Goal: Task Accomplishment & Management: Complete application form

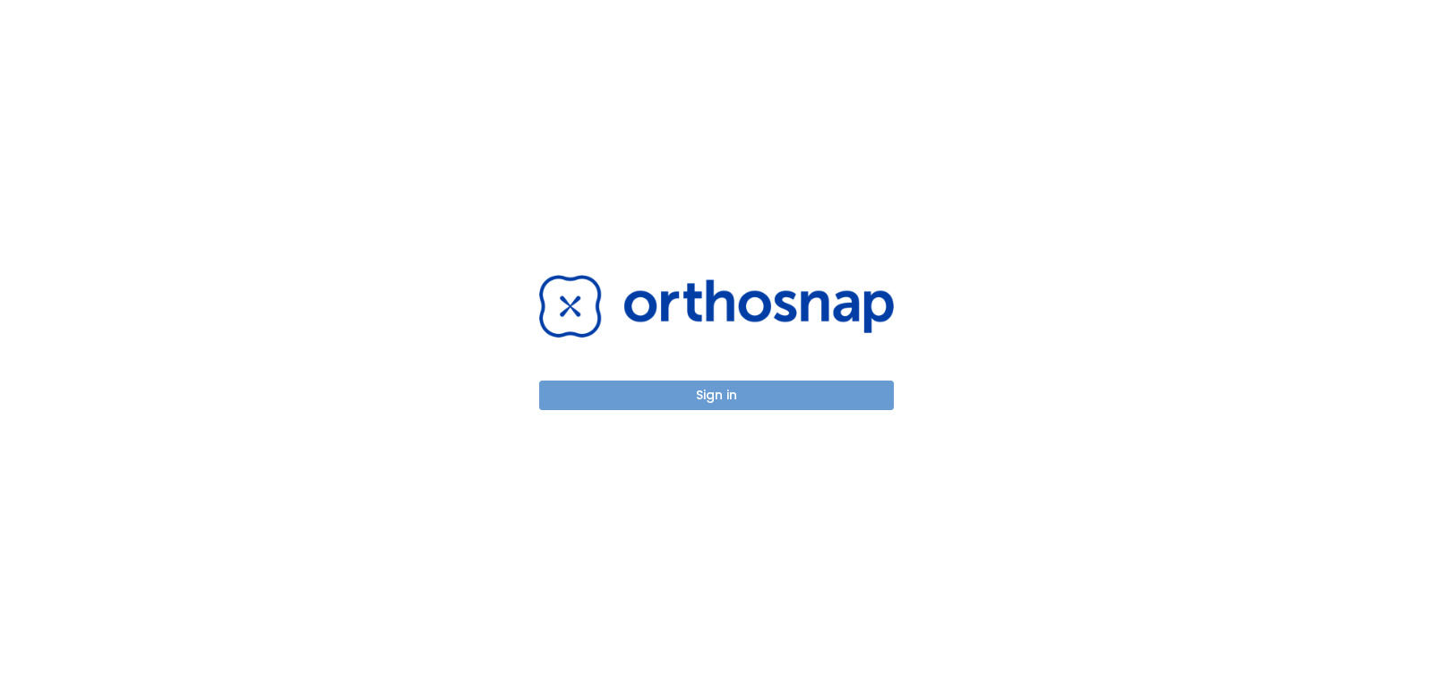
drag, startPoint x: 757, startPoint y: 386, endPoint x: 759, endPoint y: 398, distance: 11.8
click at [755, 395] on button "Sign in" at bounding box center [716, 396] width 355 height 30
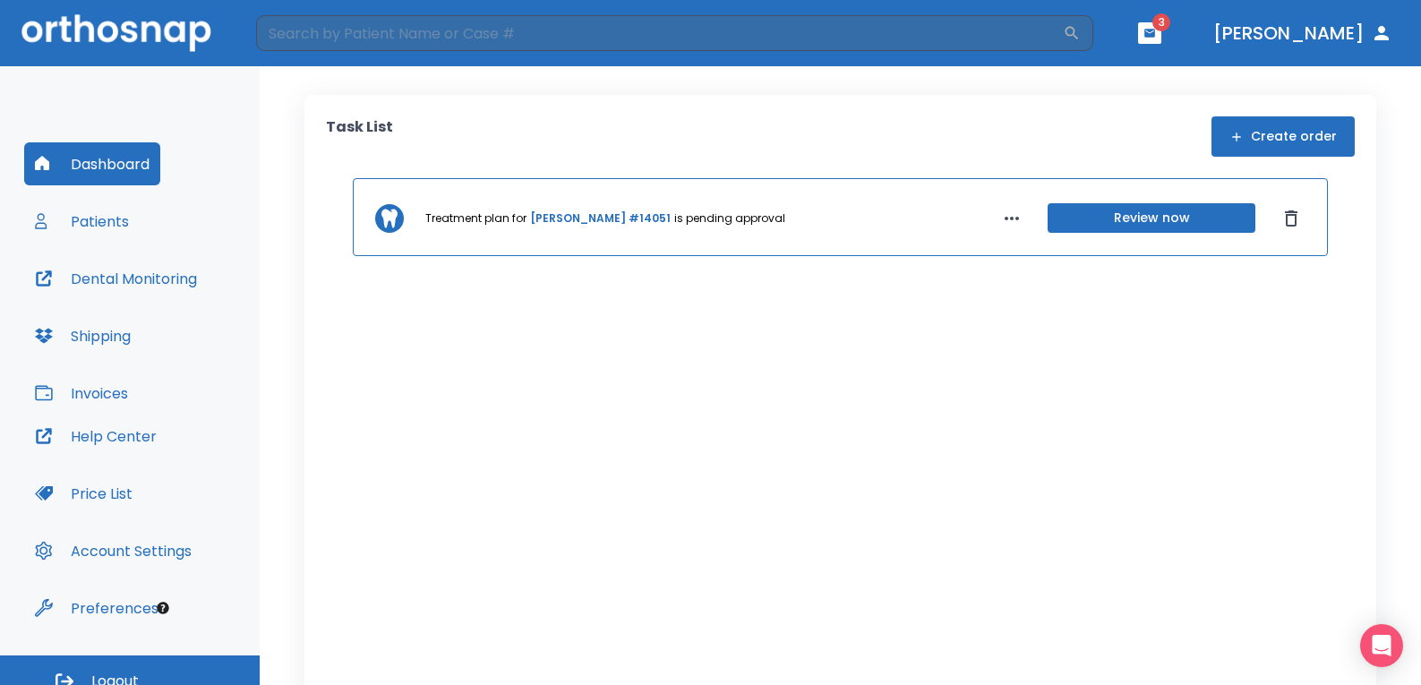
click at [86, 217] on button "Patients" at bounding box center [82, 221] width 116 height 43
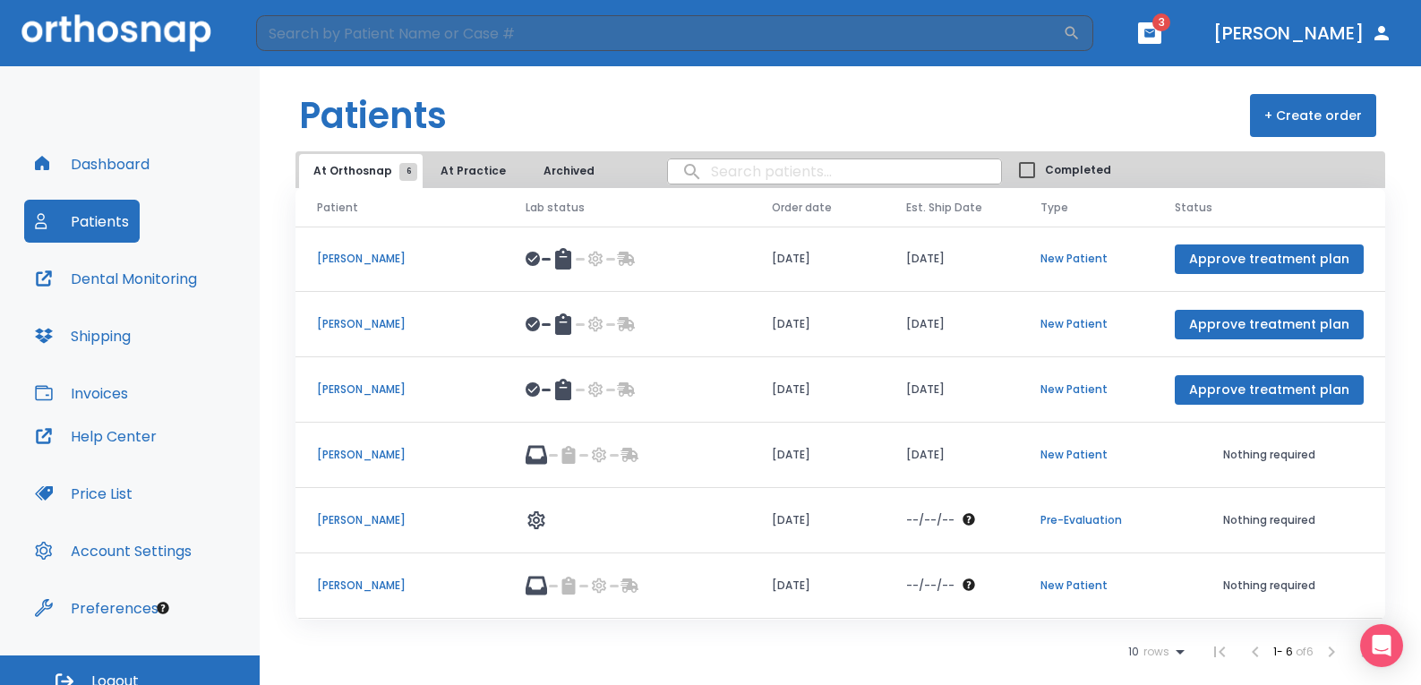
click at [1327, 116] on button "+ Create order" at bounding box center [1313, 115] width 126 height 43
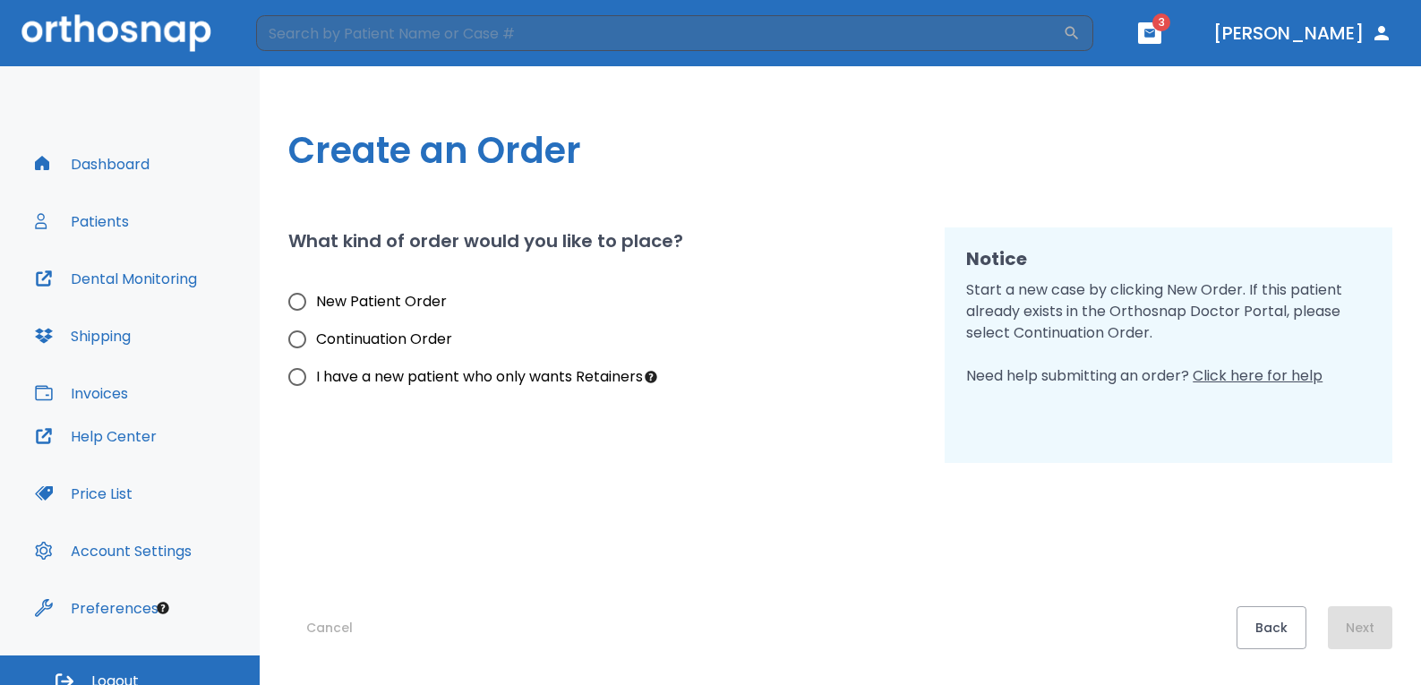
click at [384, 299] on span "New Patient Order" at bounding box center [381, 301] width 131 height 21
click at [316, 299] on input "New Patient Order" at bounding box center [298, 302] width 38 height 38
radio input "true"
click at [1344, 622] on button "Next" at bounding box center [1360, 627] width 64 height 43
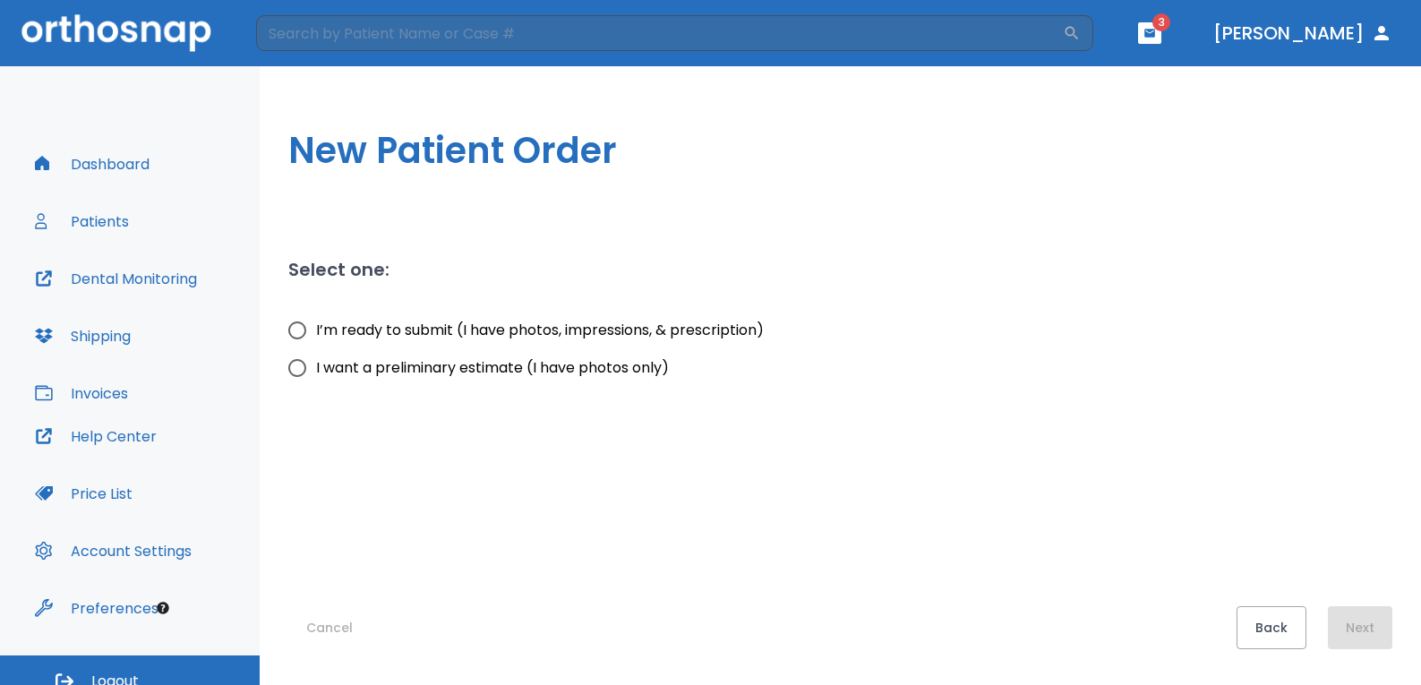
click at [413, 332] on span "I’m ready to submit (I have photos, impressions, & prescription)" at bounding box center [540, 330] width 448 height 21
click at [316, 332] on input "I’m ready to submit (I have photos, impressions, & prescription)" at bounding box center [298, 331] width 38 height 38
radio input "true"
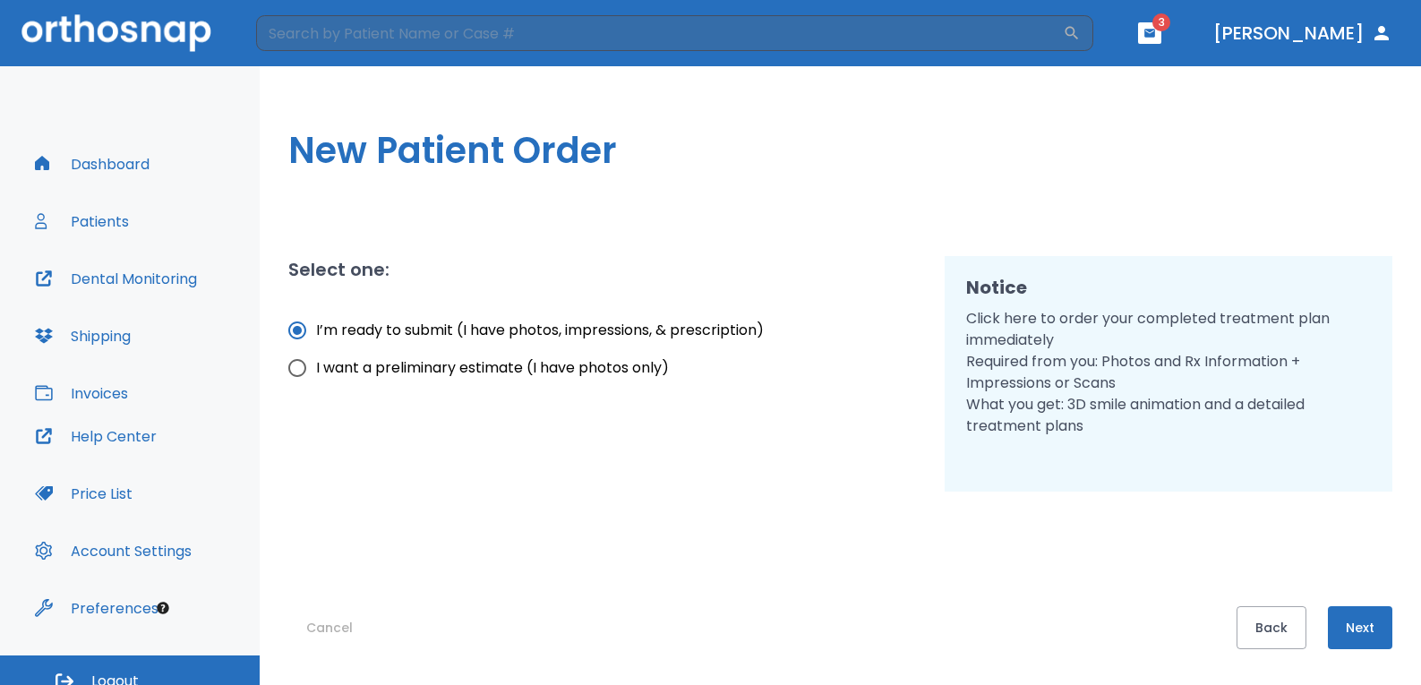
click at [1352, 628] on button "Next" at bounding box center [1360, 627] width 64 height 43
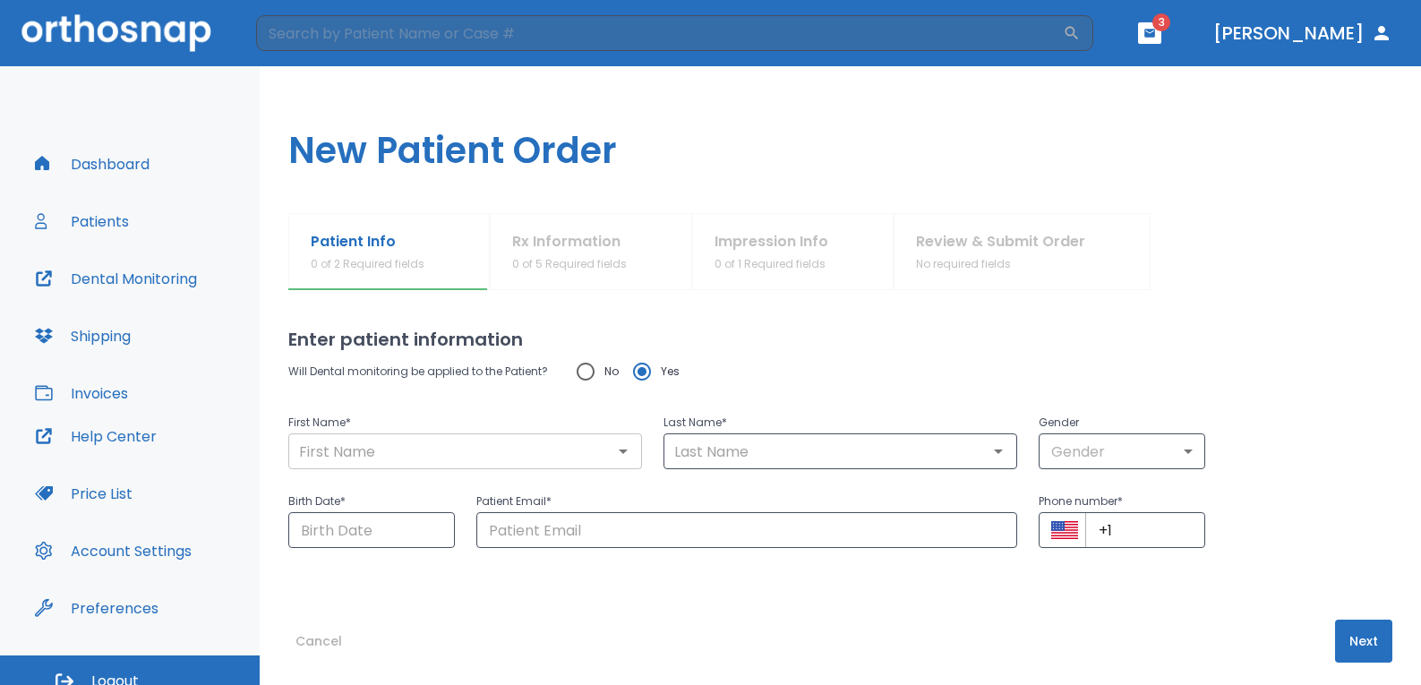
click at [425, 433] on div "​" at bounding box center [465, 451] width 354 height 36
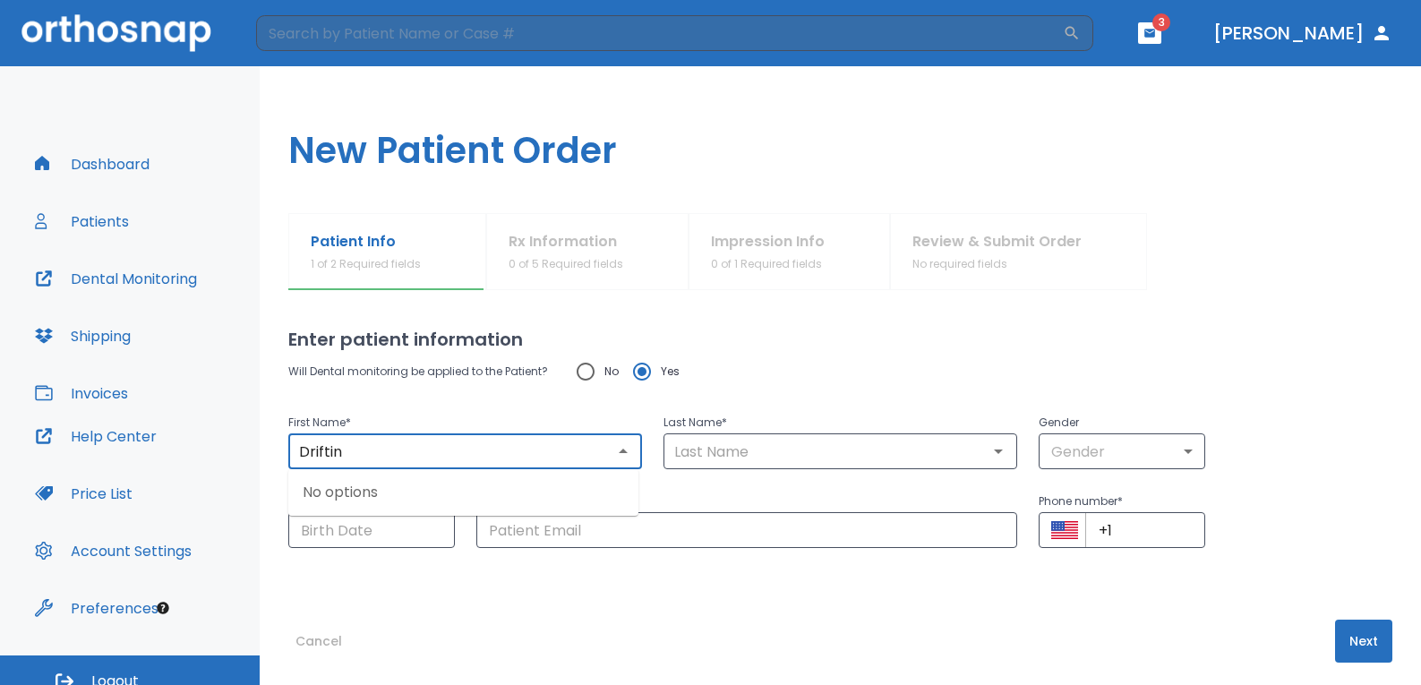
type input "Driftin"
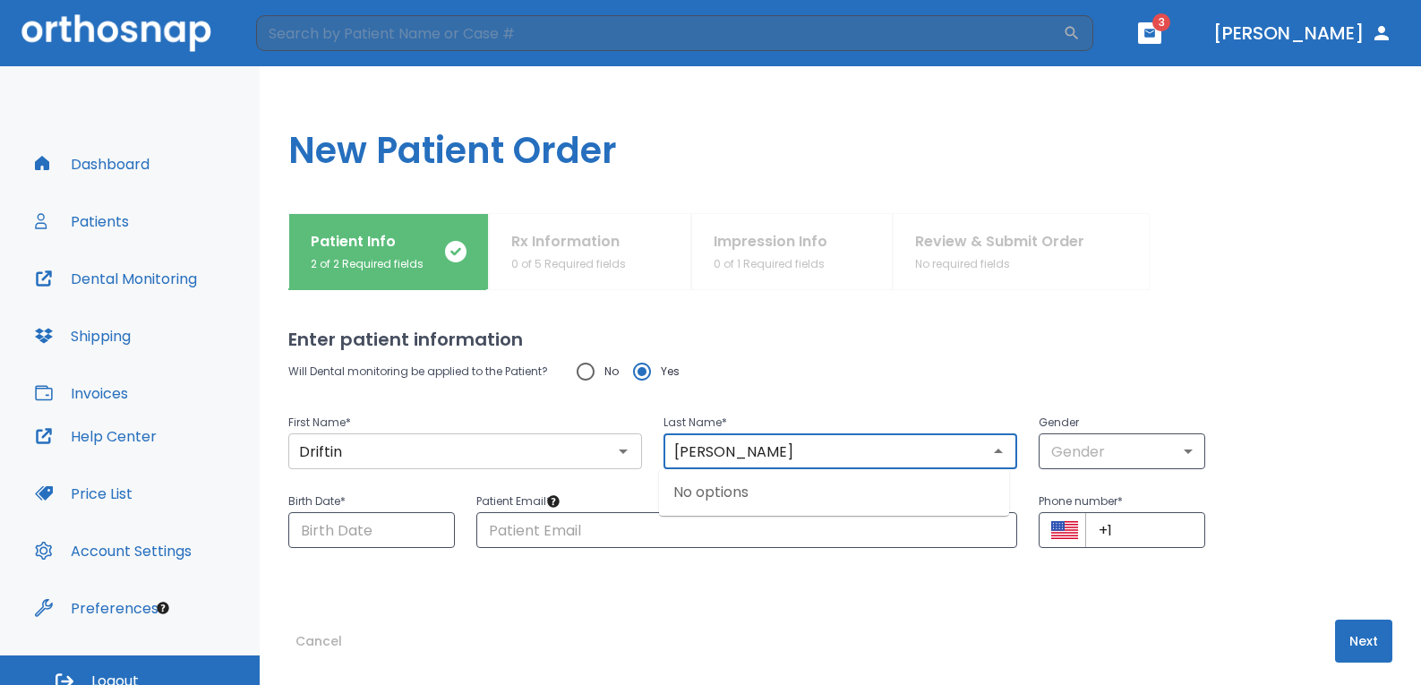
type input "[PERSON_NAME]"
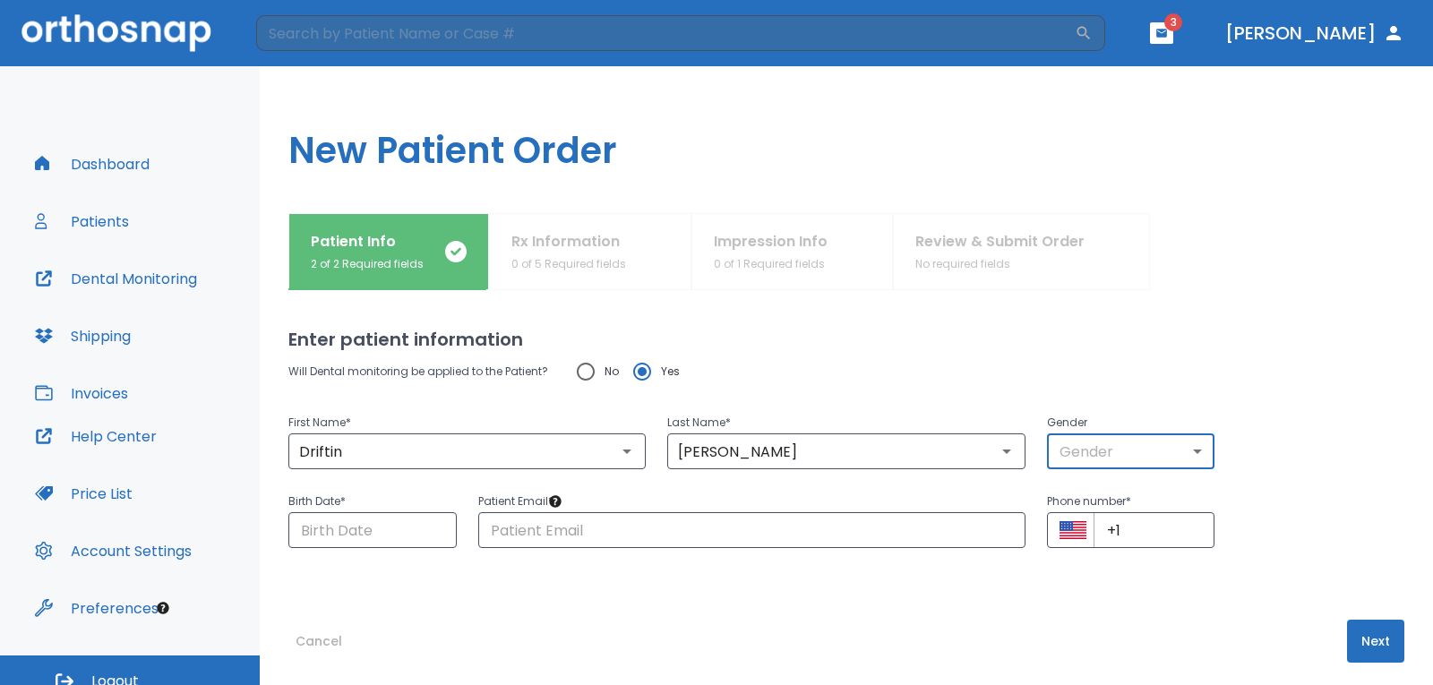
click at [1084, 452] on body "​ 3 [PERSON_NAME] Dashboard Patients Dental Monitoring Shipping Invoices Help C…" at bounding box center [716, 342] width 1433 height 685
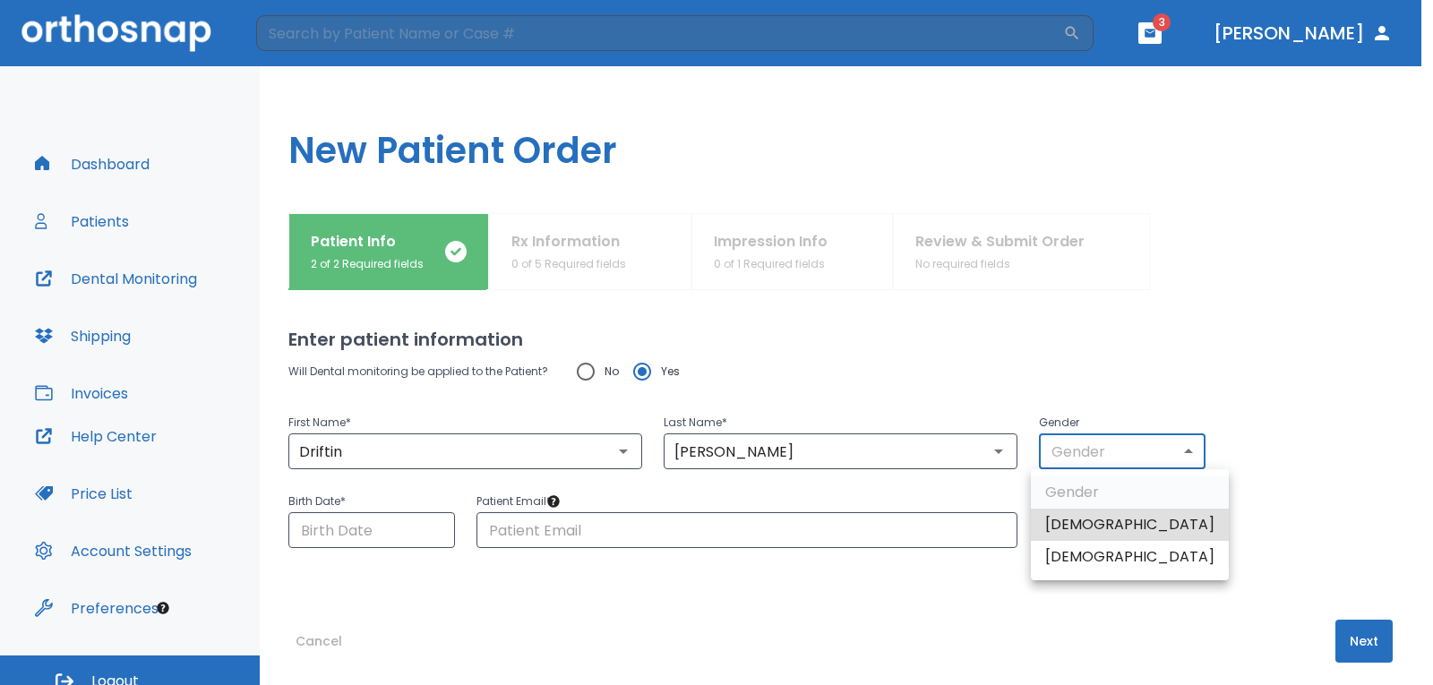
click at [1080, 541] on li "[DEMOGRAPHIC_DATA]" at bounding box center [1130, 557] width 198 height 32
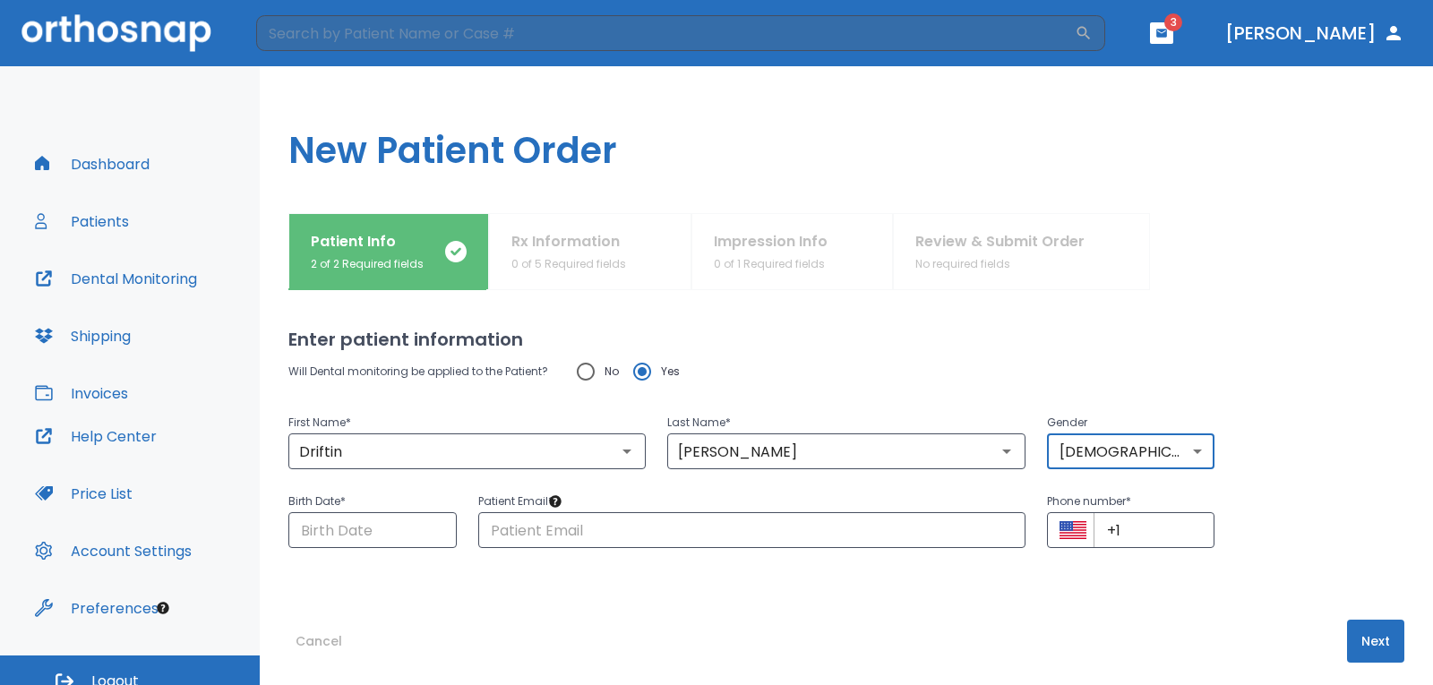
click at [1066, 452] on body "​ 3 [PERSON_NAME] Dashboard Patients Dental Monitoring Shipping Invoices Help C…" at bounding box center [716, 342] width 1433 height 685
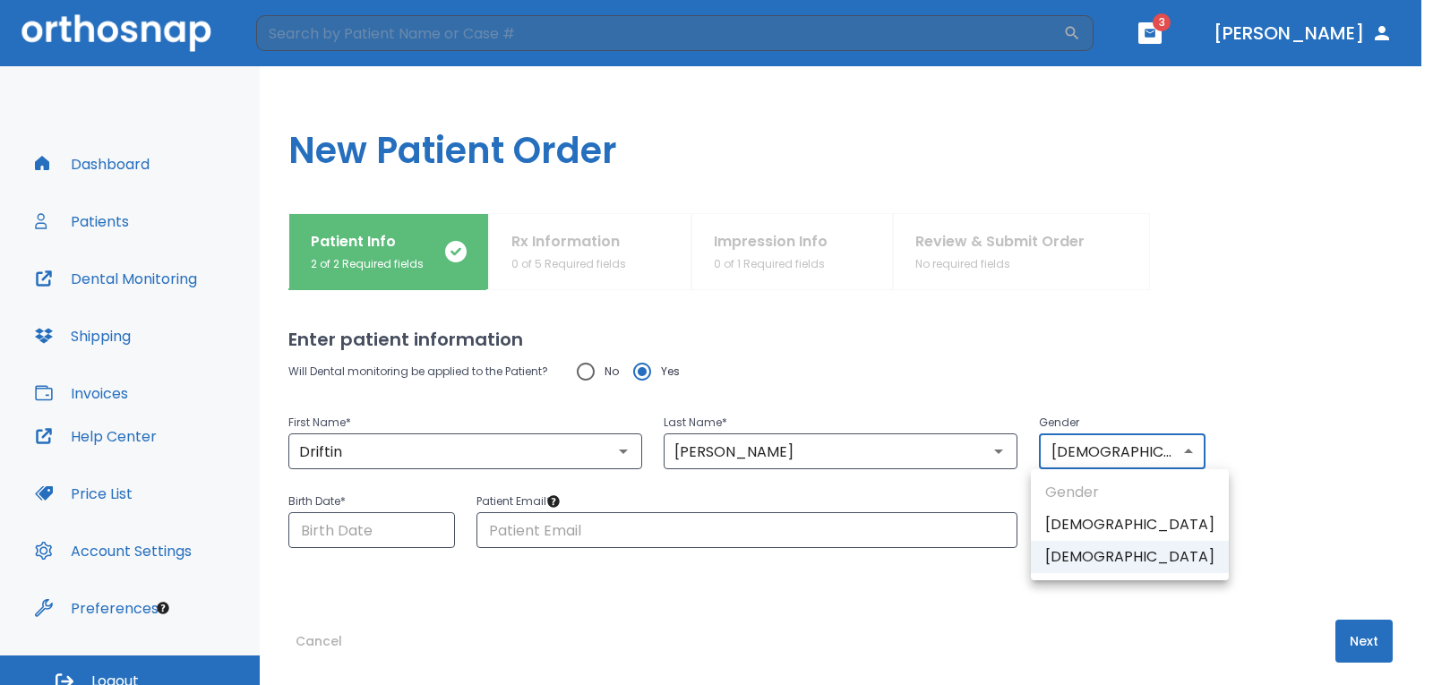
click at [1068, 533] on li "[DEMOGRAPHIC_DATA]" at bounding box center [1130, 525] width 198 height 32
type input "1"
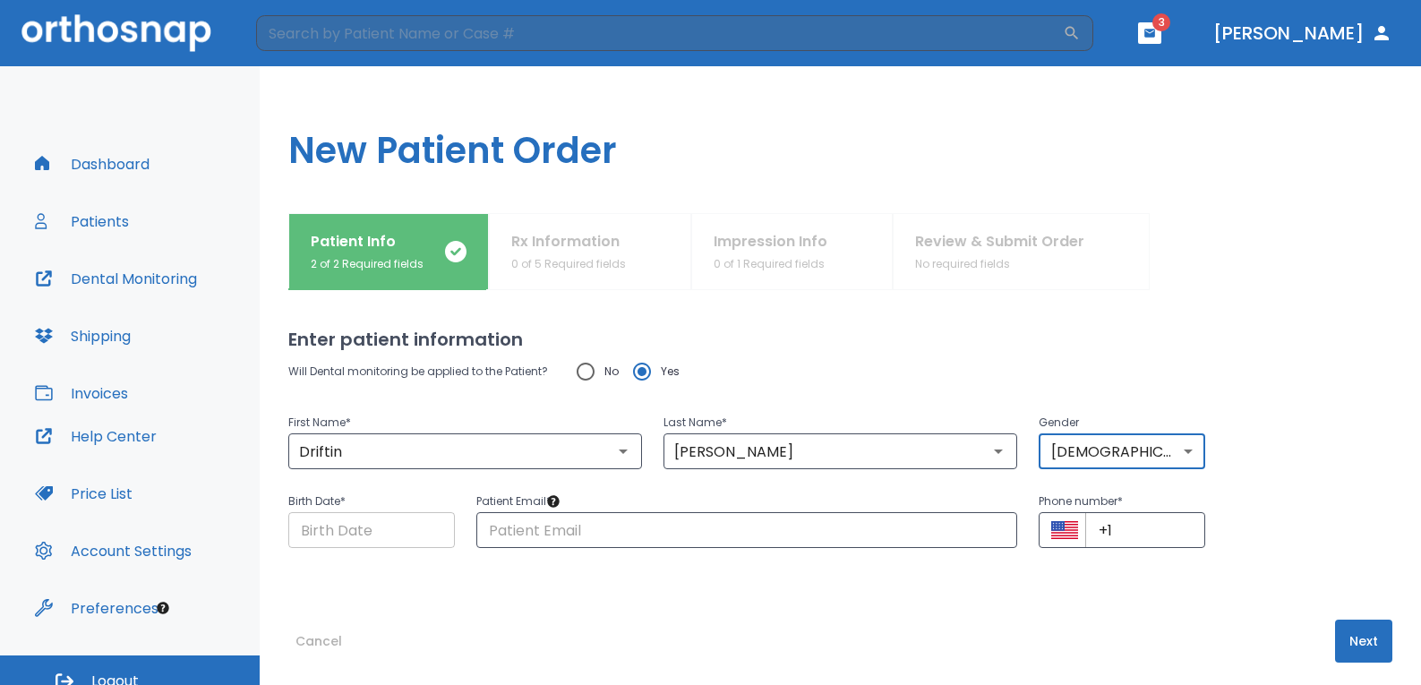
click at [398, 521] on input "Choose date" at bounding box center [371, 530] width 167 height 36
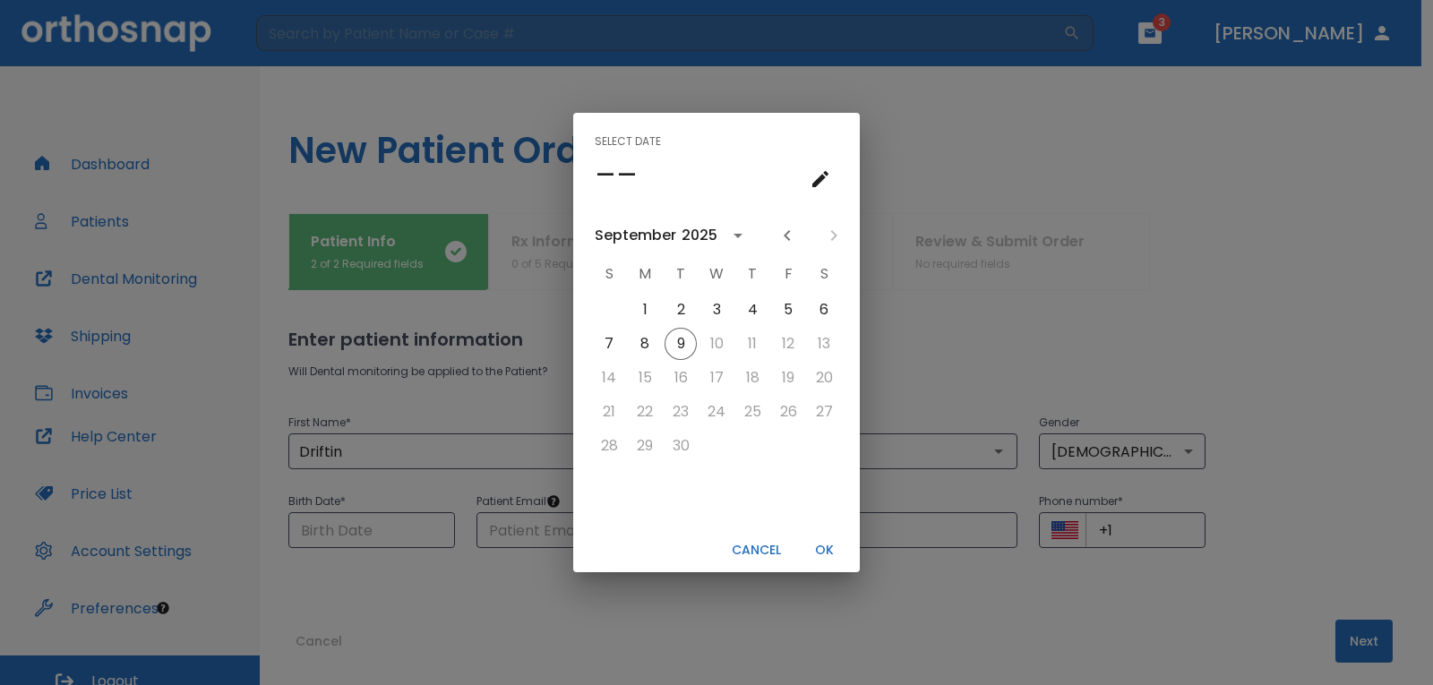
click at [735, 238] on icon "calendar view is open, switch to year view" at bounding box center [737, 235] width 21 height 21
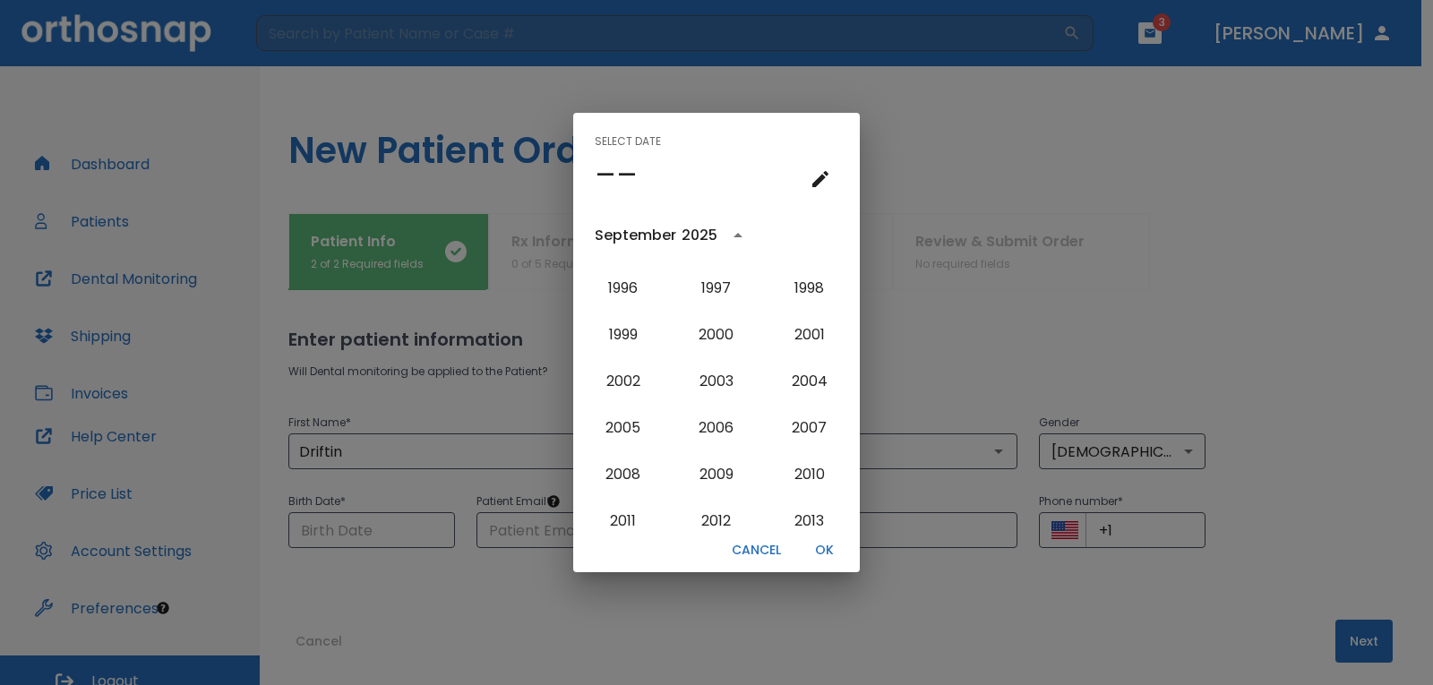
scroll to position [1349, 0]
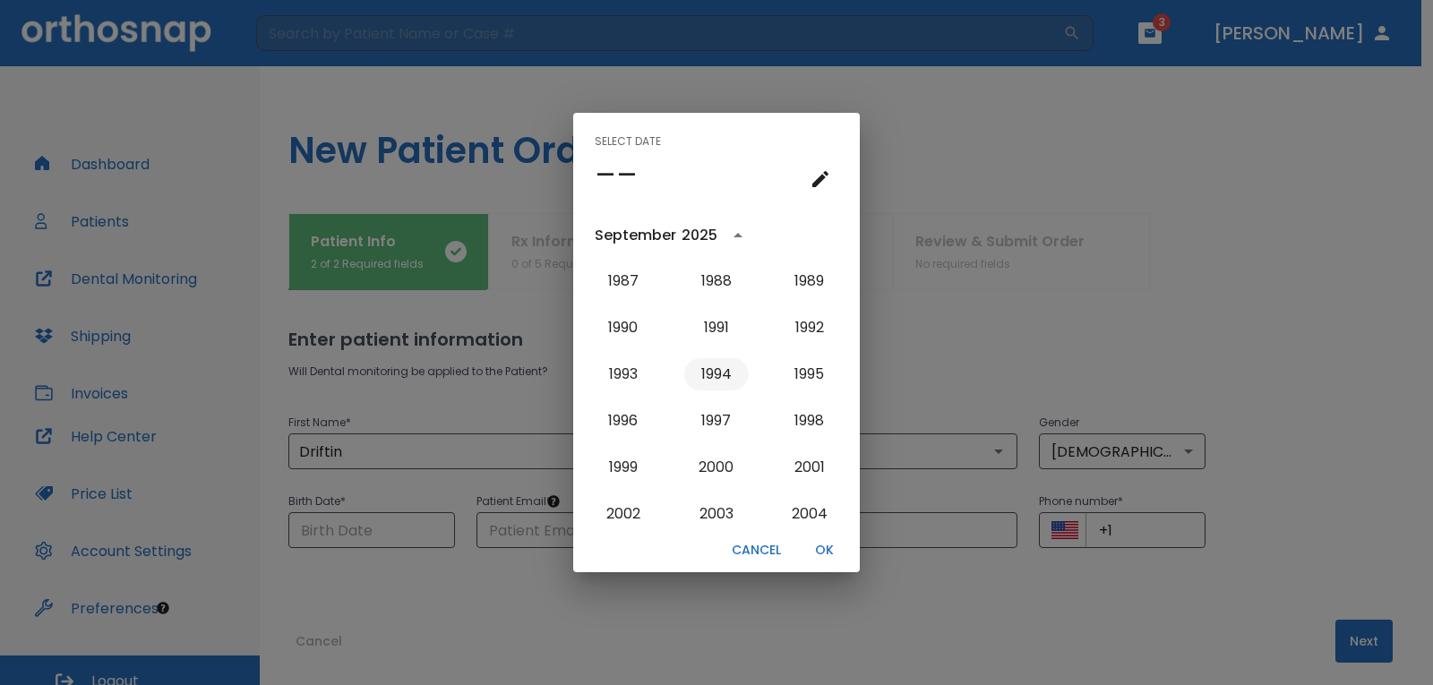
click at [721, 372] on button "1994" at bounding box center [716, 374] width 64 height 32
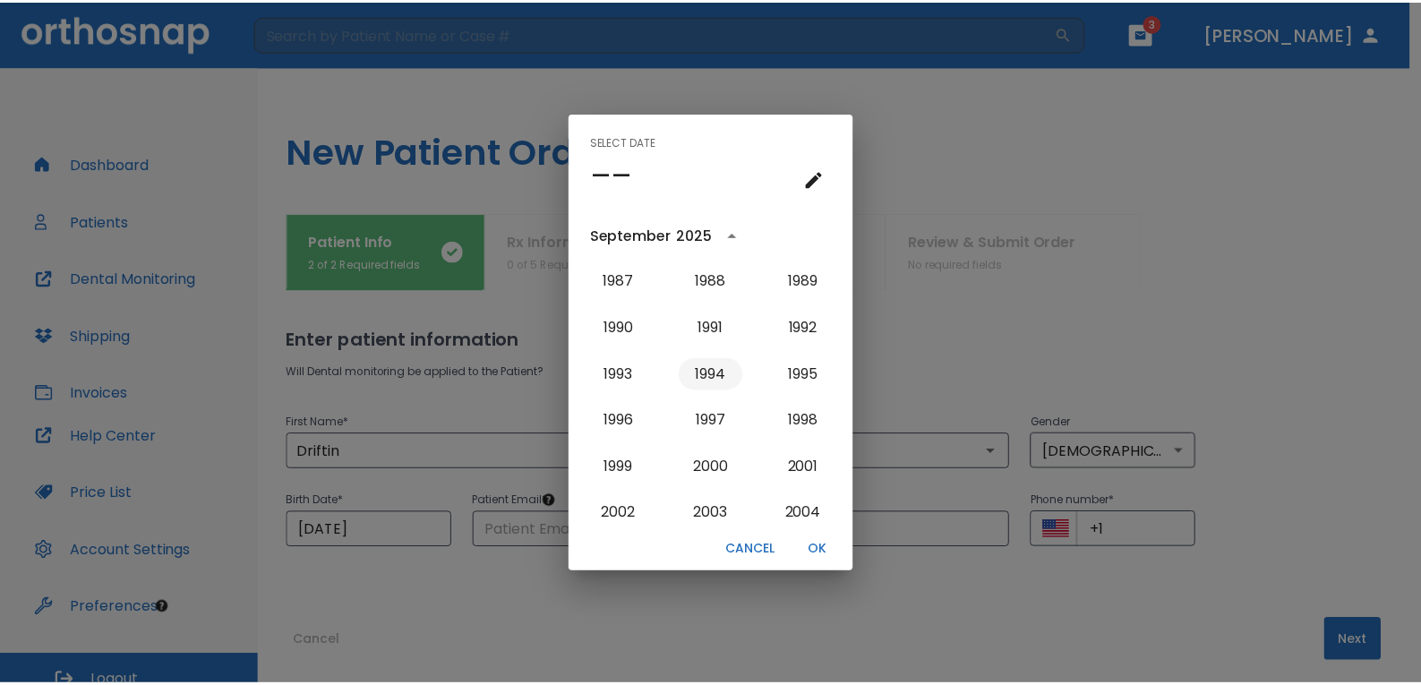
scroll to position [0, 0]
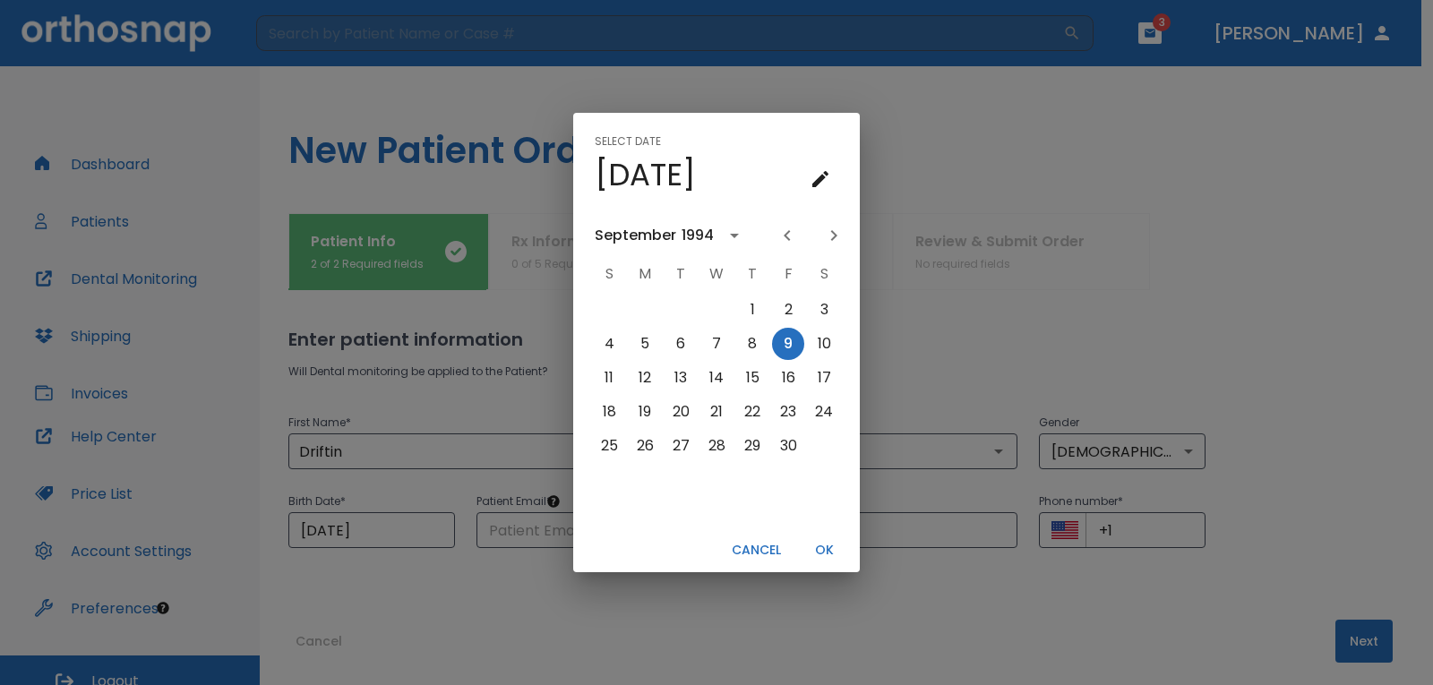
click at [784, 233] on icon "Previous month" at bounding box center [786, 235] width 21 height 21
click at [784, 235] on icon "Previous month" at bounding box center [786, 235] width 21 height 21
click at [784, 236] on icon "Previous month" at bounding box center [786, 235] width 21 height 21
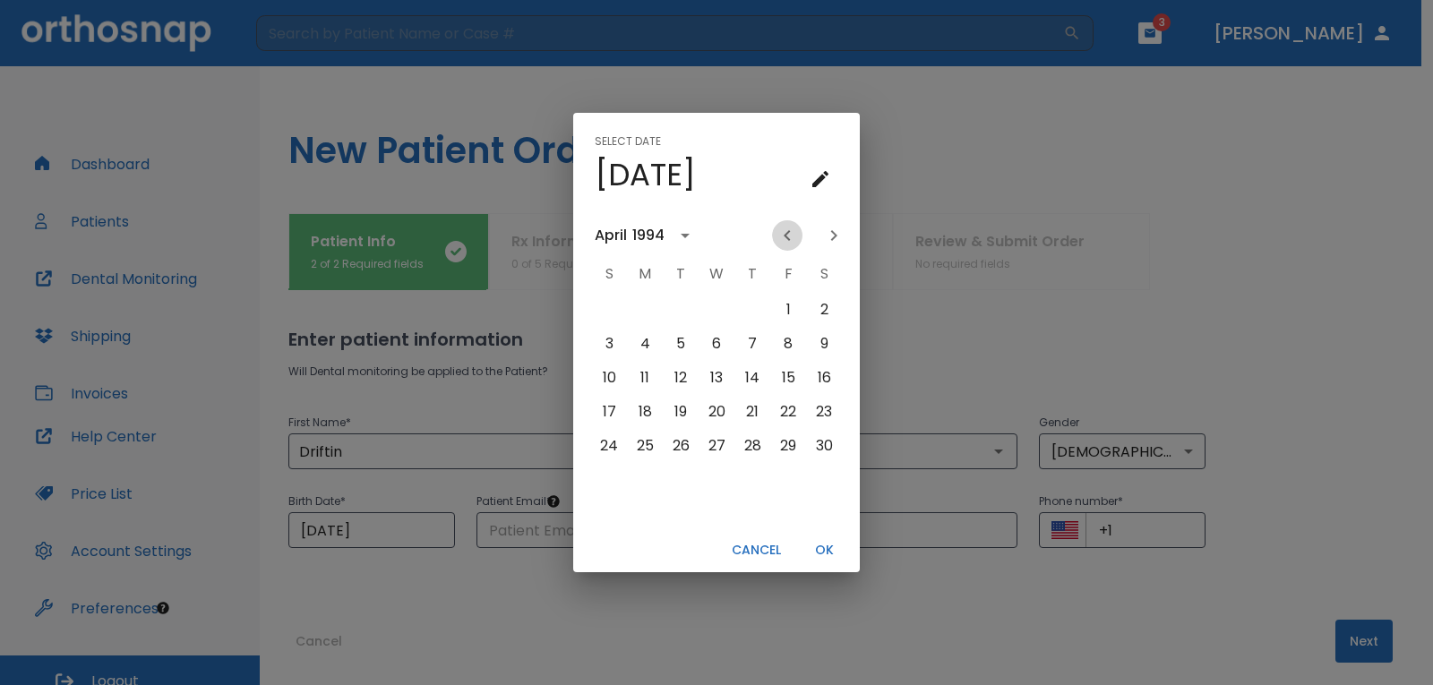
click at [784, 236] on icon "Previous month" at bounding box center [786, 235] width 21 height 21
click at [784, 239] on icon "Previous month" at bounding box center [786, 235] width 21 height 21
click at [784, 234] on icon "Previous month" at bounding box center [786, 235] width 21 height 21
click at [649, 344] on button "3" at bounding box center [645, 344] width 32 height 32
type input "[DATE]"
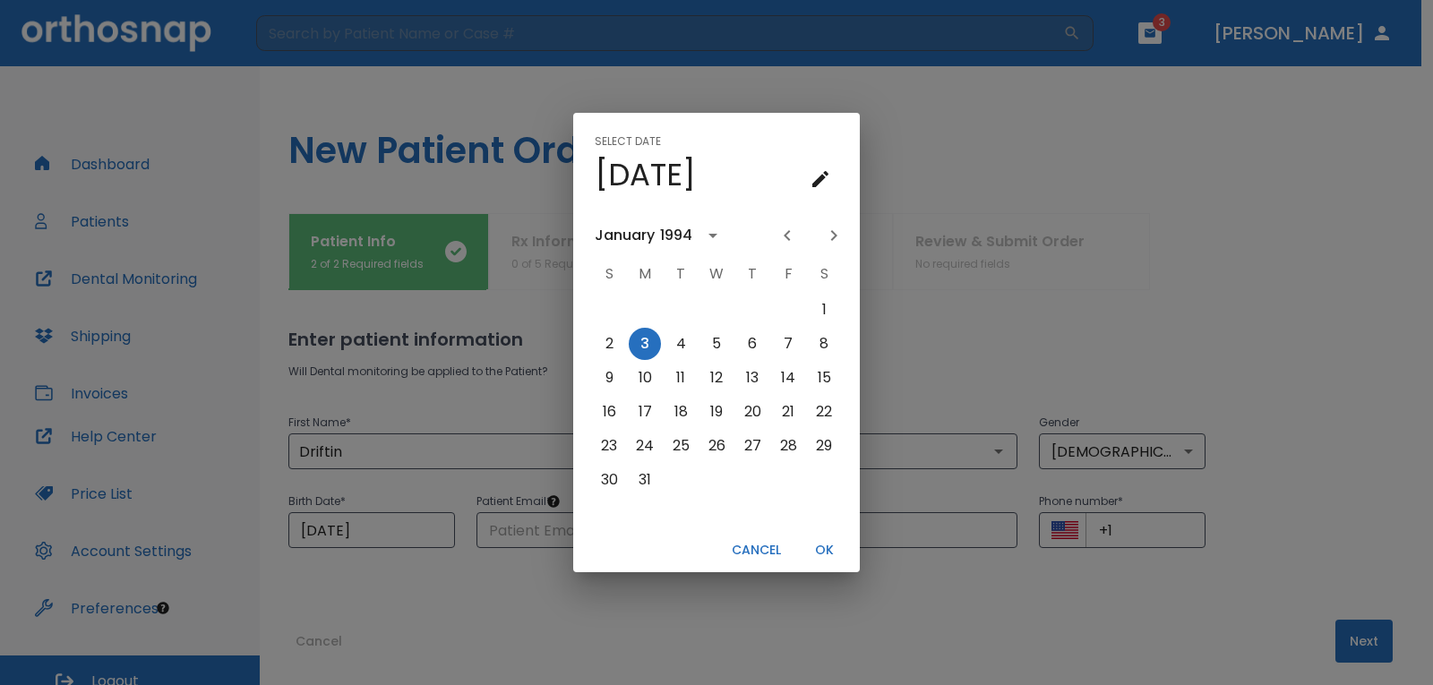
click at [821, 546] on button "OK" at bounding box center [823, 551] width 57 height 30
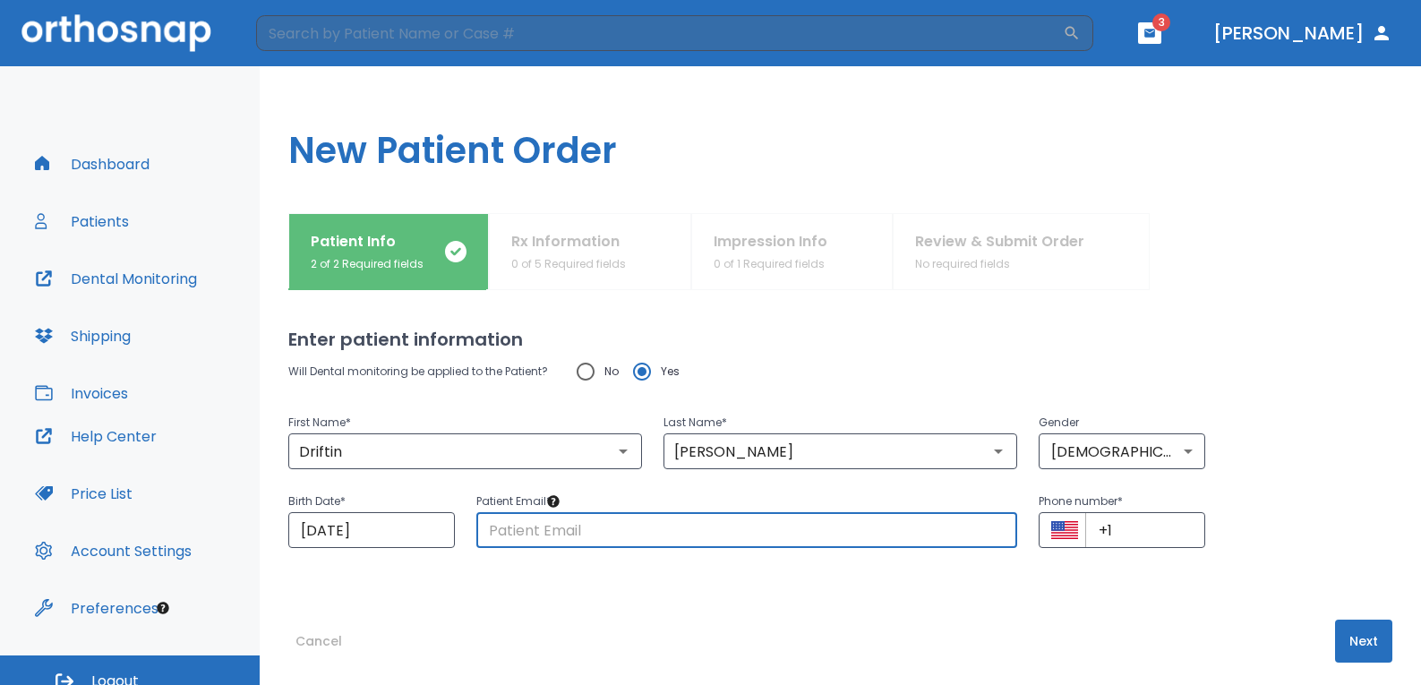
click at [602, 522] on input "text" at bounding box center [747, 530] width 542 height 36
type input "[DOMAIN_NAME][EMAIL_ADDRESS][PERSON_NAME][DOMAIN_NAME]"
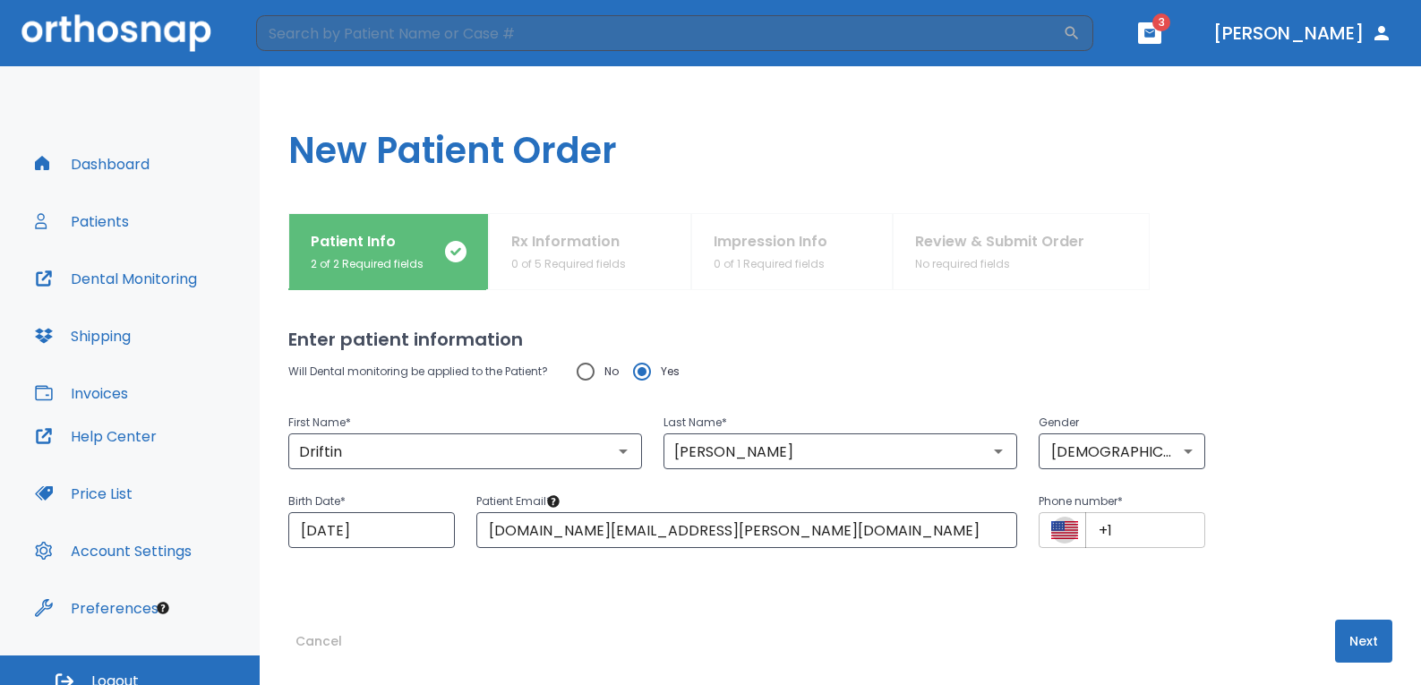
click at [1137, 529] on input "+1" at bounding box center [1145, 530] width 120 height 36
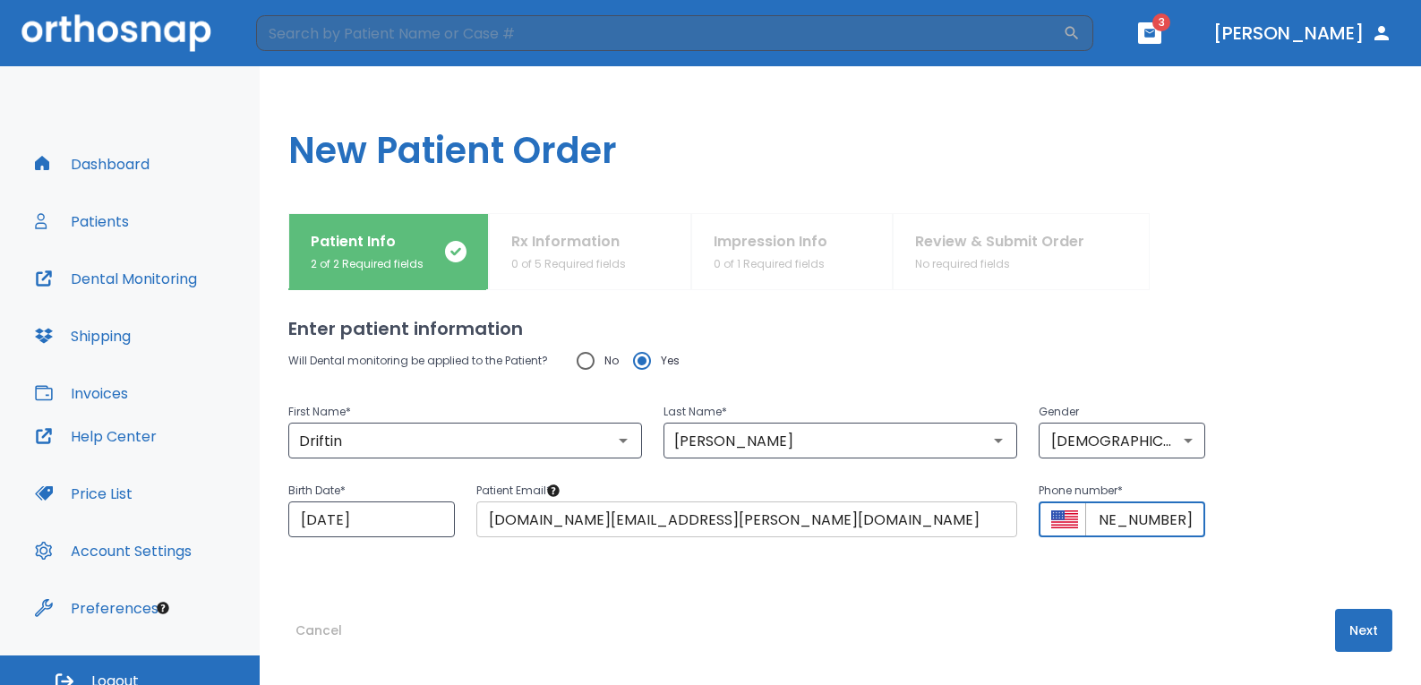
scroll to position [13, 0]
type input "[PHONE_NUMBER]"
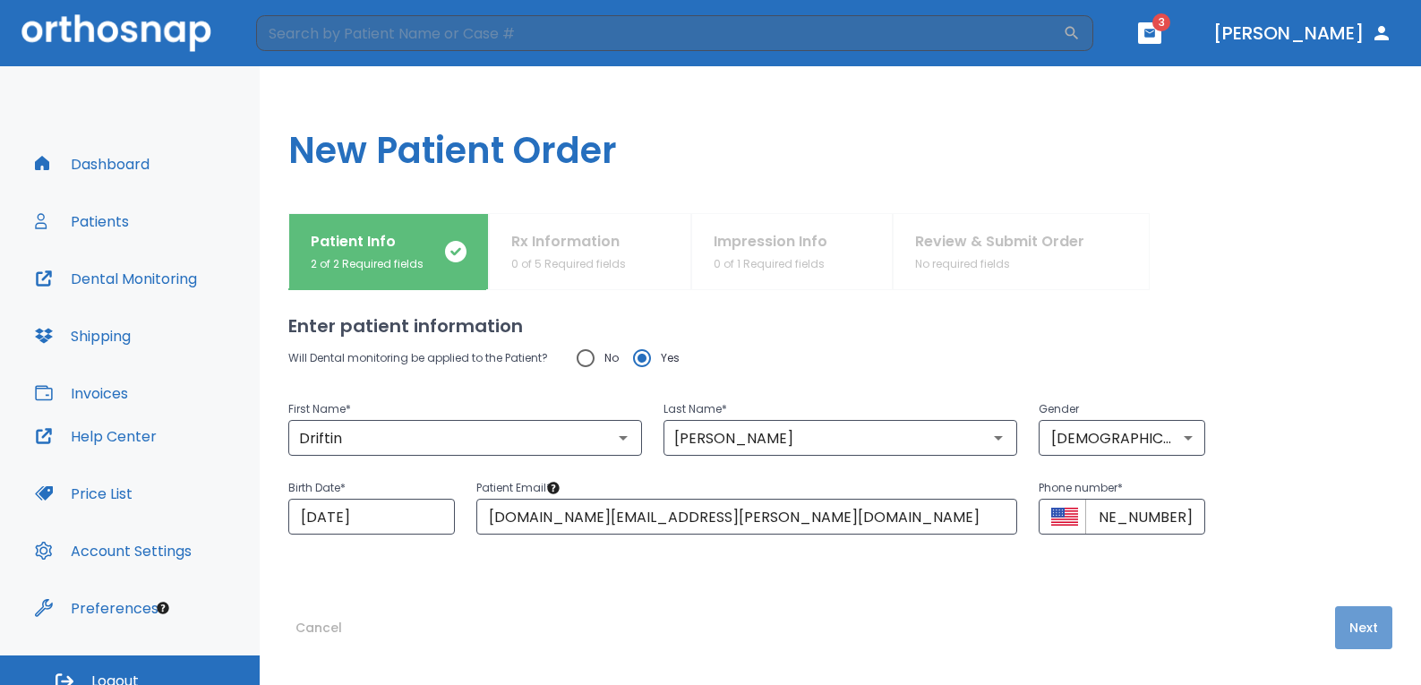
click at [1341, 622] on button "Next" at bounding box center [1363, 627] width 57 height 43
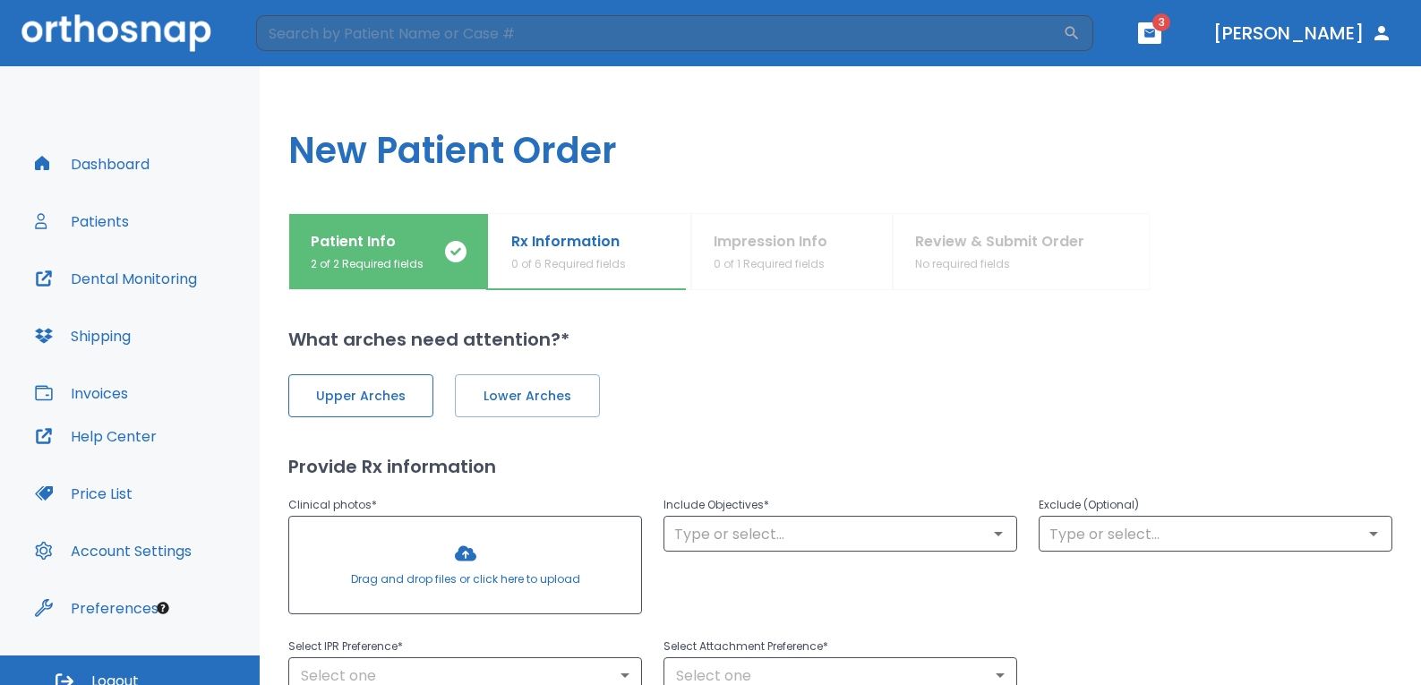
click at [416, 386] on button "Upper Arches" at bounding box center [360, 395] width 145 height 43
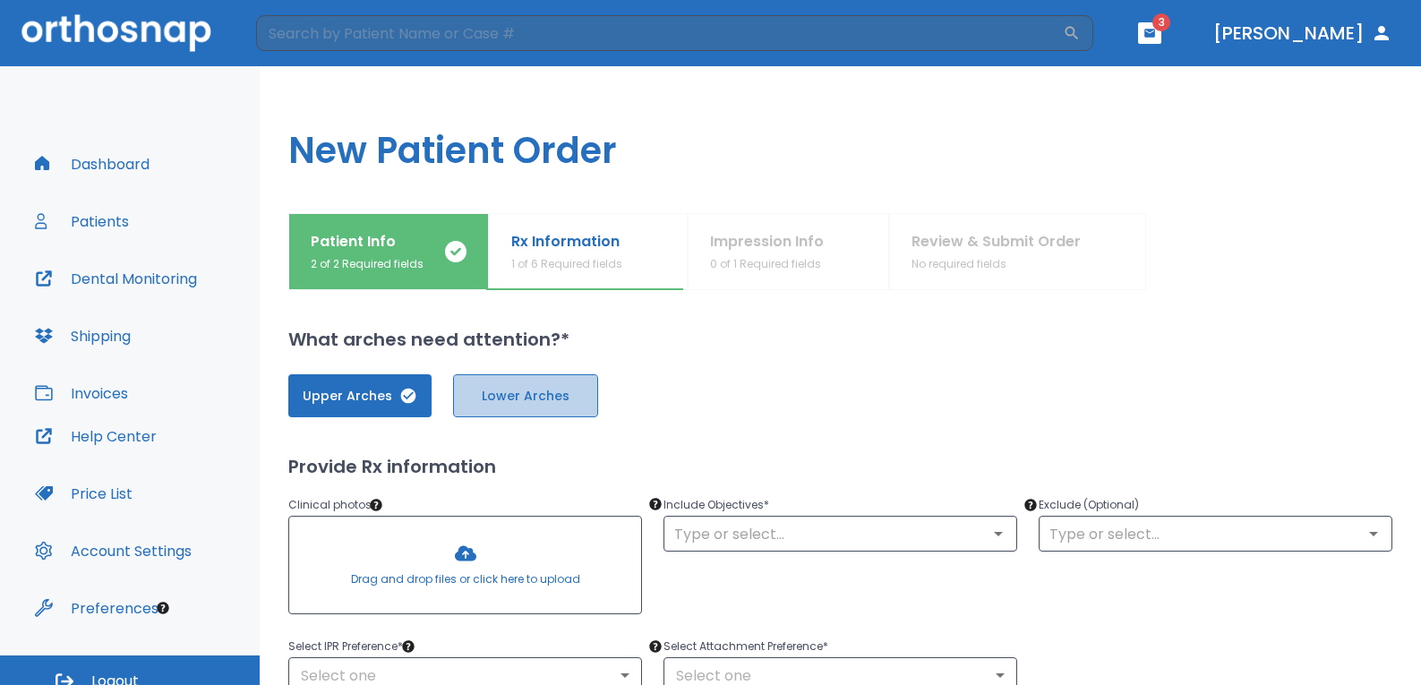
click at [493, 397] on span "Lower Arches" at bounding box center [525, 396] width 107 height 19
click at [696, 391] on div "Upper Arches Lower Arches" at bounding box center [840, 395] width 1104 height 43
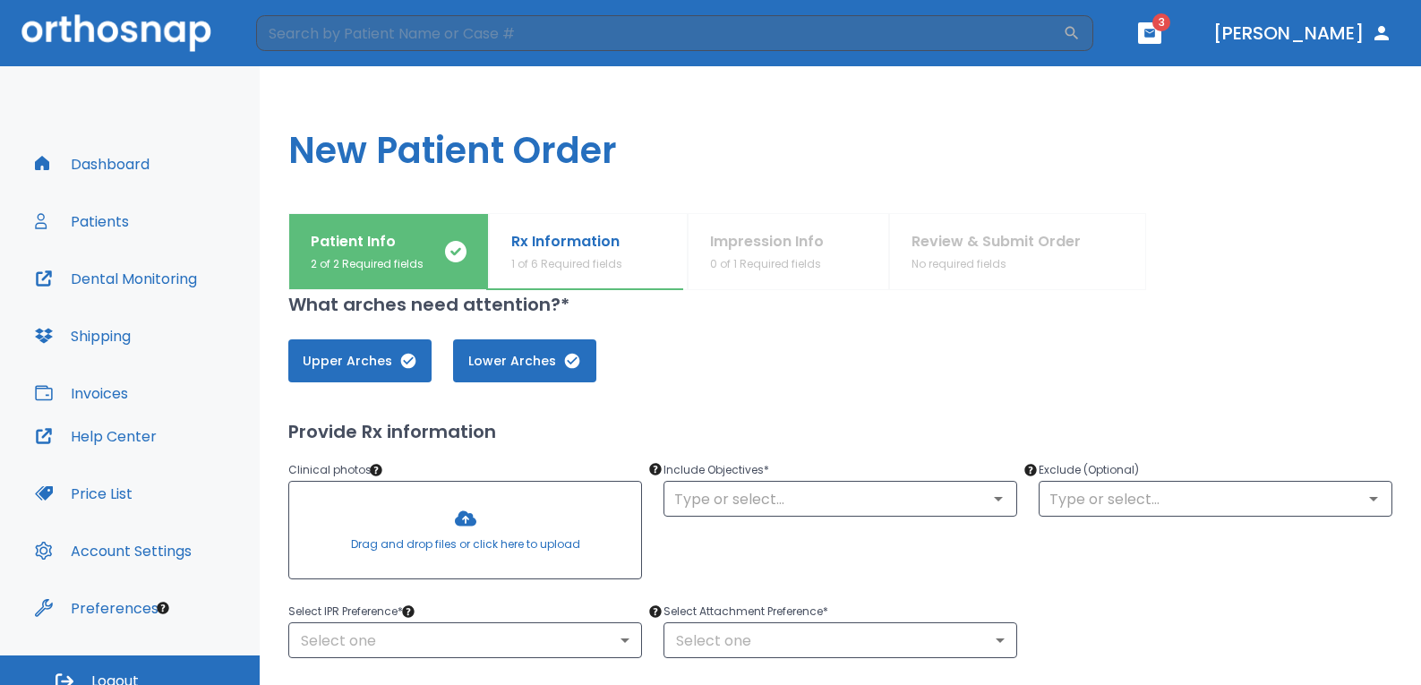
scroll to position [90, 0]
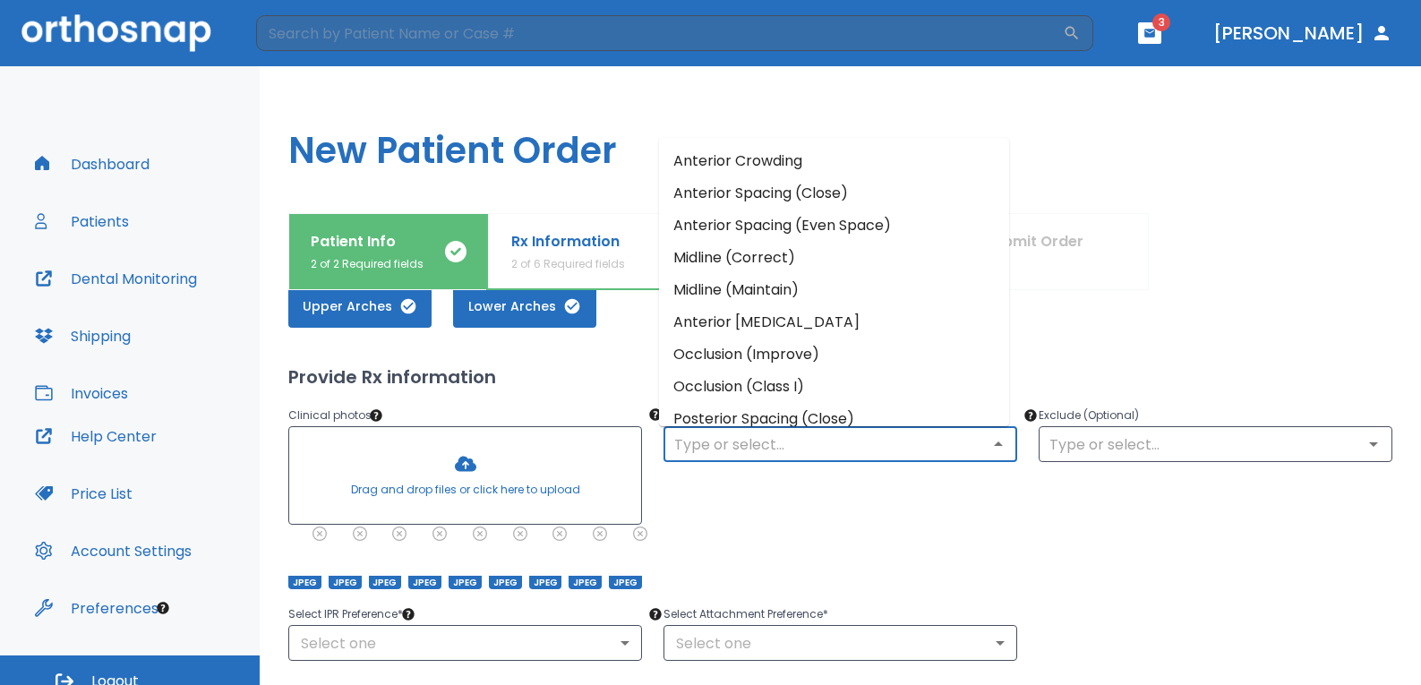
click at [767, 449] on input "text" at bounding box center [840, 444] width 343 height 25
click at [757, 157] on li "Anterior Crowding" at bounding box center [834, 161] width 350 height 32
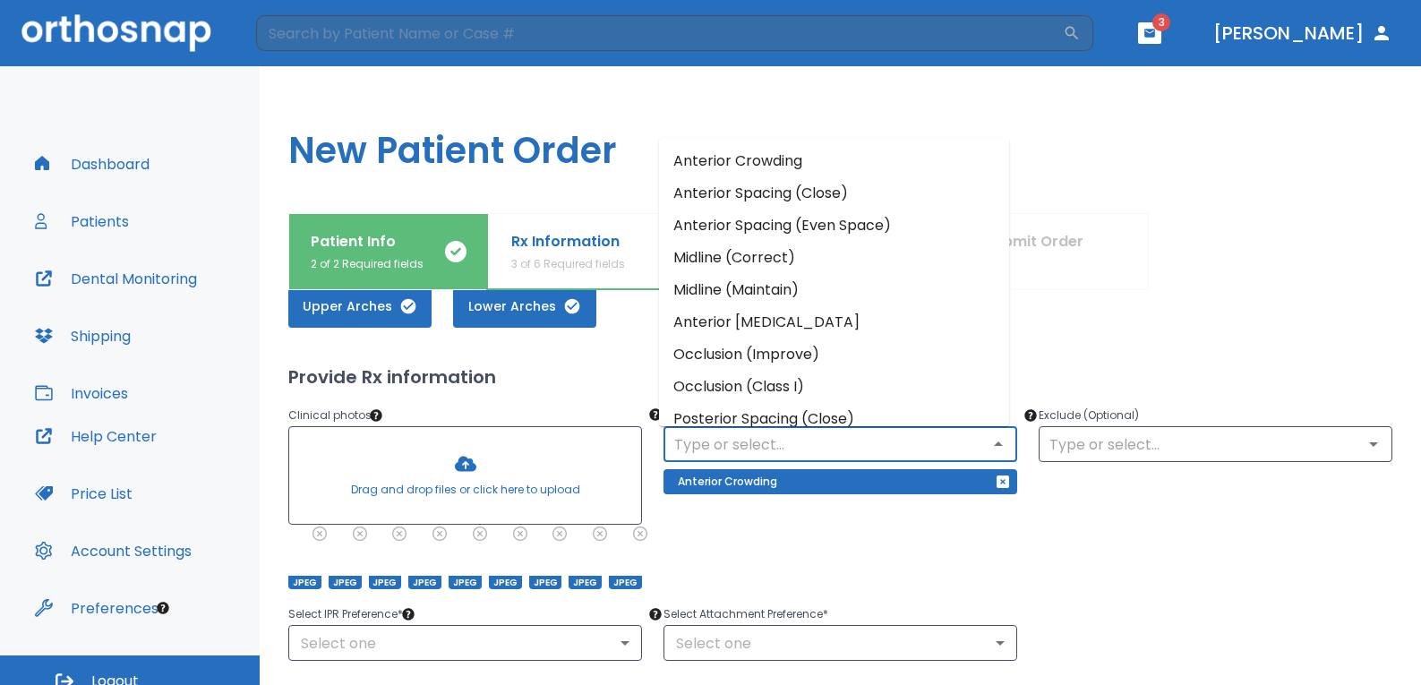
click at [766, 433] on input "text" at bounding box center [840, 444] width 343 height 25
click at [780, 281] on li "Midline (Maintain)" at bounding box center [834, 290] width 350 height 32
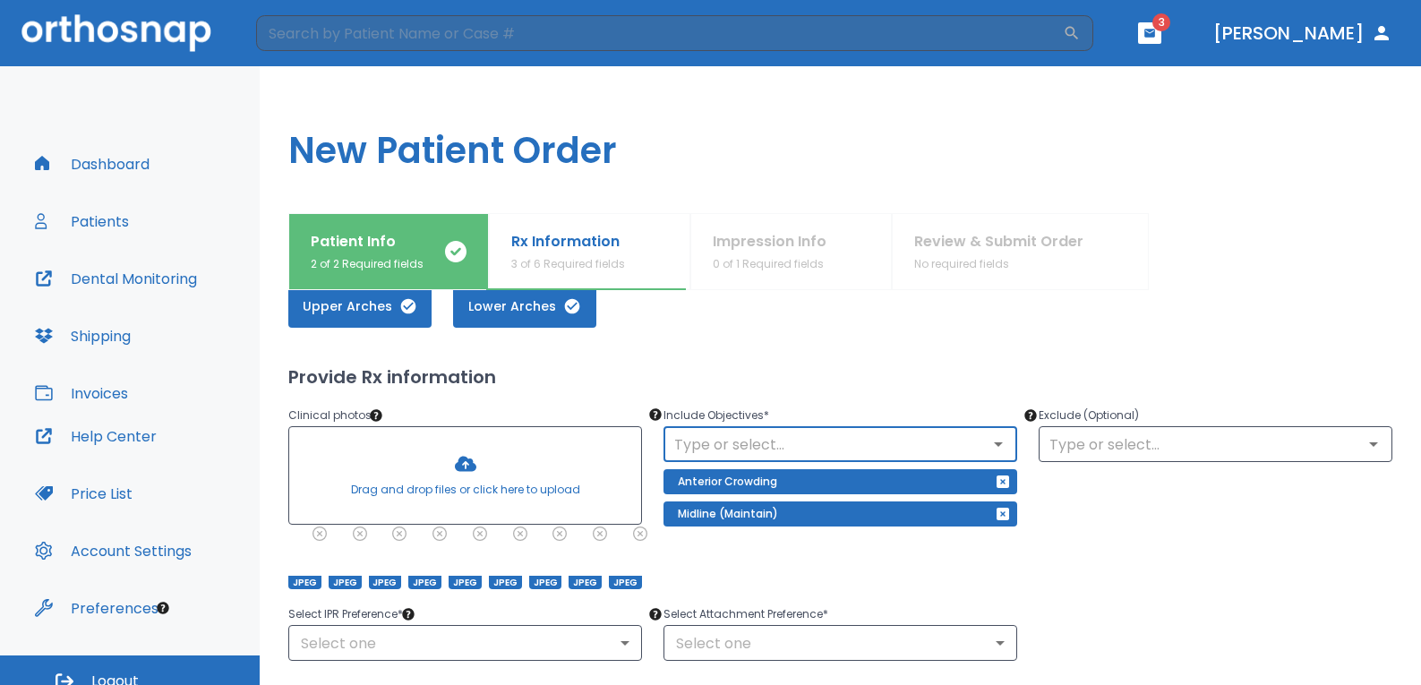
click at [789, 431] on div "​" at bounding box center [841, 444] width 354 height 36
click at [994, 440] on icon "Open" at bounding box center [998, 443] width 21 height 21
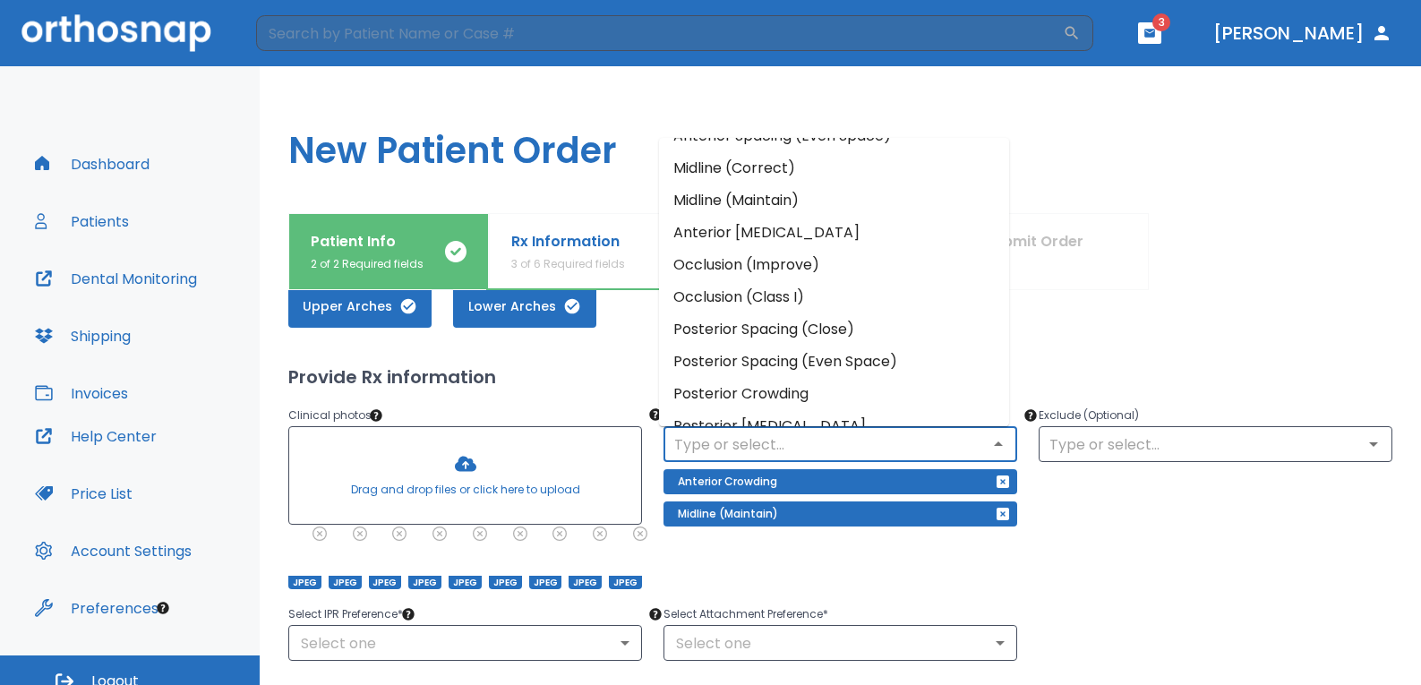
click at [850, 293] on li "Occlusion (Class I)" at bounding box center [834, 297] width 350 height 32
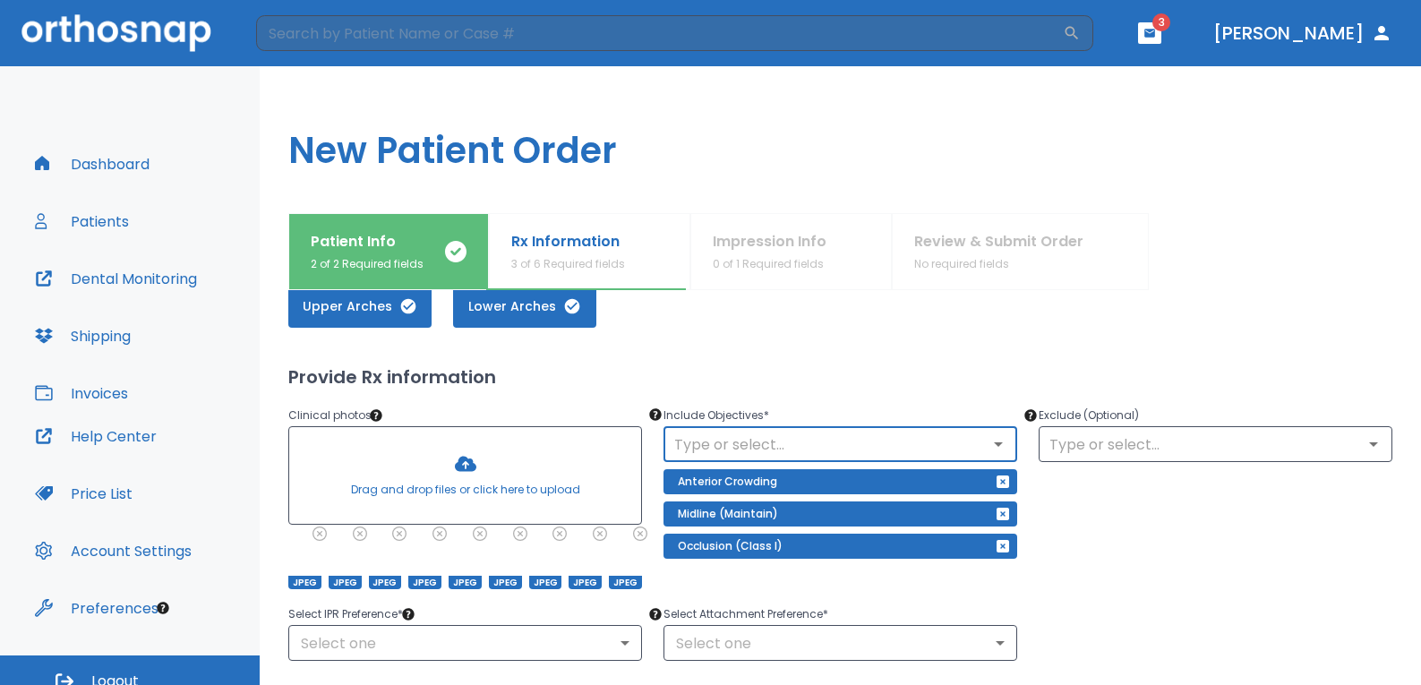
click at [991, 441] on icon "Open" at bounding box center [998, 443] width 21 height 21
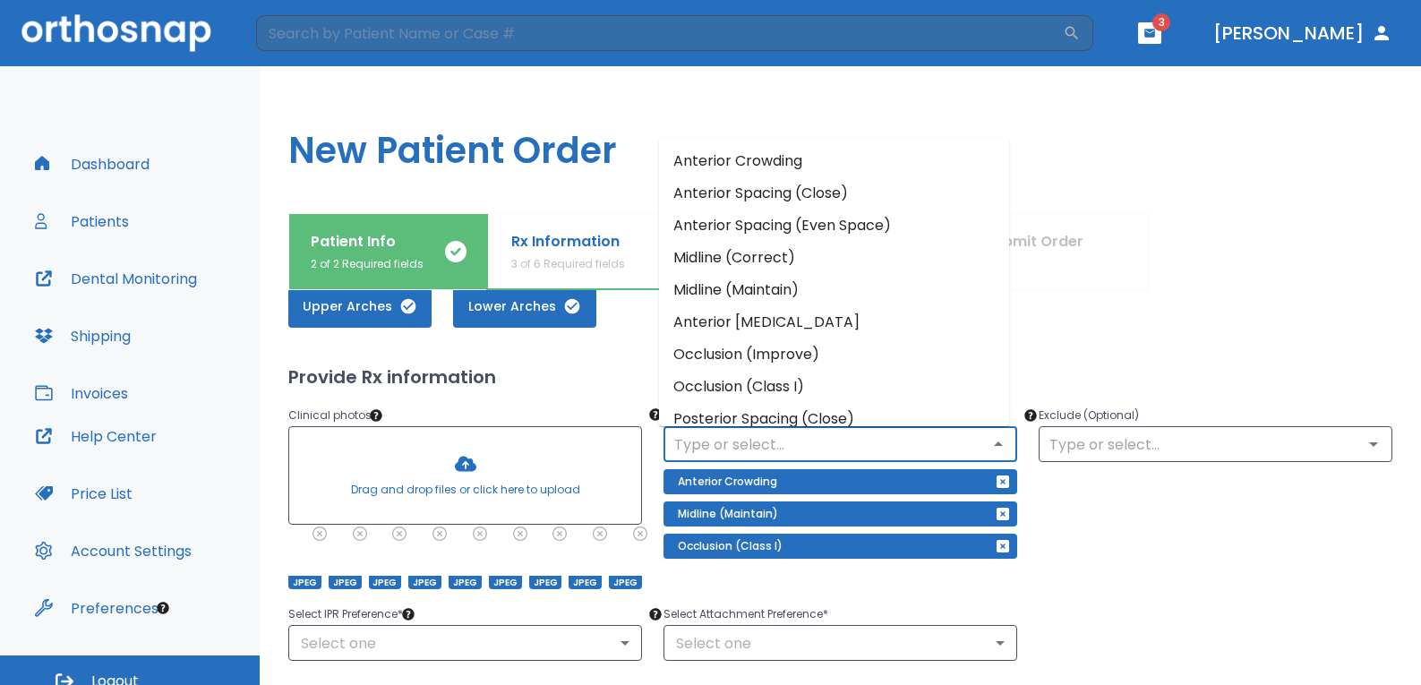
click at [994, 443] on icon "Close" at bounding box center [998, 443] width 21 height 21
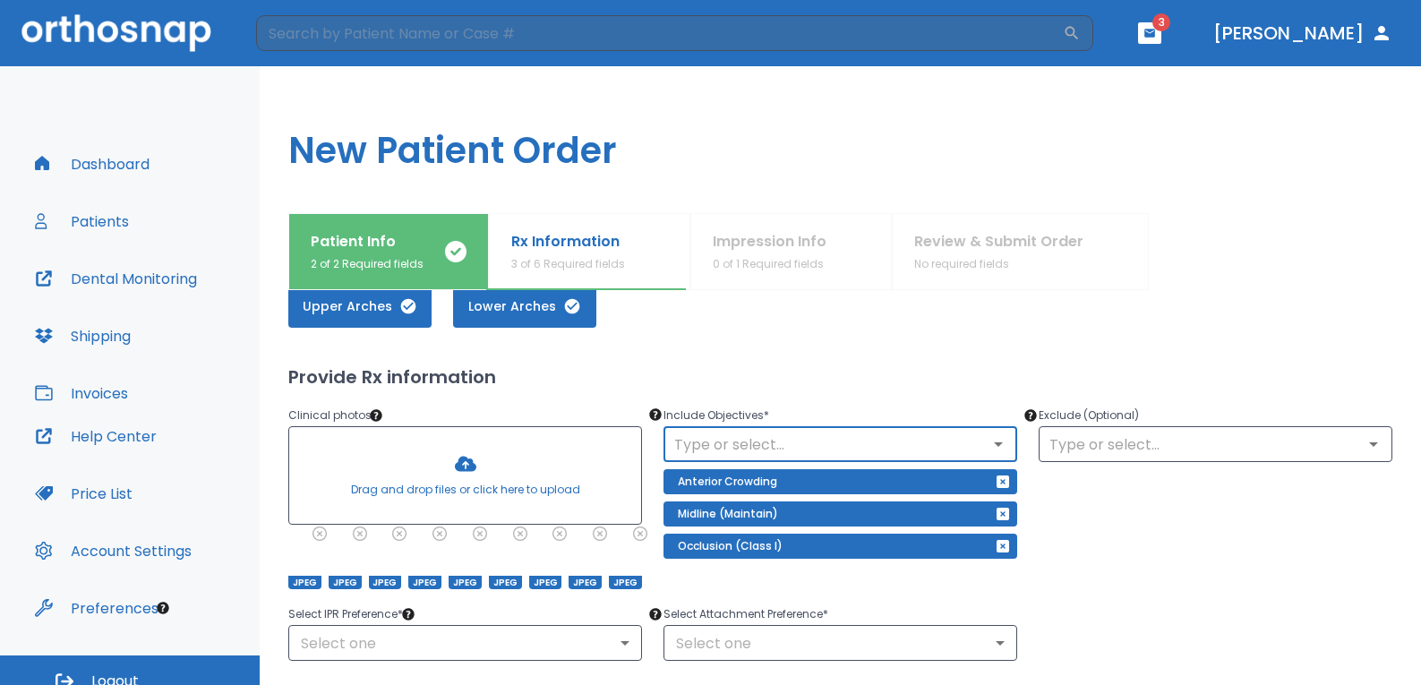
click at [994, 443] on icon "Open" at bounding box center [998, 444] width 9 height 4
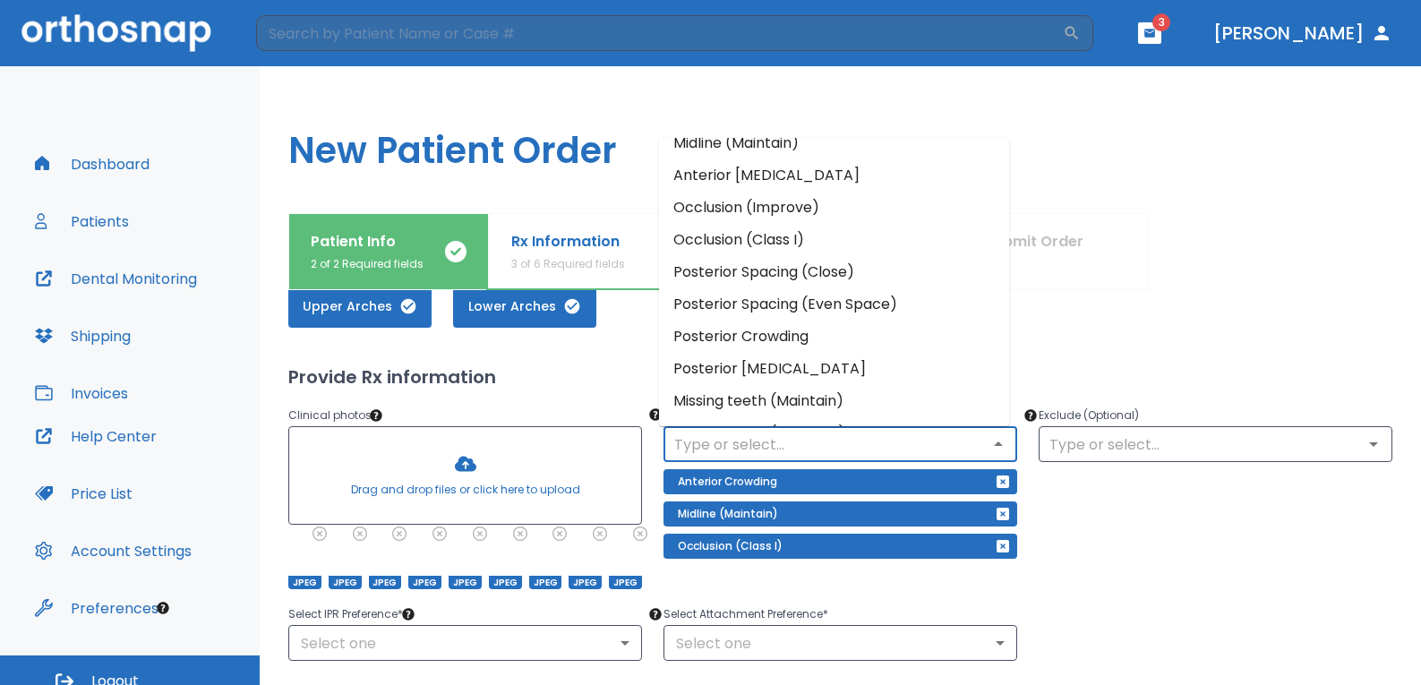
scroll to position [179, 0]
click at [826, 235] on li "Posterior Spacing (Close)" at bounding box center [834, 240] width 350 height 32
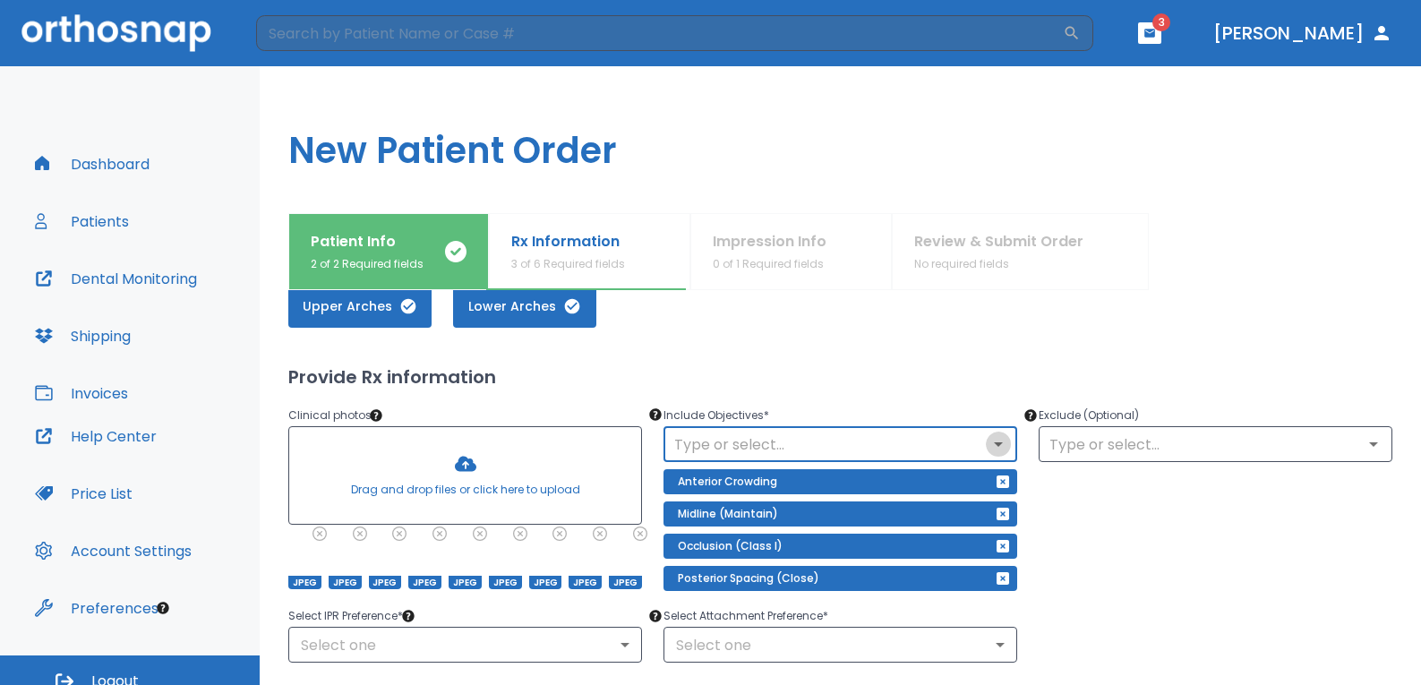
click at [994, 438] on icon "Open" at bounding box center [998, 443] width 21 height 21
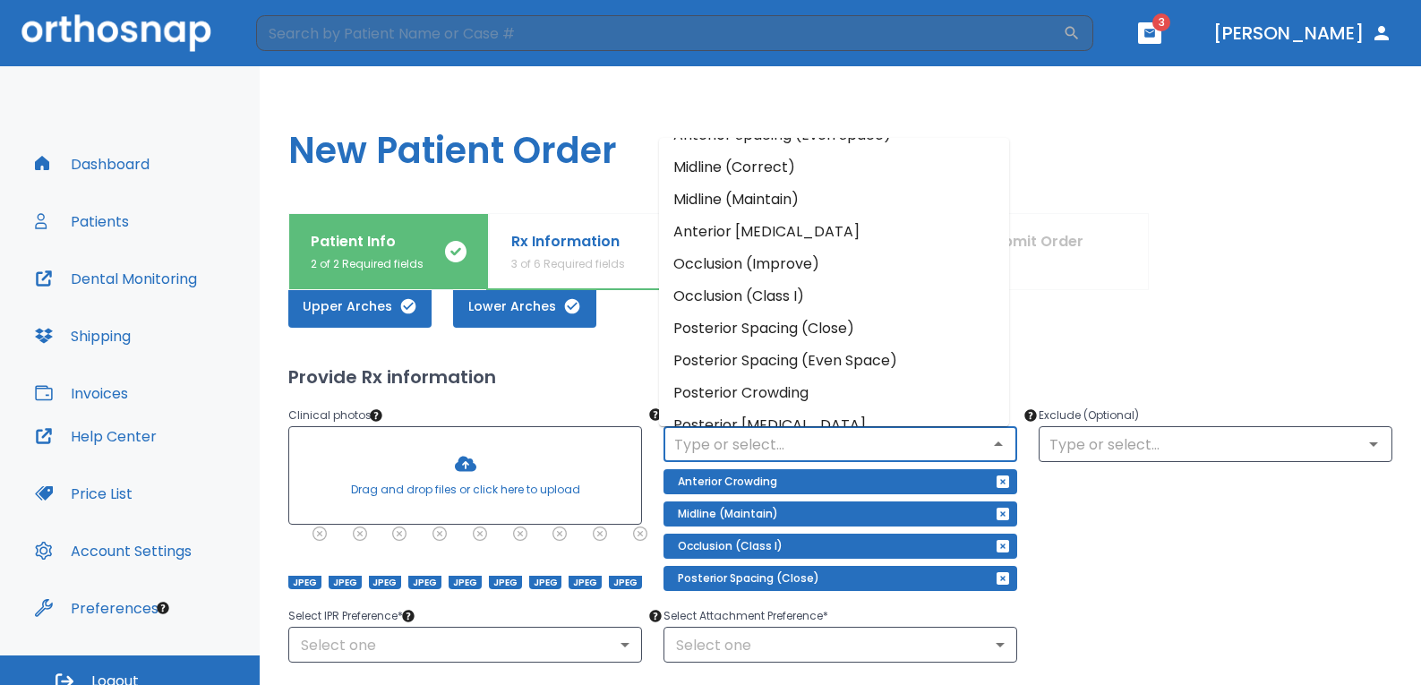
scroll to position [210, 0]
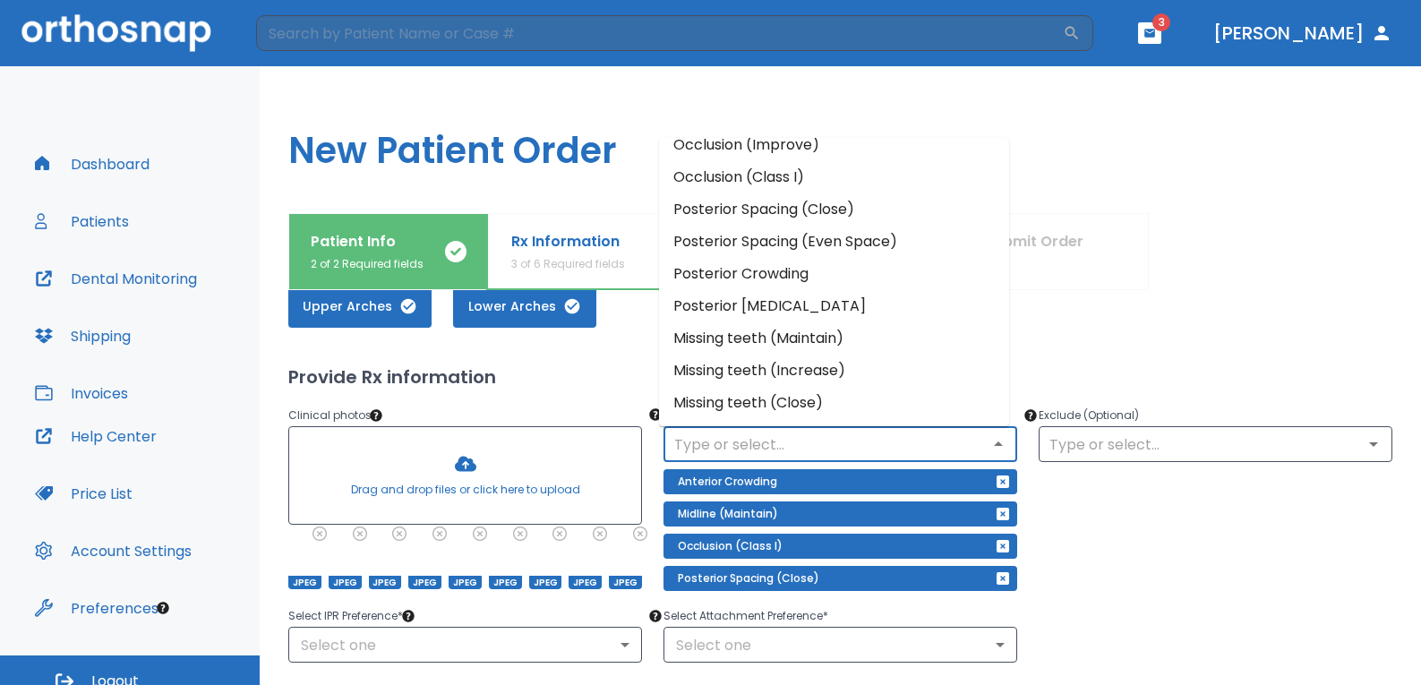
click at [802, 268] on li "Posterior Crowding" at bounding box center [834, 274] width 350 height 32
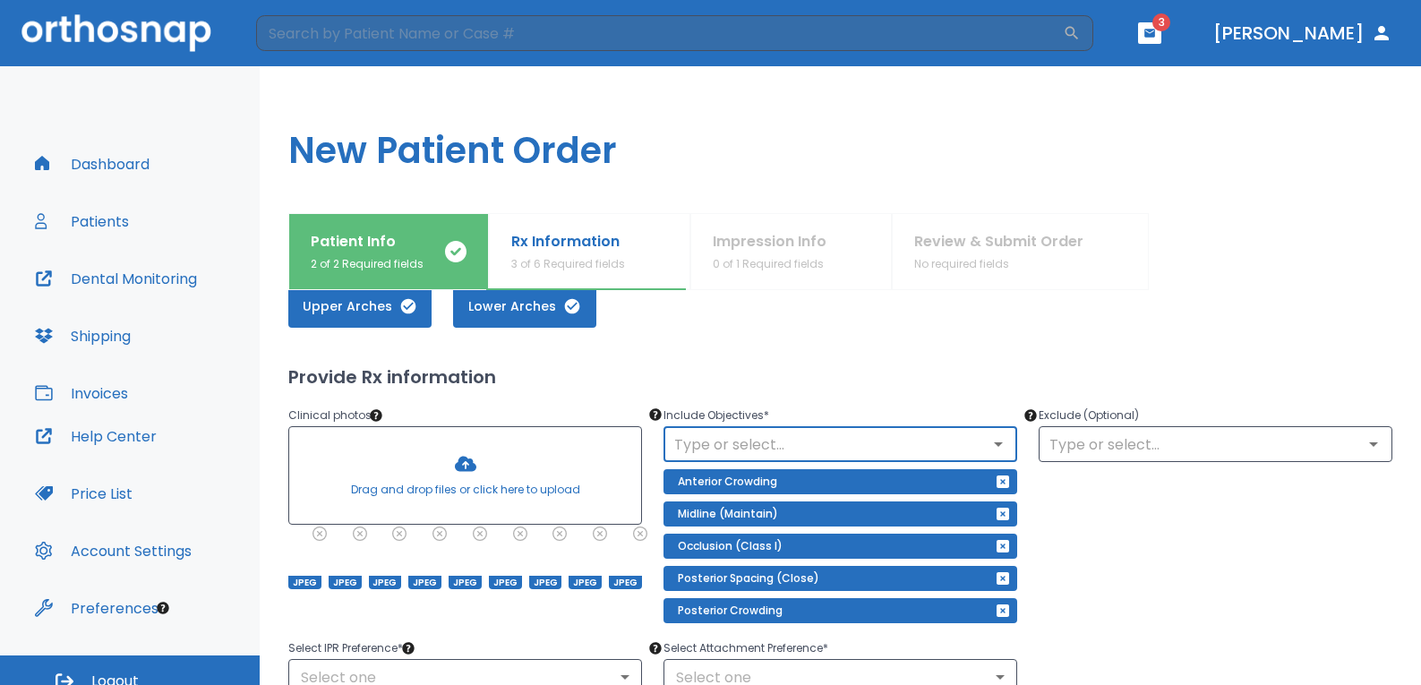
click at [854, 436] on input "text" at bounding box center [840, 444] width 343 height 25
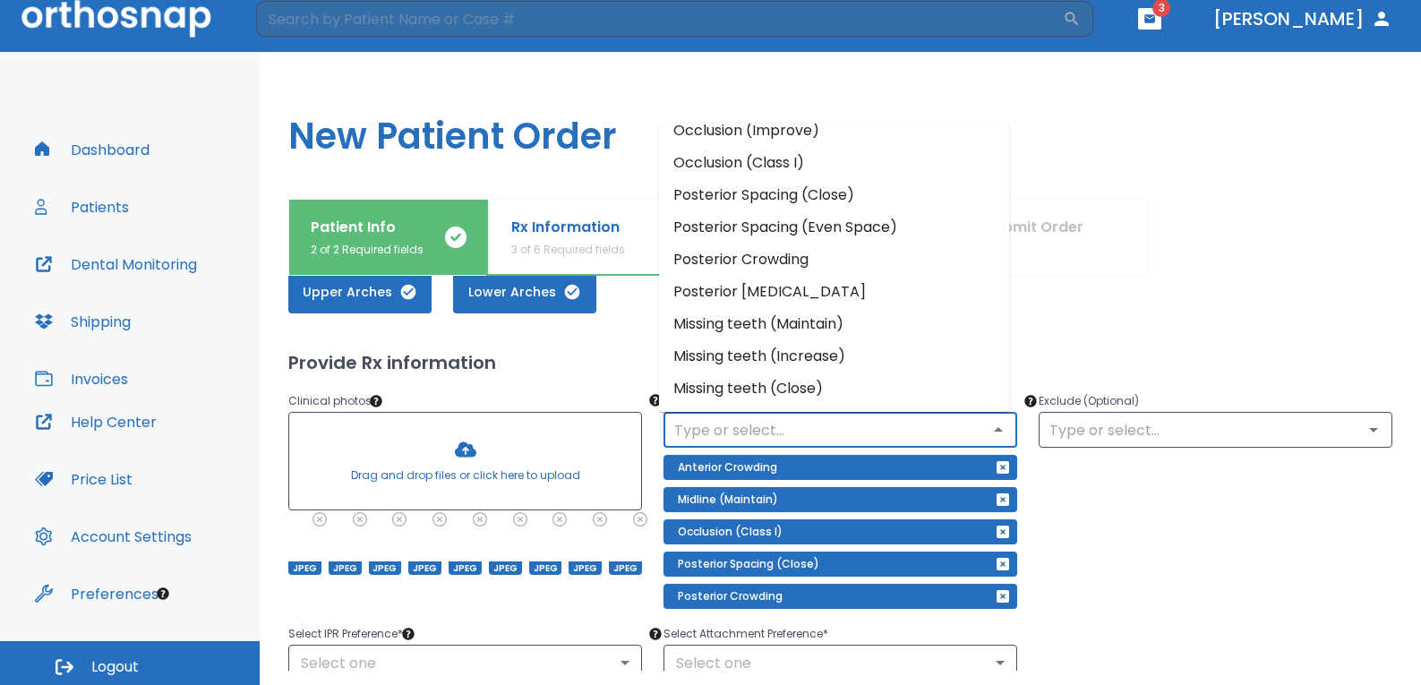
scroll to position [19, 0]
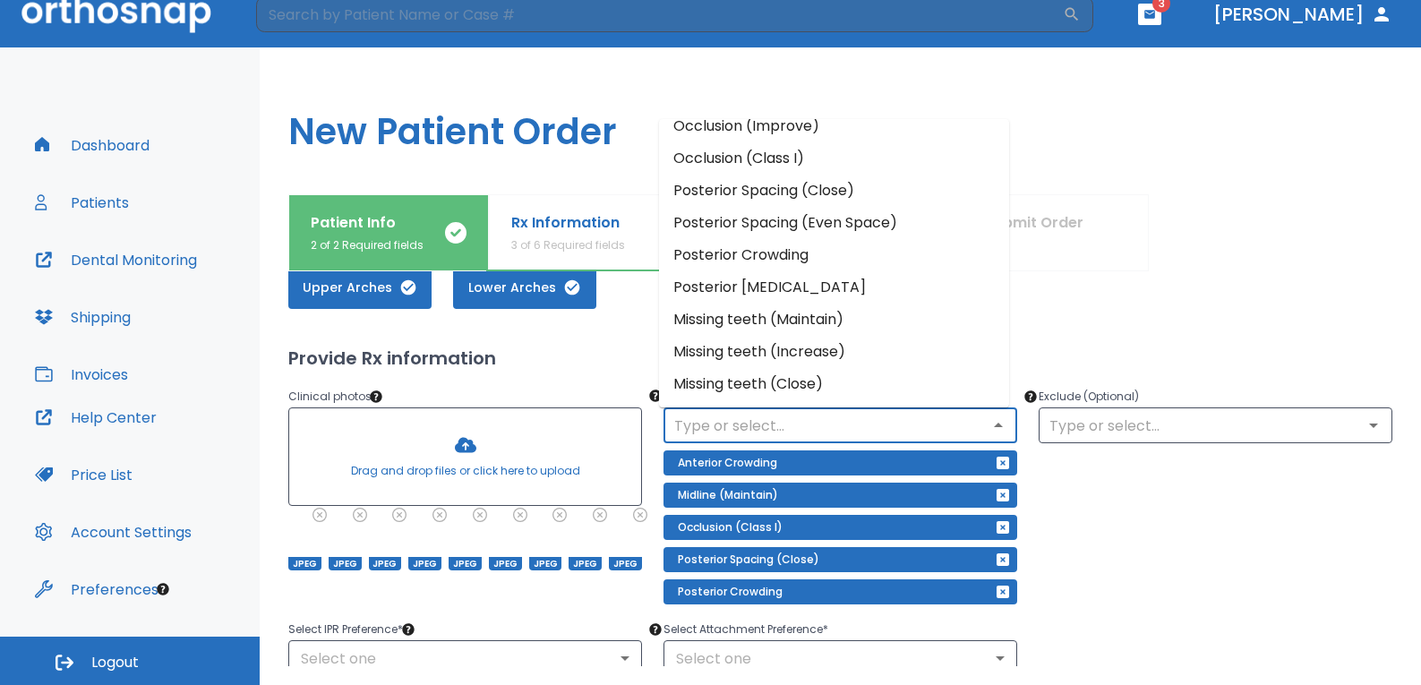
click at [802, 313] on li "Missing teeth (Maintain)" at bounding box center [834, 320] width 350 height 32
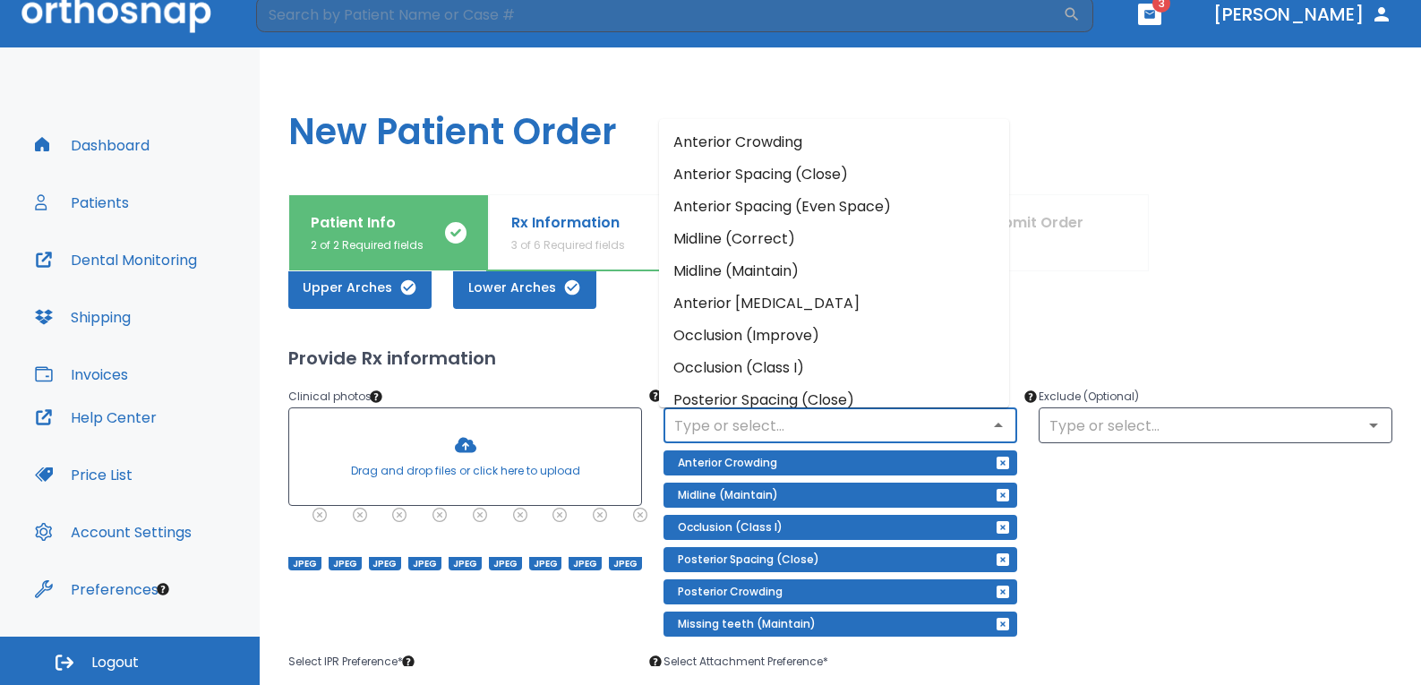
click at [823, 425] on input "text" at bounding box center [840, 425] width 343 height 25
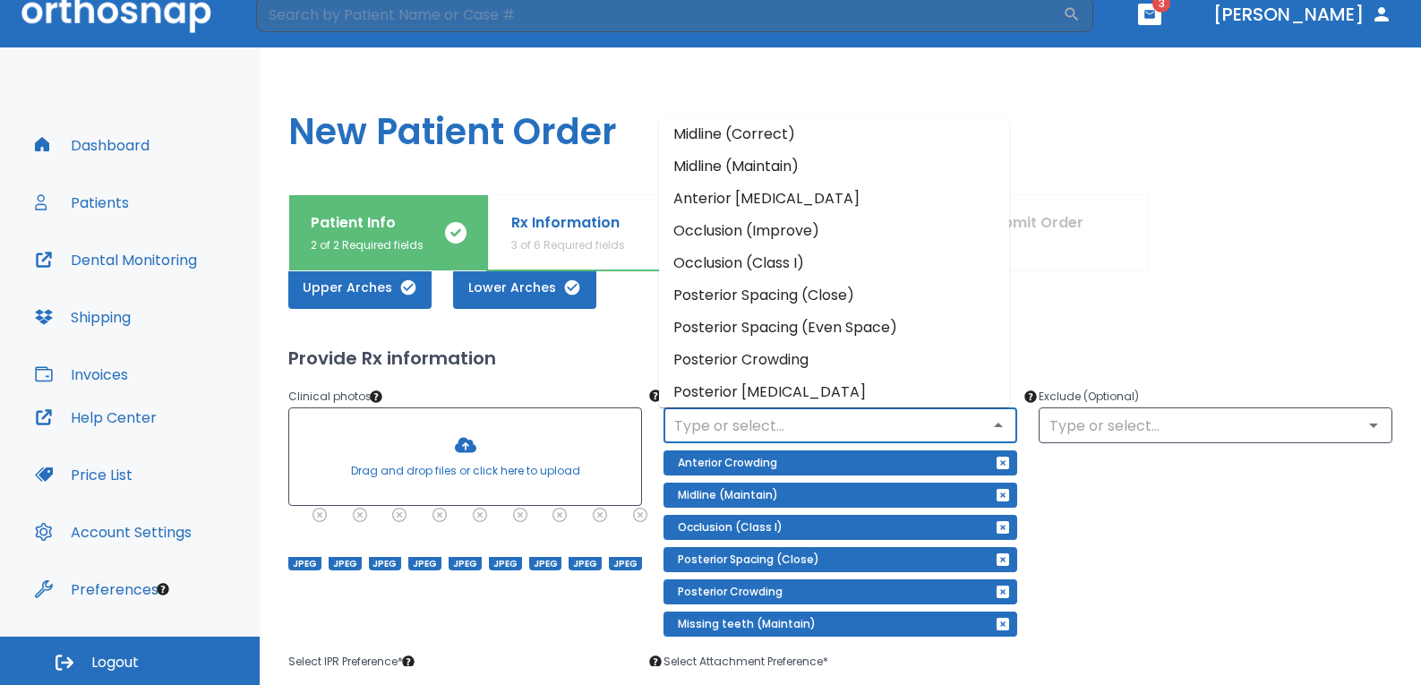
scroll to position [210, 0]
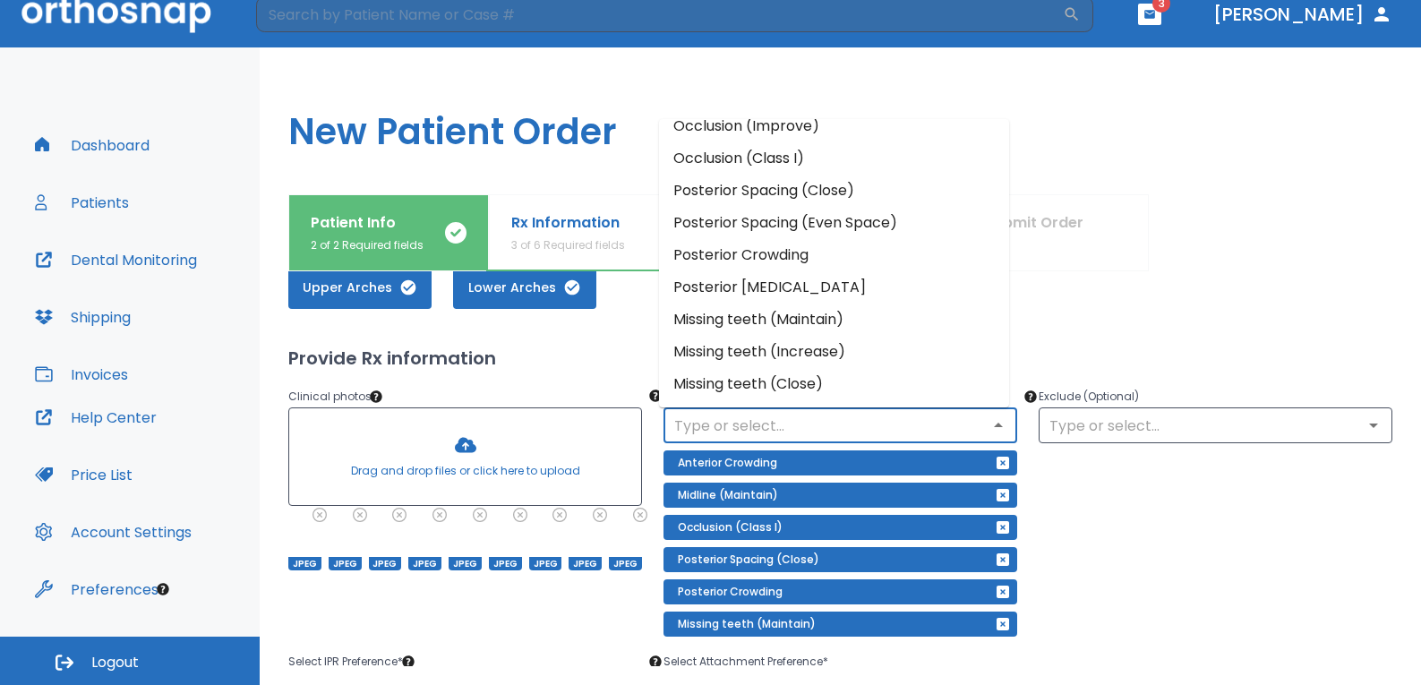
click at [1135, 496] on div "Exclude (Optional) ​" at bounding box center [1204, 501] width 375 height 272
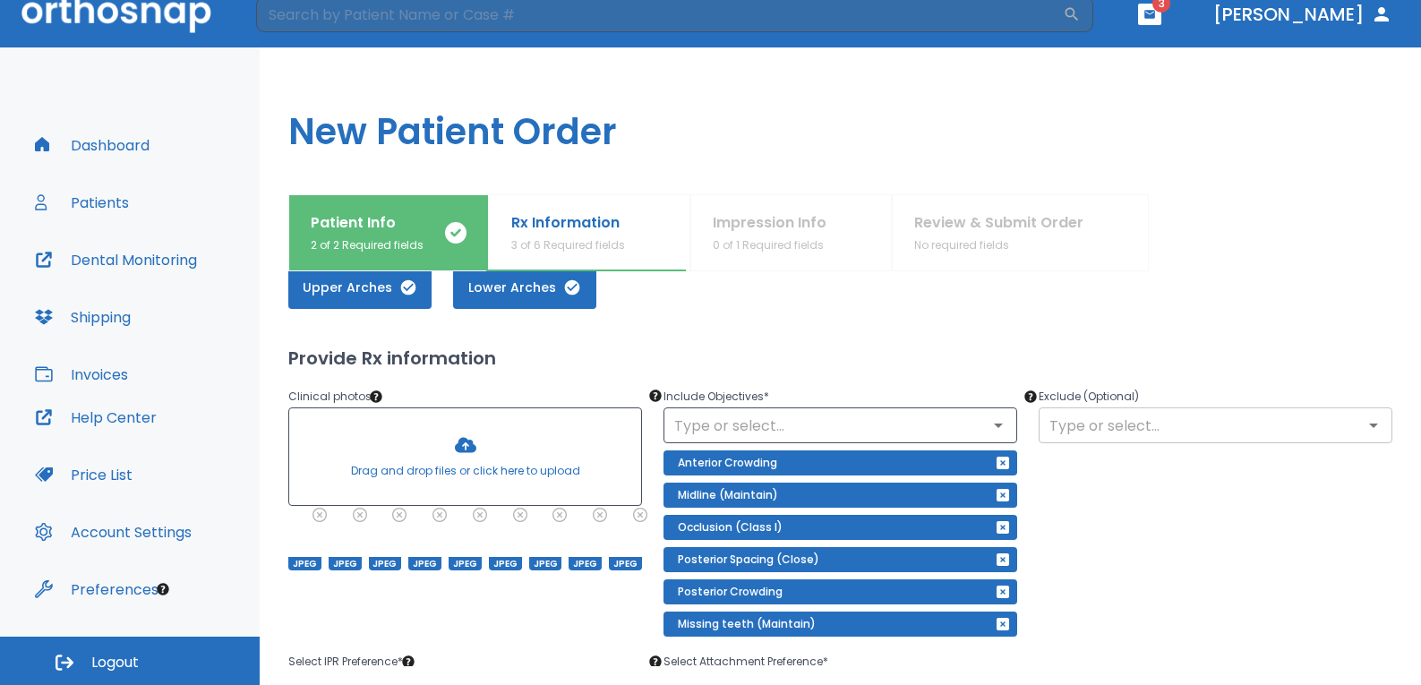
click at [1123, 429] on input "text" at bounding box center [1215, 425] width 343 height 25
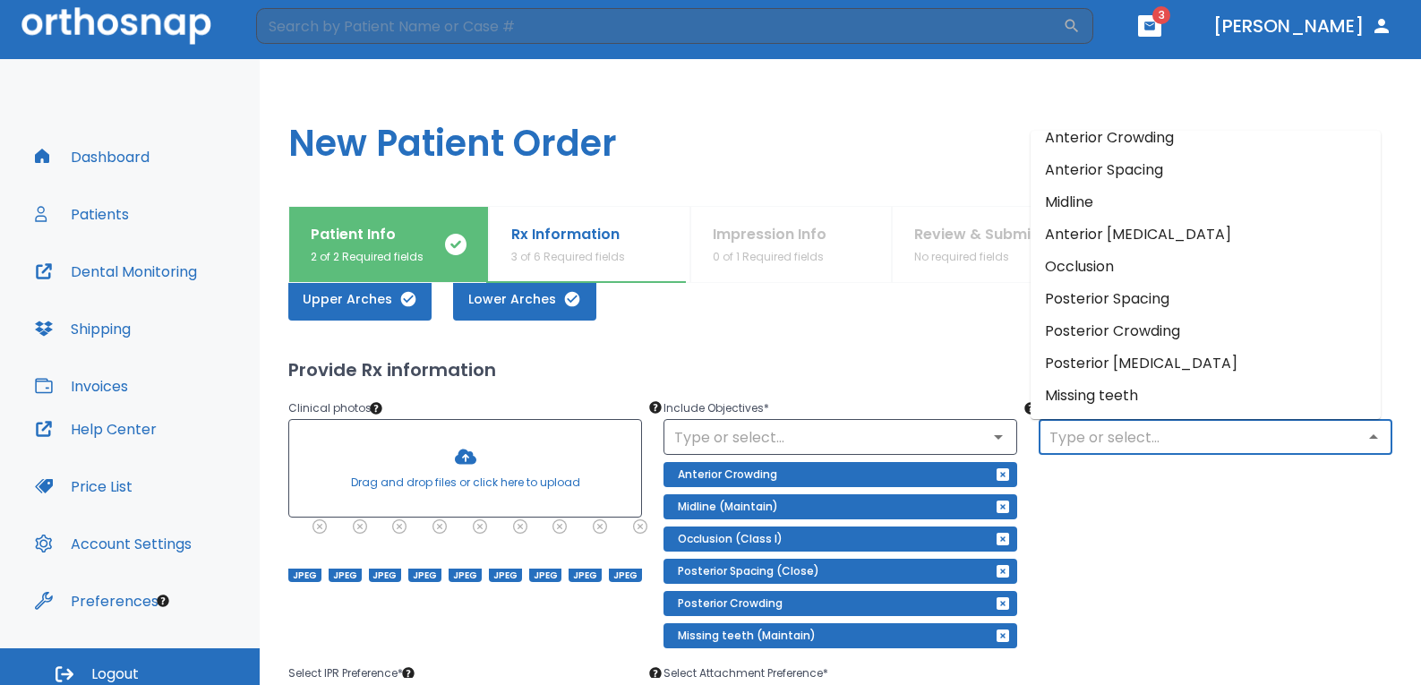
scroll to position [0, 0]
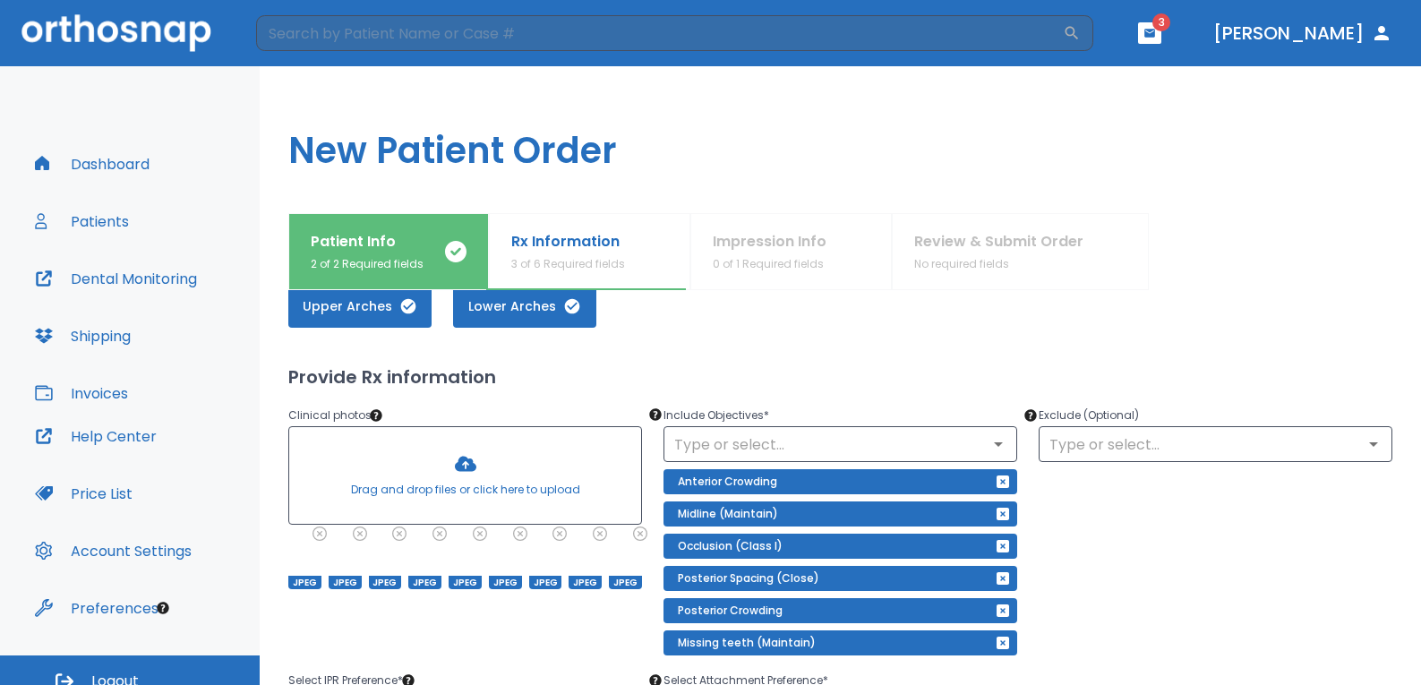
click at [1144, 493] on div "Exclude (Optional) ​" at bounding box center [1204, 519] width 375 height 272
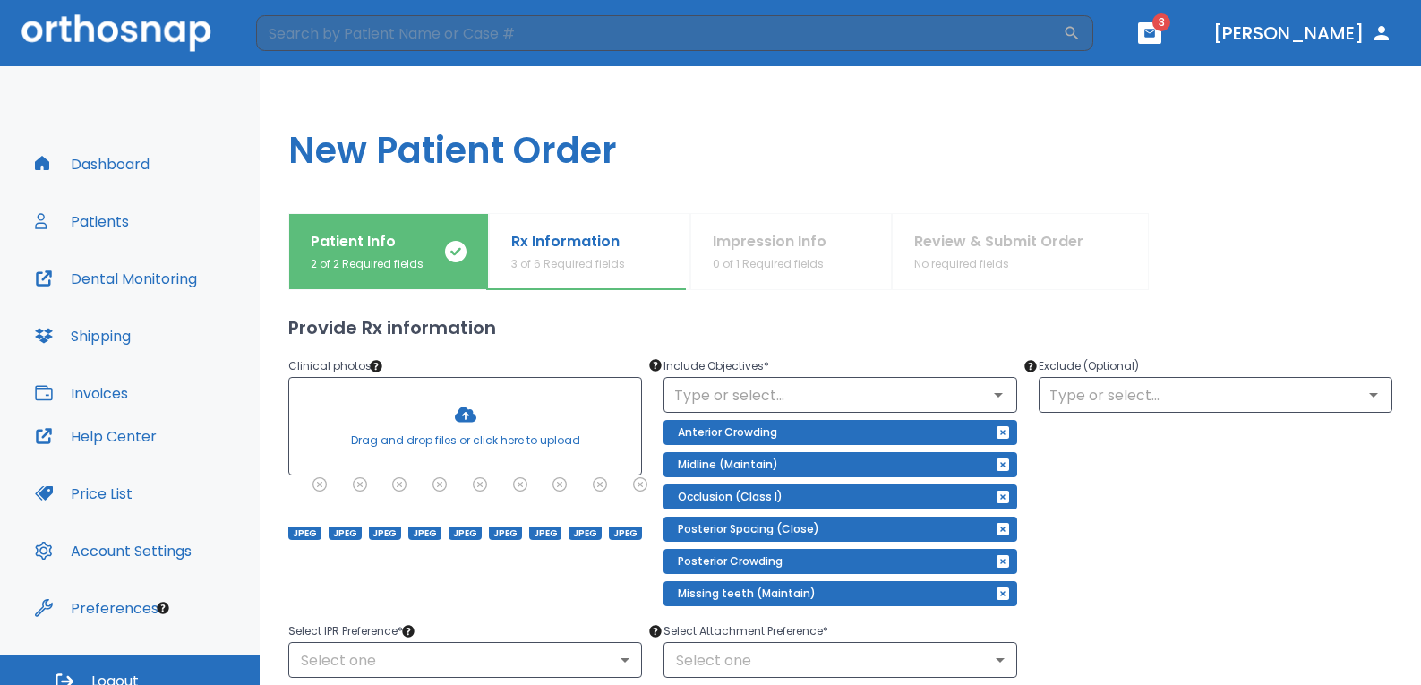
scroll to position [179, 0]
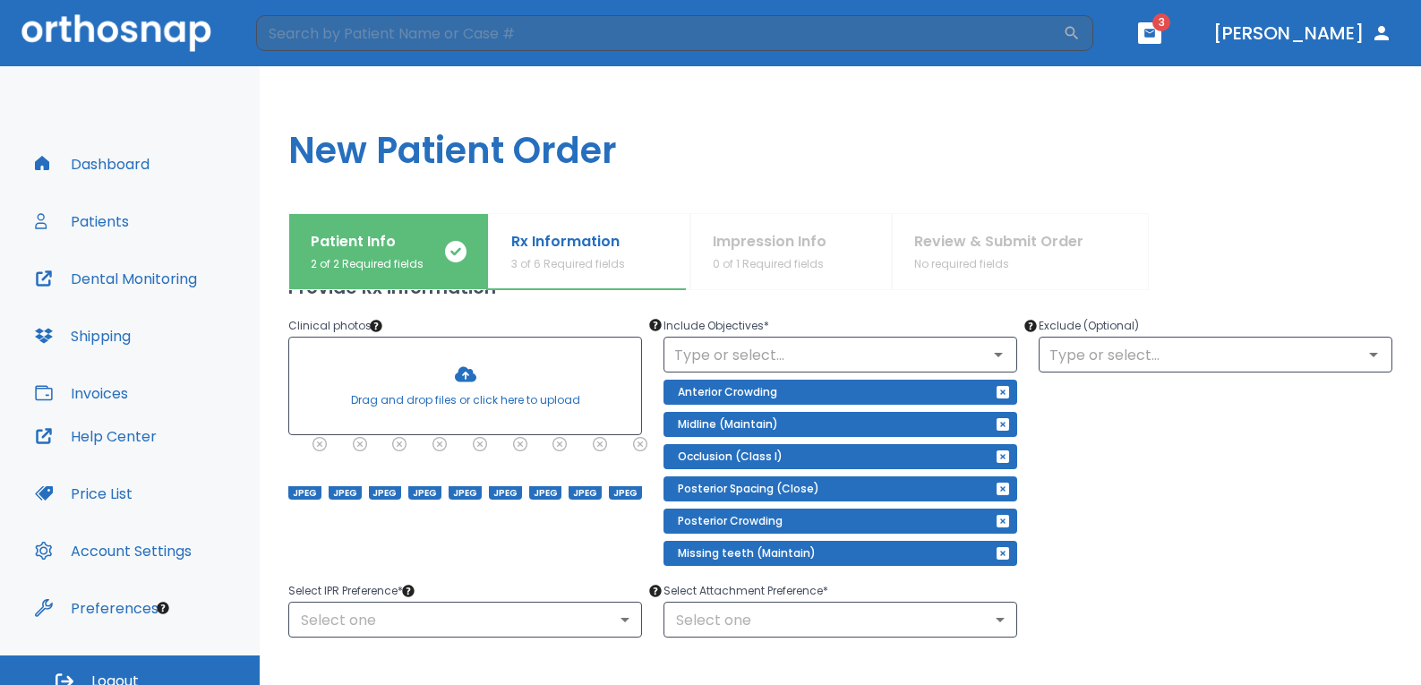
click at [1157, 455] on div "Exclude (Optional) ​" at bounding box center [1204, 430] width 375 height 272
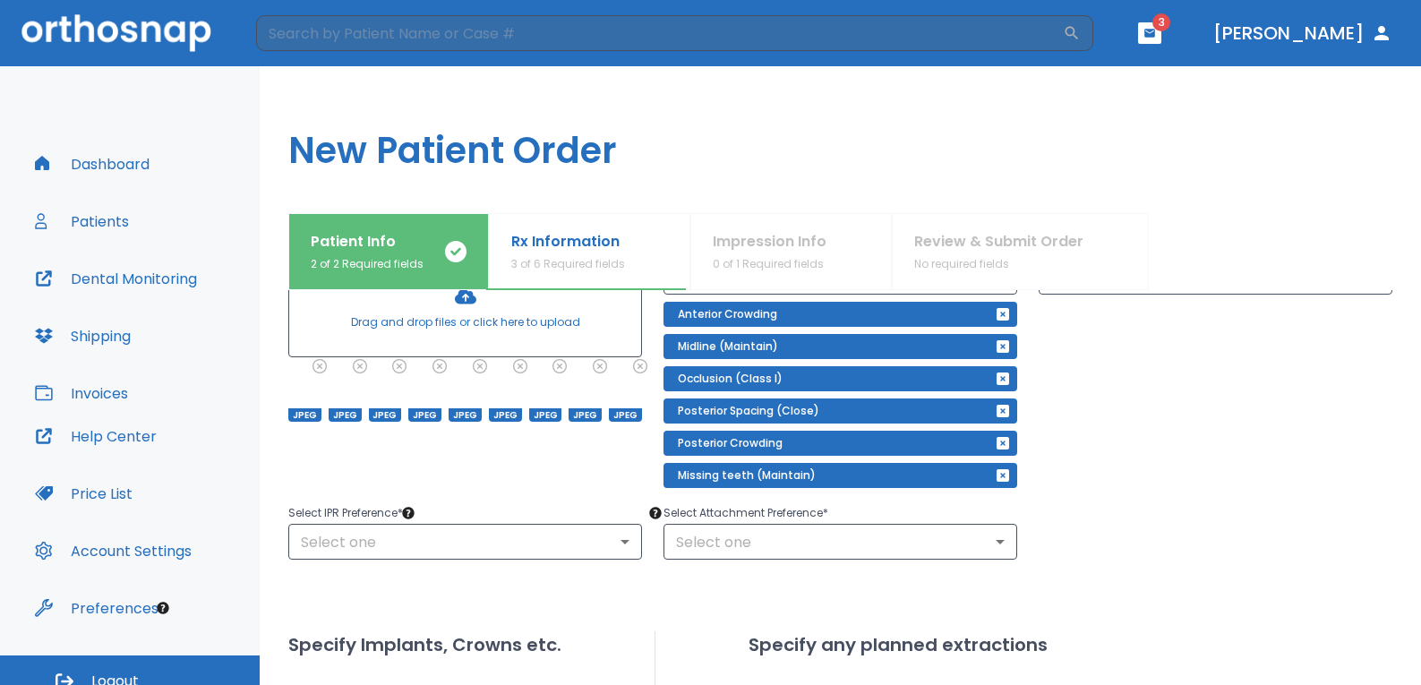
scroll to position [358, 0]
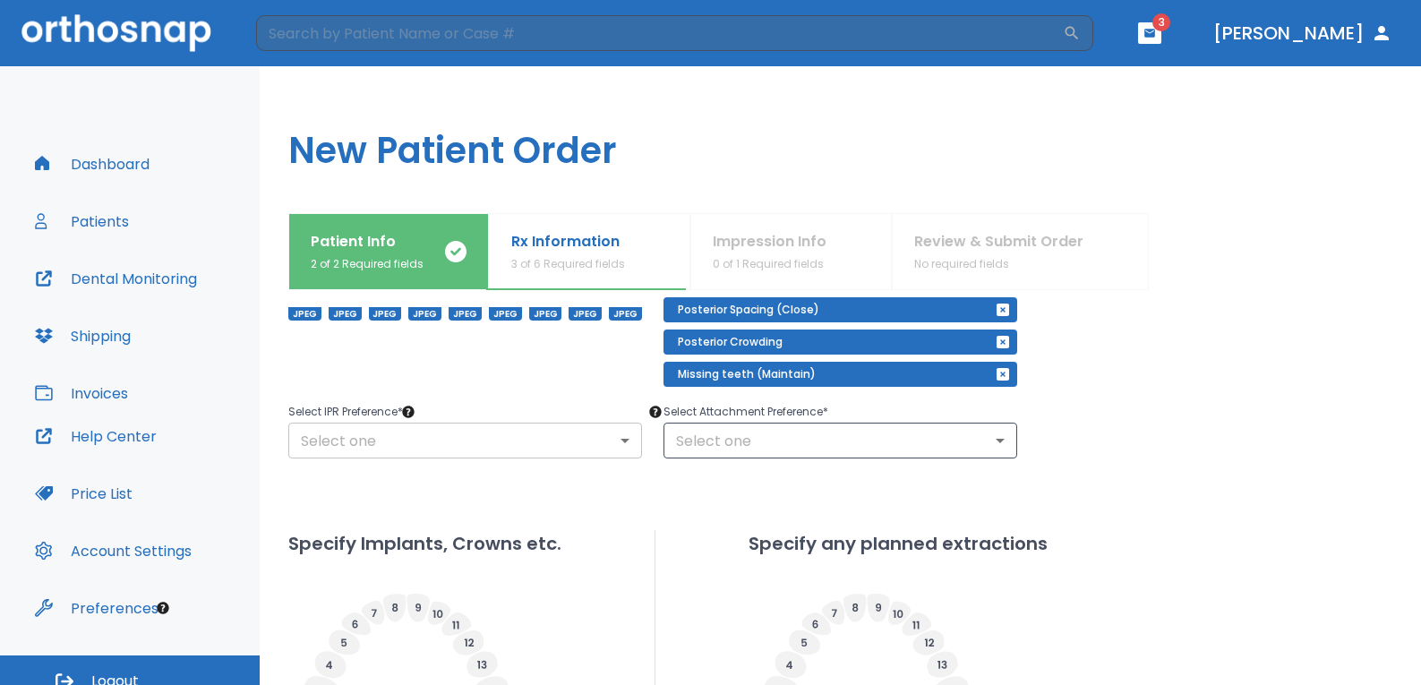
click at [533, 442] on body "​ 3 [PERSON_NAME] Dashboard Patients Dental Monitoring Shipping Invoices Help C…" at bounding box center [710, 342] width 1421 height 685
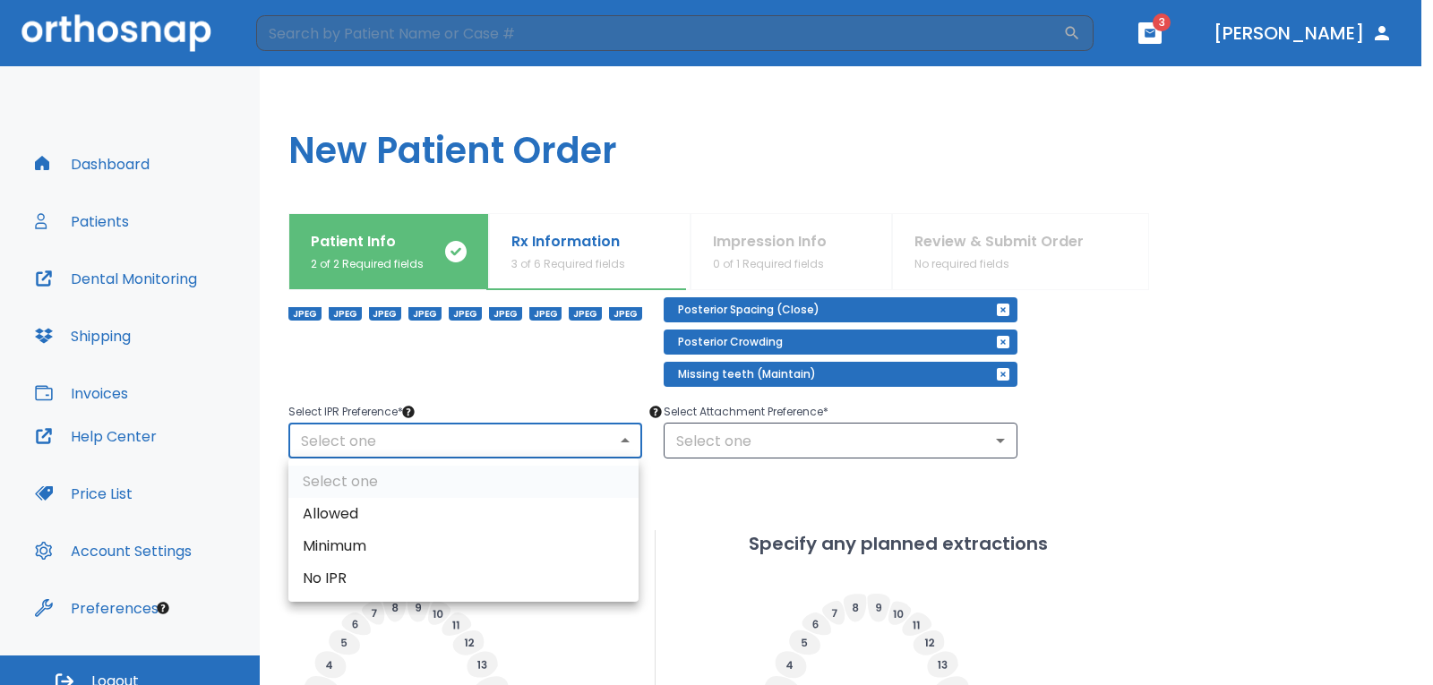
click at [438, 513] on li "Allowed" at bounding box center [463, 514] width 350 height 32
type input "1"
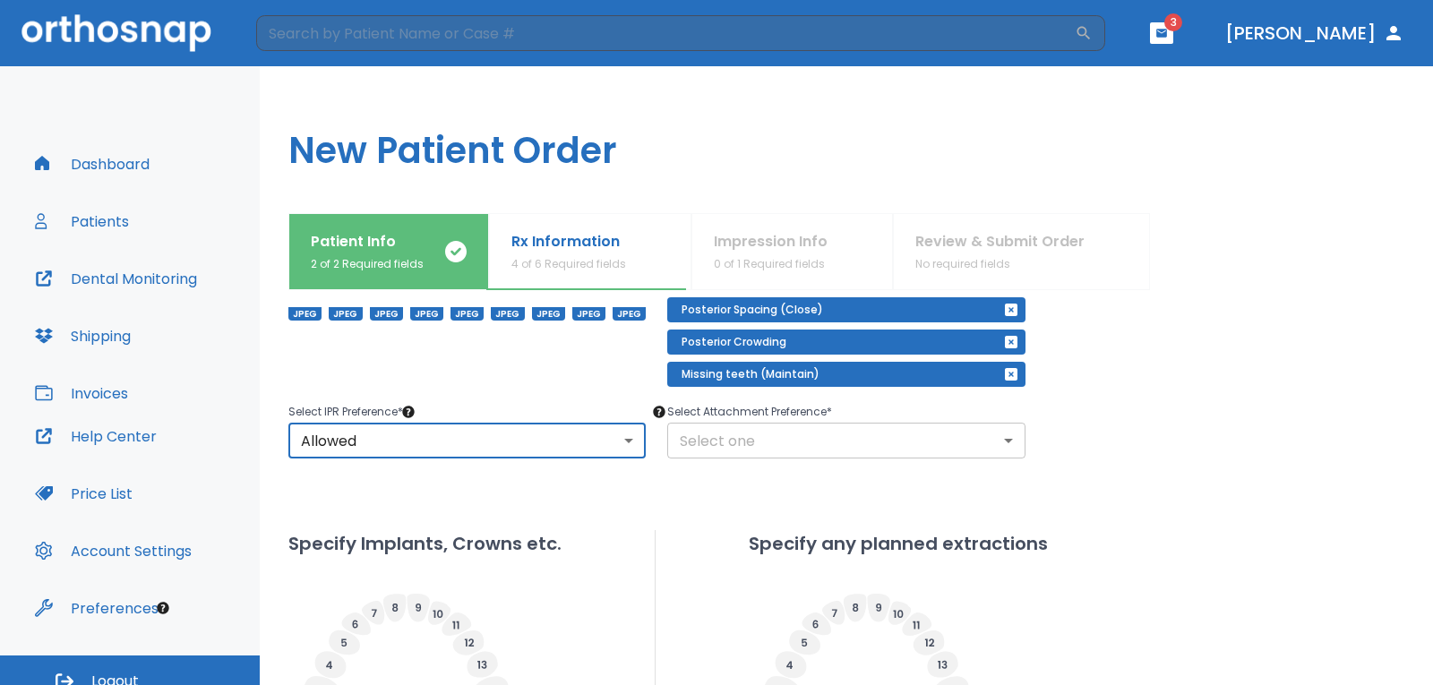
click at [700, 436] on body "​ 3 [PERSON_NAME] Dashboard Patients Dental Monitoring Shipping Invoices Help C…" at bounding box center [716, 342] width 1433 height 685
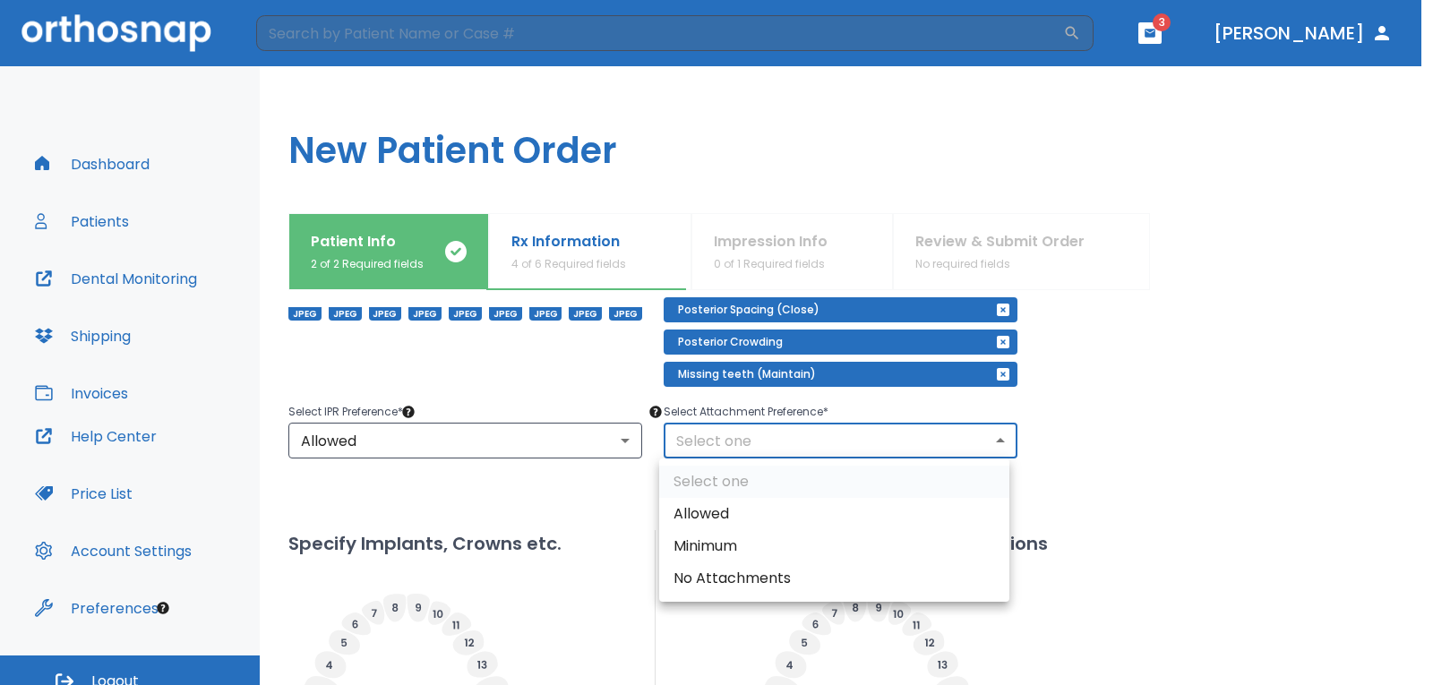
click at [688, 547] on li "Minimum" at bounding box center [834, 546] width 350 height 32
type input "2"
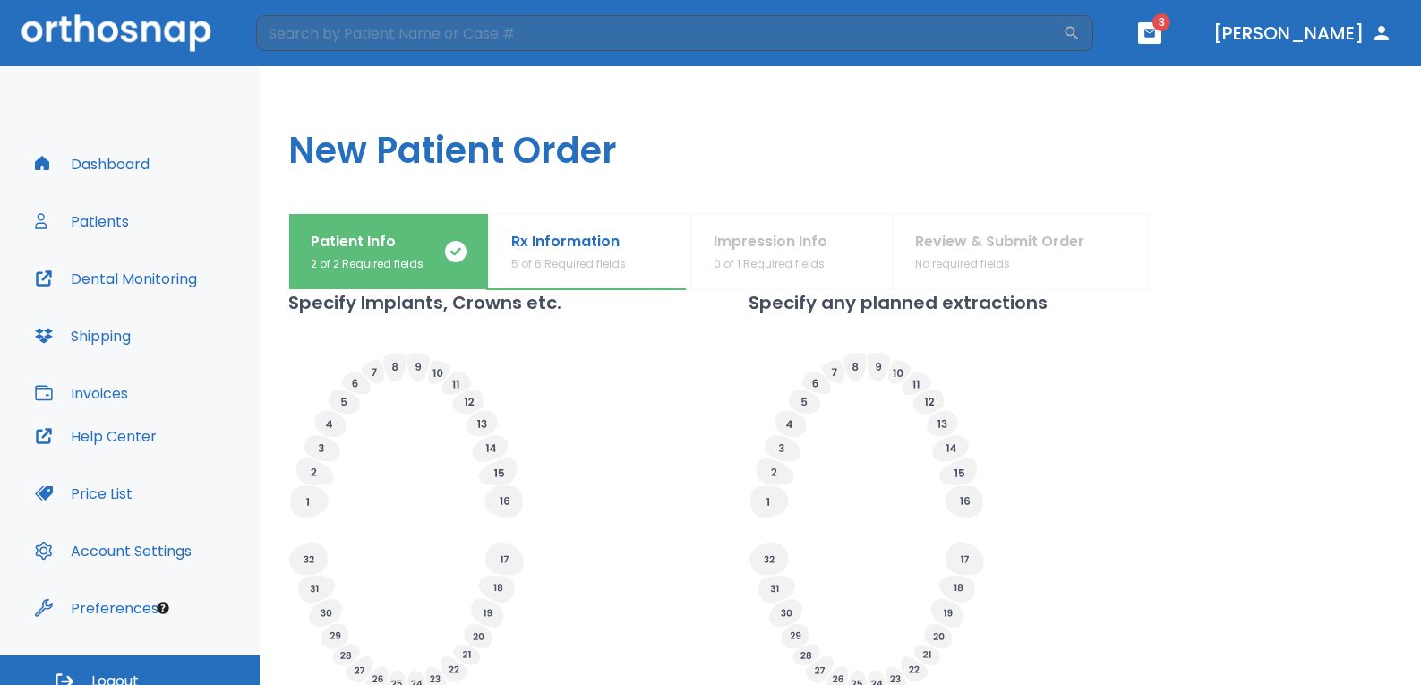
scroll to position [627, 0]
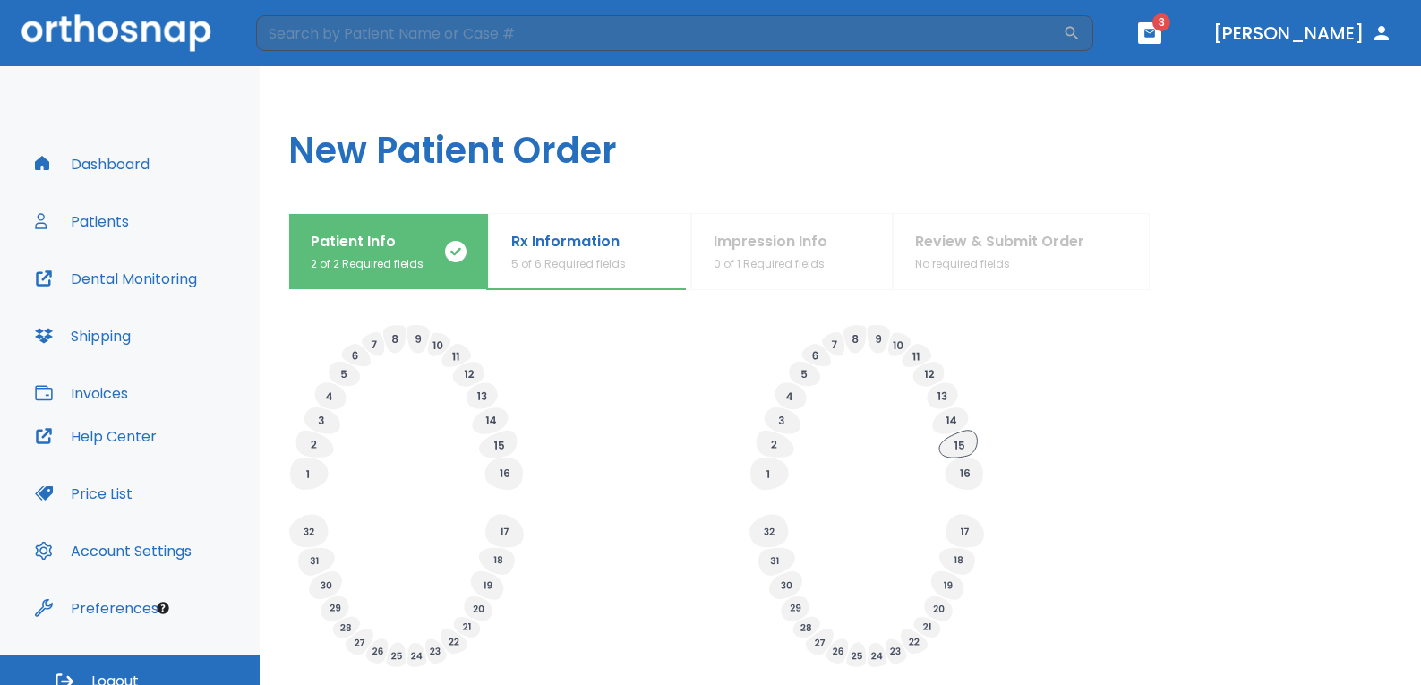
click at [950, 449] on icon at bounding box center [958, 444] width 38 height 27
click at [959, 474] on icon at bounding box center [964, 474] width 38 height 32
click at [767, 473] on icon at bounding box center [768, 474] width 3 height 8
click at [802, 525] on input "Planned" at bounding box center [800, 522] width 25 height 25
radio input "false"
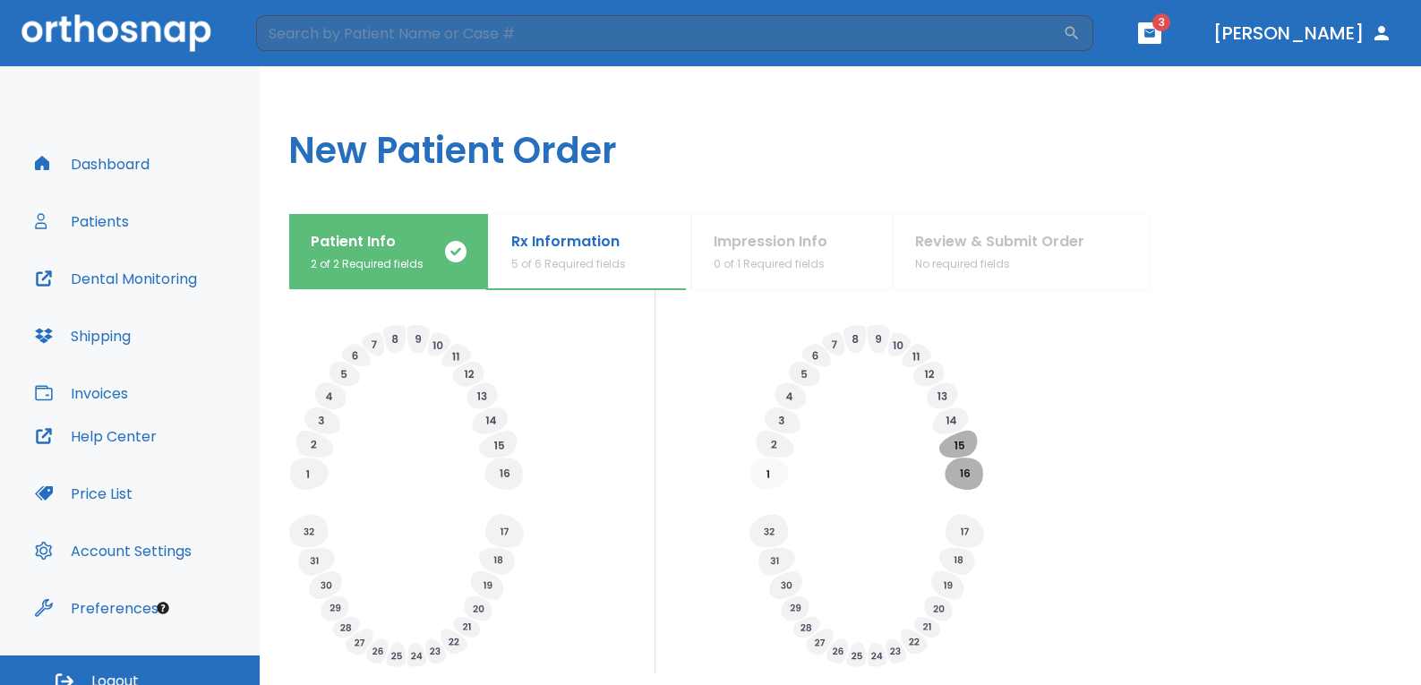
click at [1072, 479] on div "Specify Implants, Crowns etc. Specify any planned extractions" at bounding box center [840, 468] width 1104 height 412
click at [751, 473] on icon at bounding box center [770, 474] width 38 height 32
click at [1051, 506] on div "Specify Implants, Crowns etc. Specify any planned extractions" at bounding box center [840, 468] width 1104 height 412
click at [882, 467] on icon "button" at bounding box center [884, 471] width 18 height 18
radio input "false"
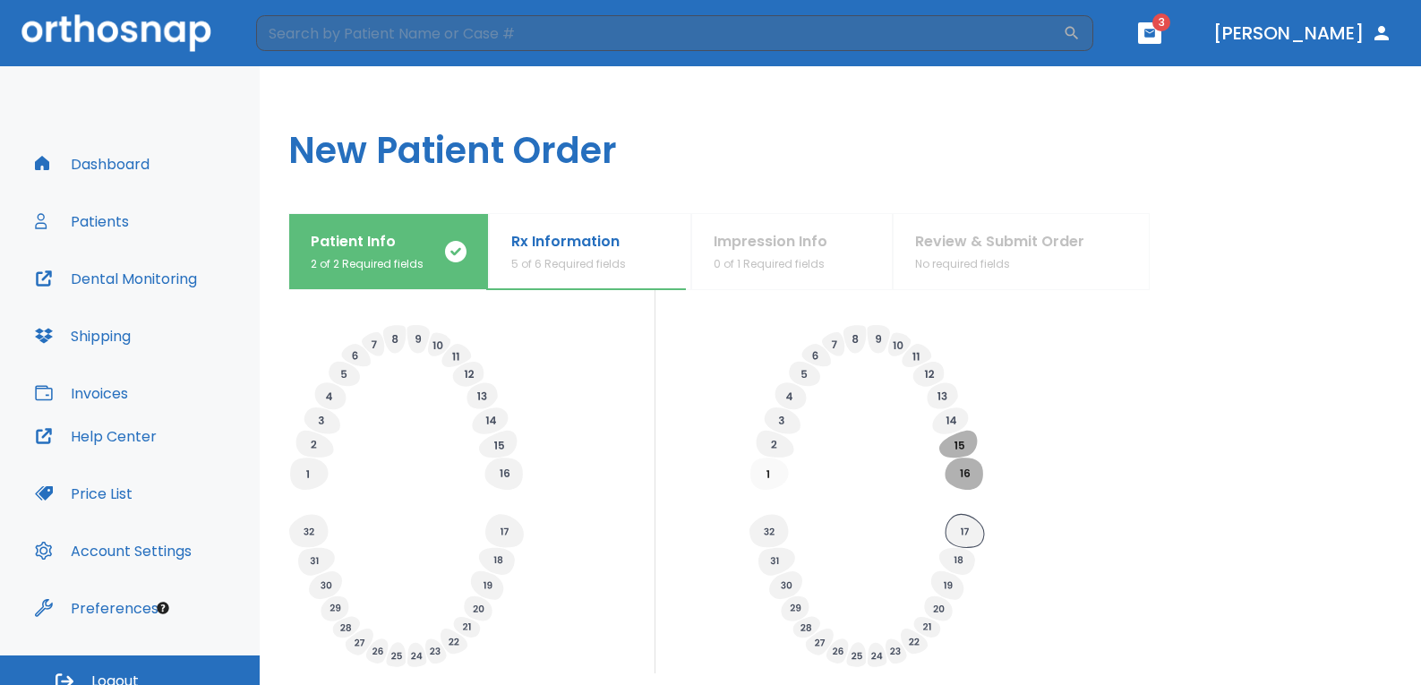
click at [965, 525] on icon at bounding box center [965, 530] width 39 height 33
click at [960, 558] on icon at bounding box center [957, 561] width 36 height 27
click at [1131, 540] on div "Specify Implants, Crowns etc. Specify any planned extractions" at bounding box center [840, 468] width 1104 height 412
click at [781, 584] on icon at bounding box center [785, 585] width 33 height 28
click at [1093, 535] on div "Specify Implants, Crowns etc. Specify any planned extractions" at bounding box center [840, 468] width 1104 height 412
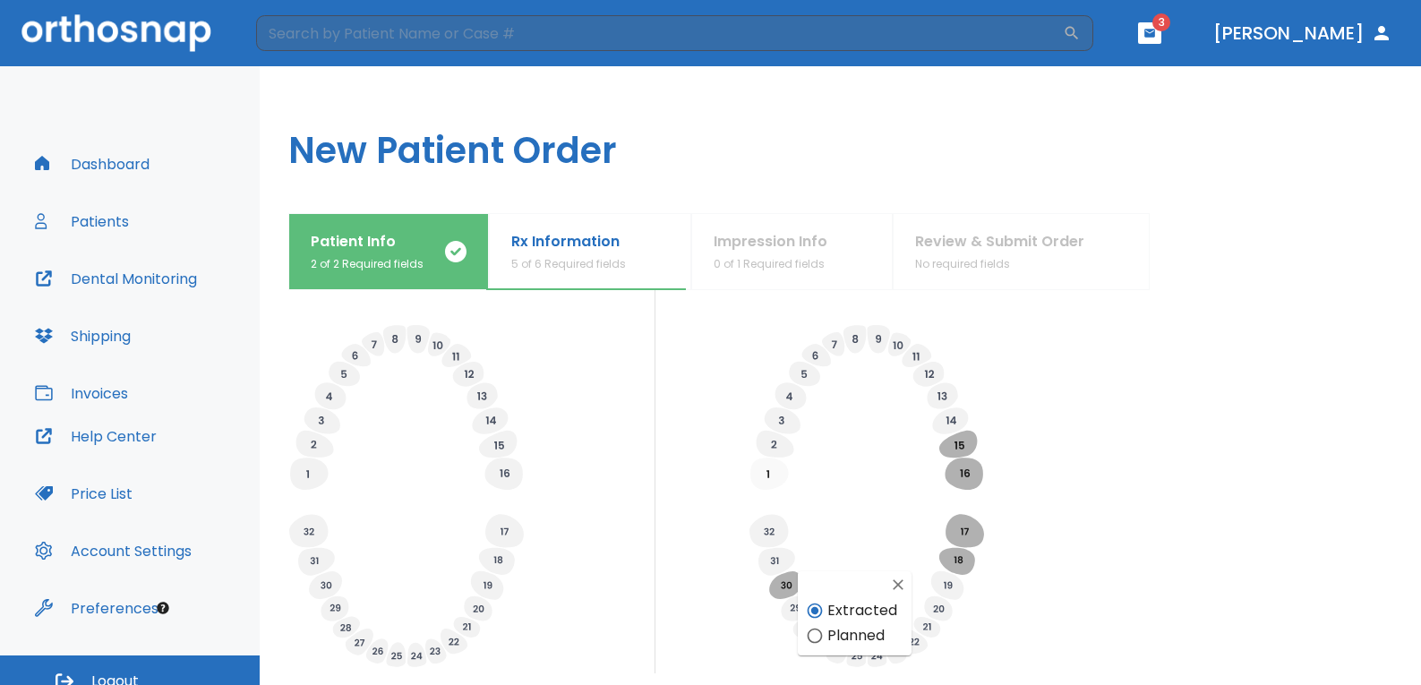
click at [896, 581] on icon "button" at bounding box center [898, 585] width 18 height 18
radio input "false"
click at [1124, 529] on div "Specify Implants, Crowns etc. Specify any planned extractions" at bounding box center [840, 468] width 1104 height 412
click at [773, 478] on icon at bounding box center [770, 474] width 38 height 32
click at [882, 466] on icon "button" at bounding box center [884, 471] width 18 height 18
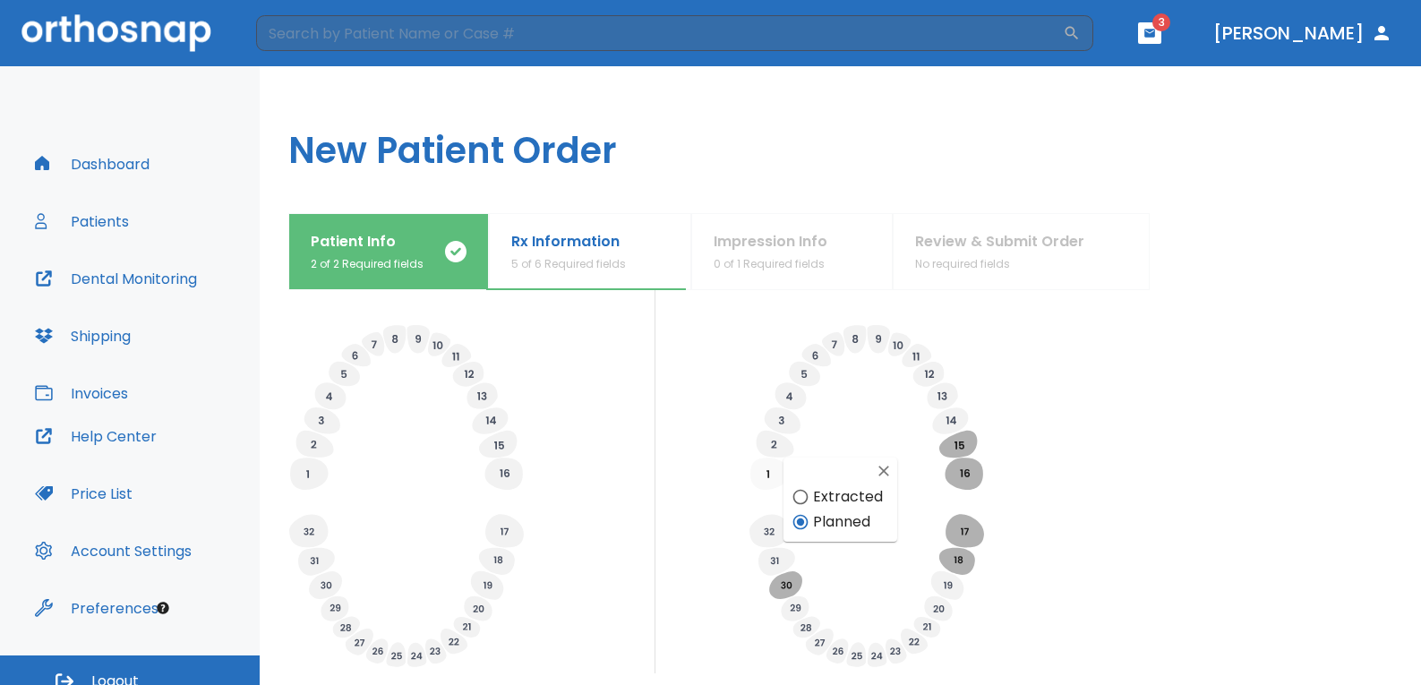
radio input "false"
drag, startPoint x: 1133, startPoint y: 477, endPoint x: 1121, endPoint y: 495, distance: 21.4
click at [1133, 479] on div "Specify Implants, Crowns etc. Specify any planned extractions" at bounding box center [840, 468] width 1104 height 412
click at [1084, 519] on div "Specify Implants, Crowns etc. Specify any planned extractions" at bounding box center [840, 468] width 1104 height 412
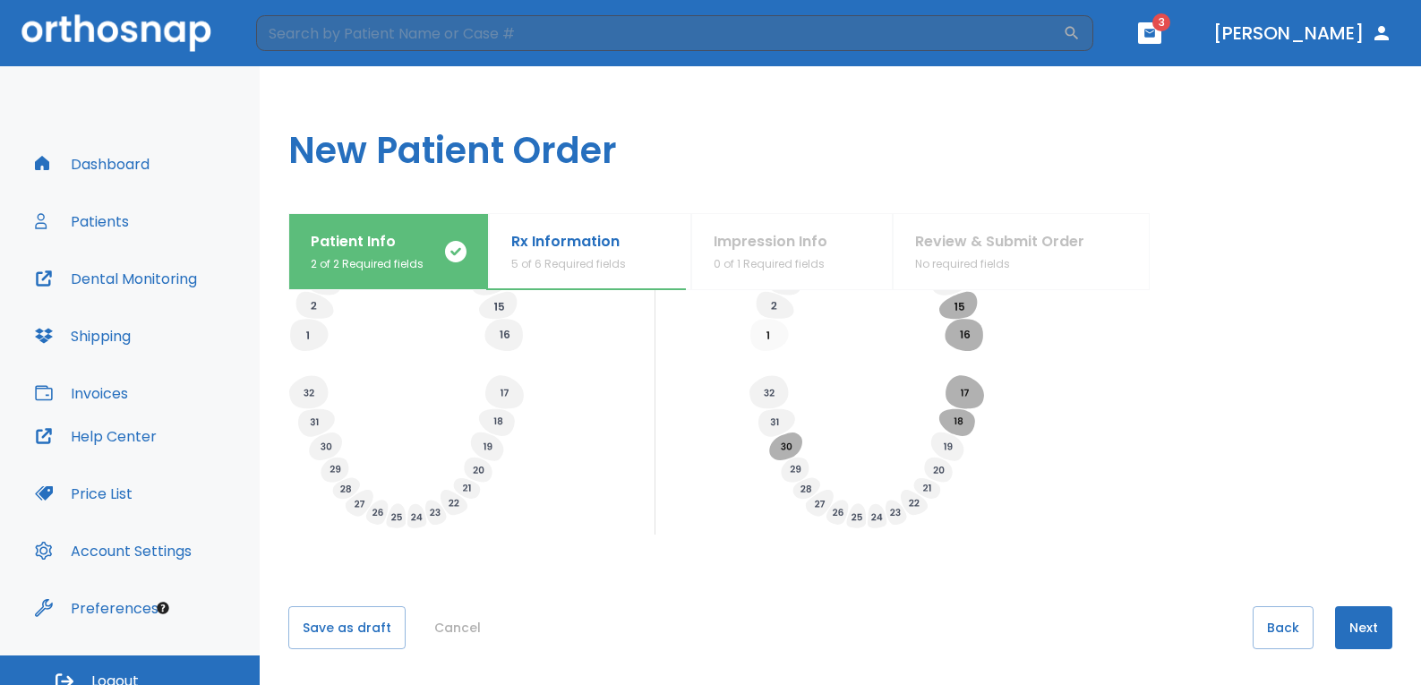
scroll to position [19, 0]
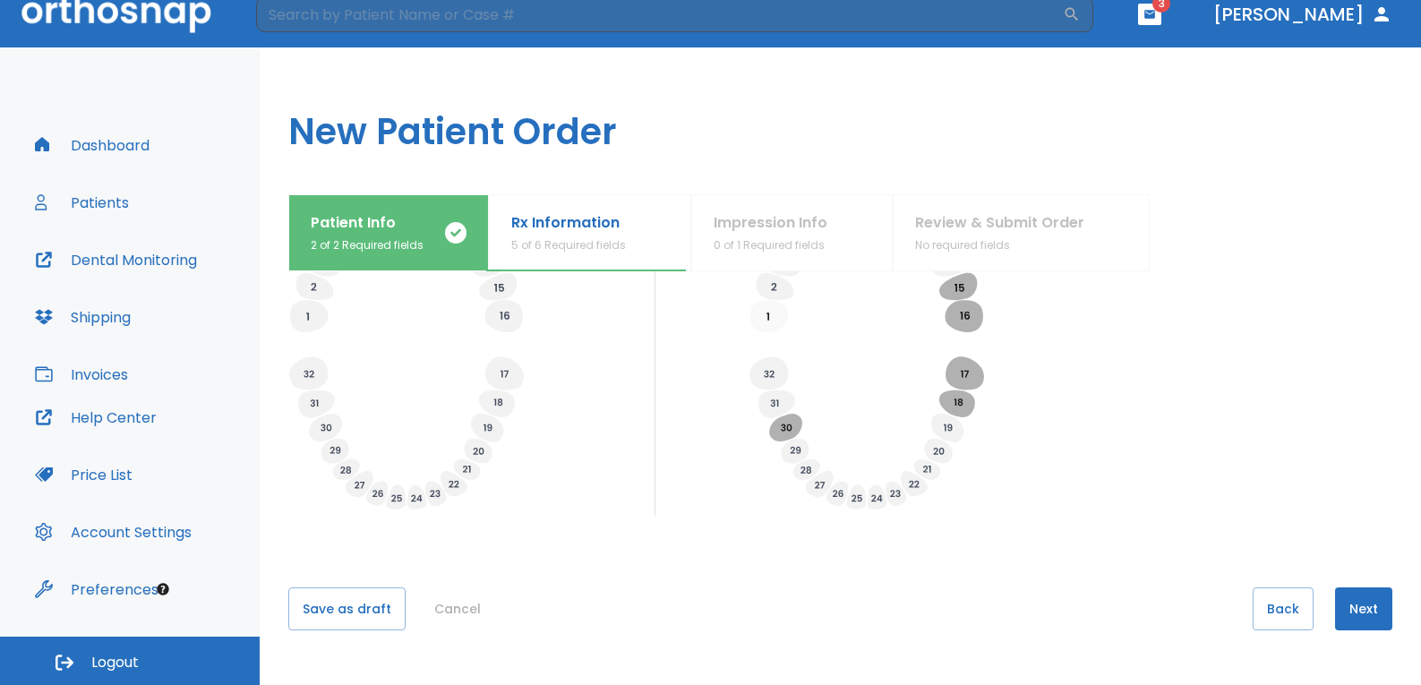
click at [1342, 602] on button "Next" at bounding box center [1363, 609] width 57 height 43
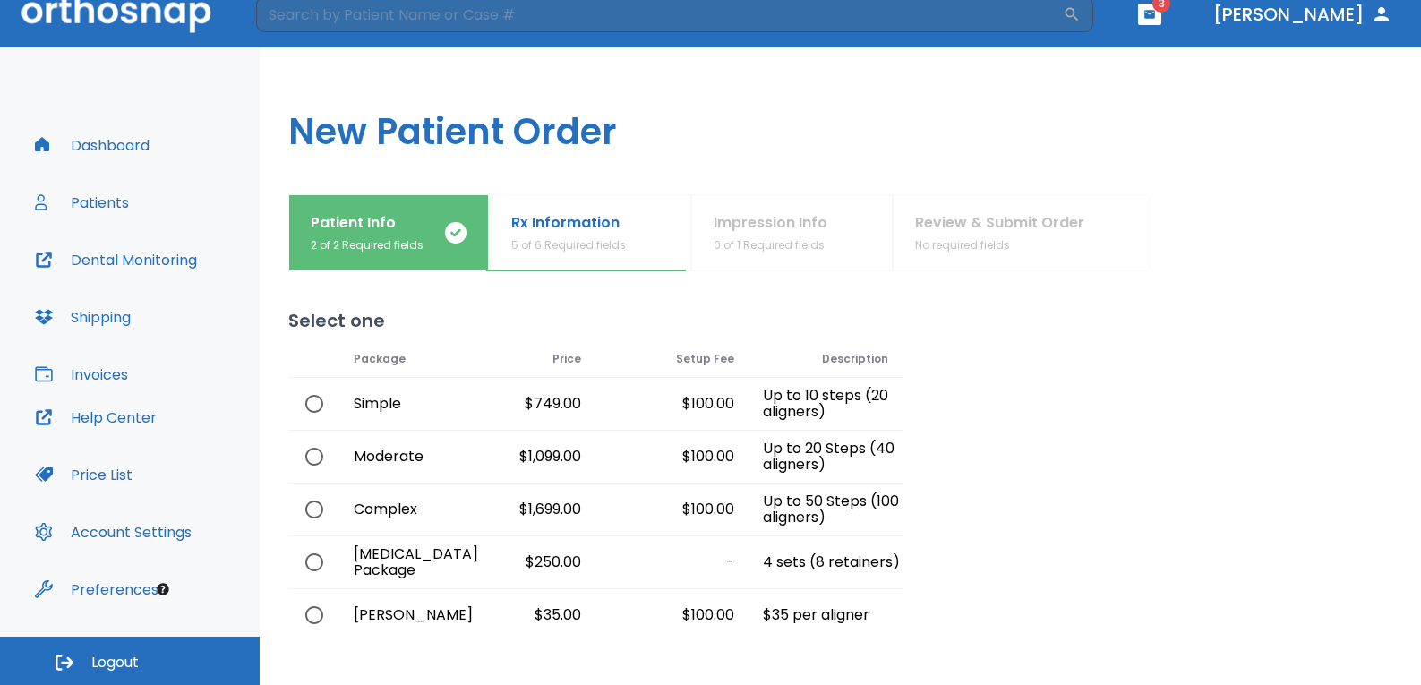
click at [316, 509] on input "radio" at bounding box center [315, 510] width 38 height 38
radio input "true"
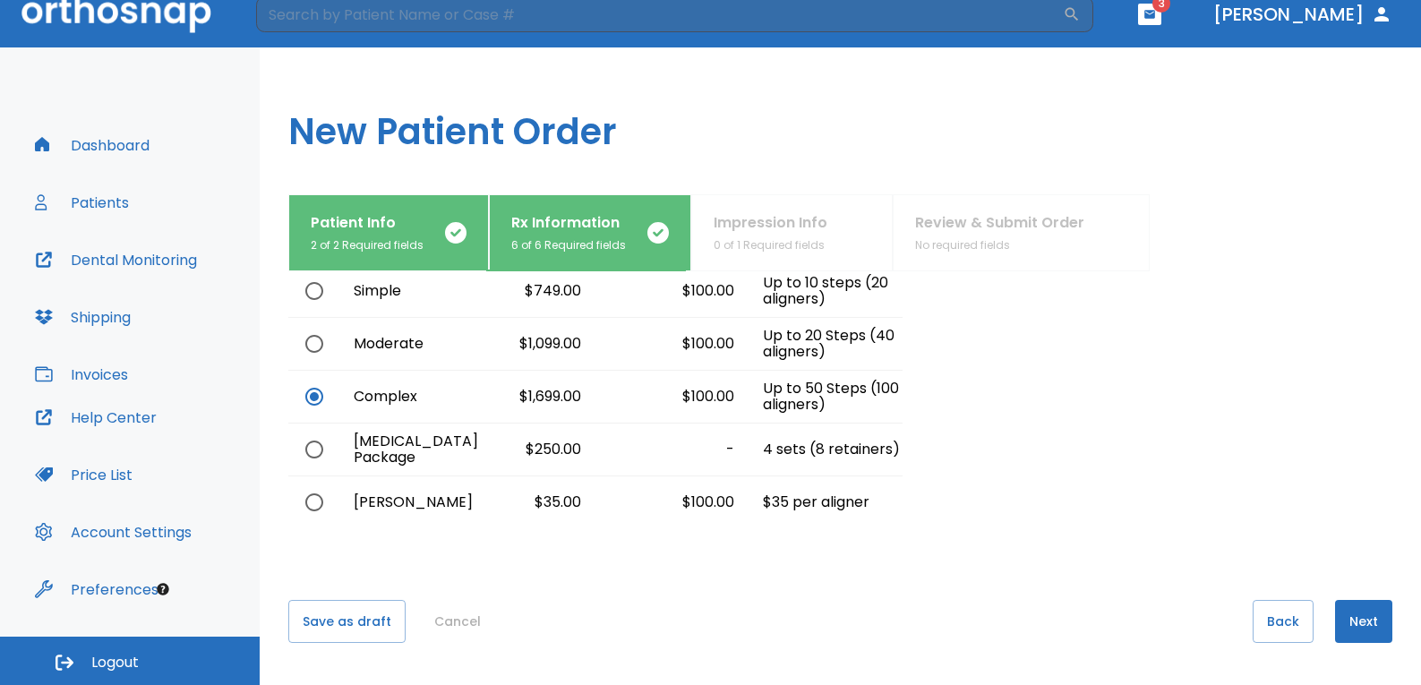
scroll to position [125, 0]
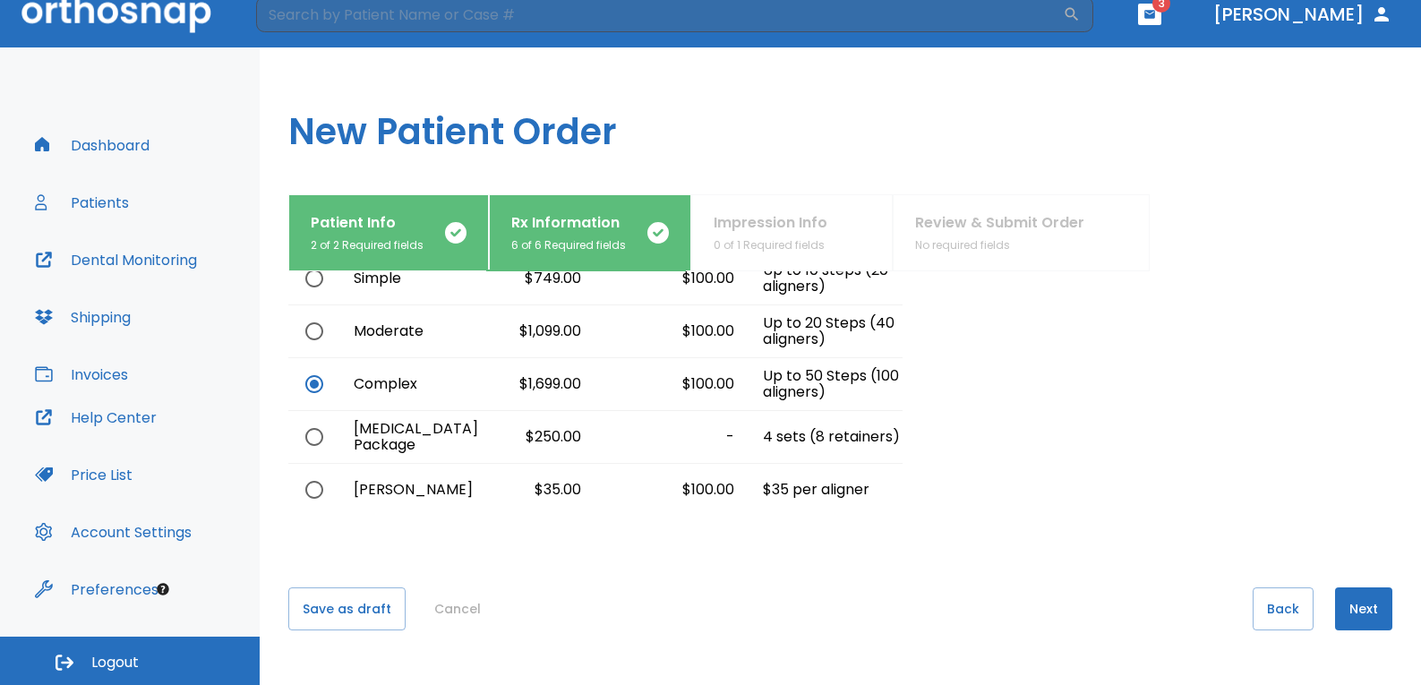
click at [1350, 603] on button "Next" at bounding box center [1363, 609] width 57 height 43
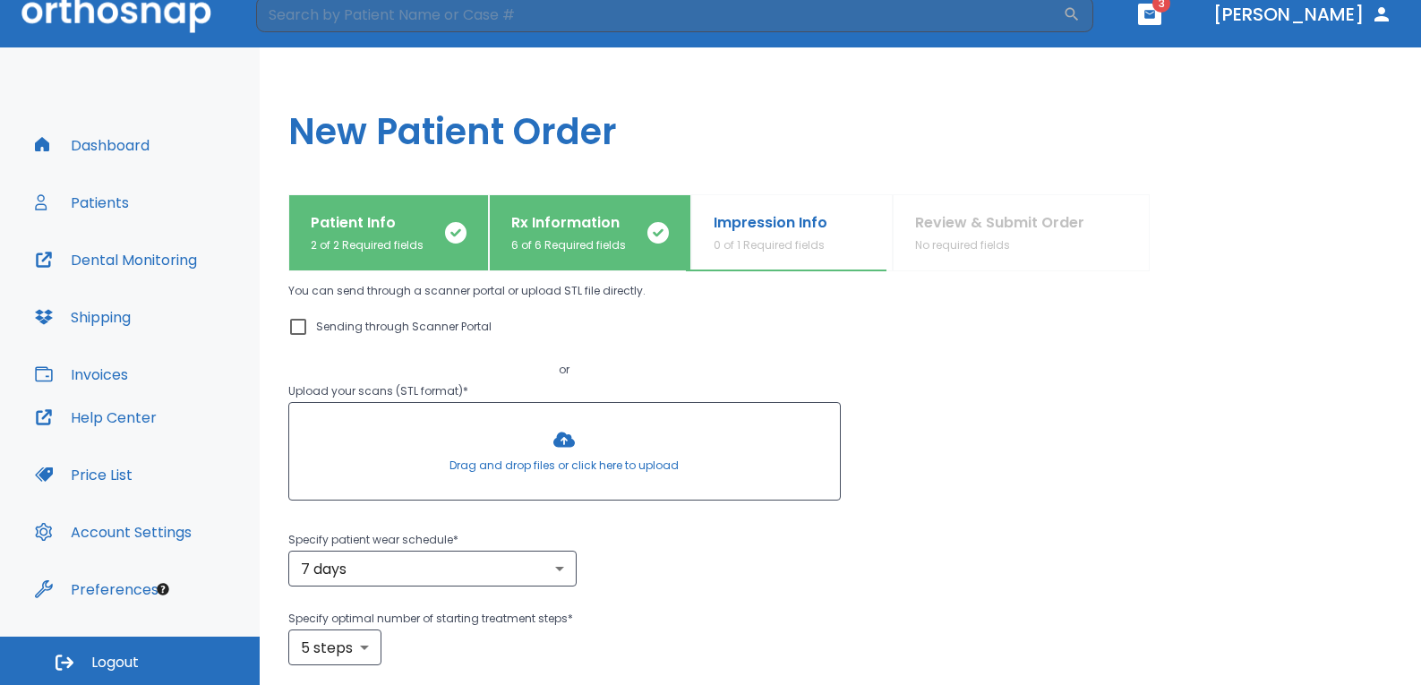
scroll to position [0, 0]
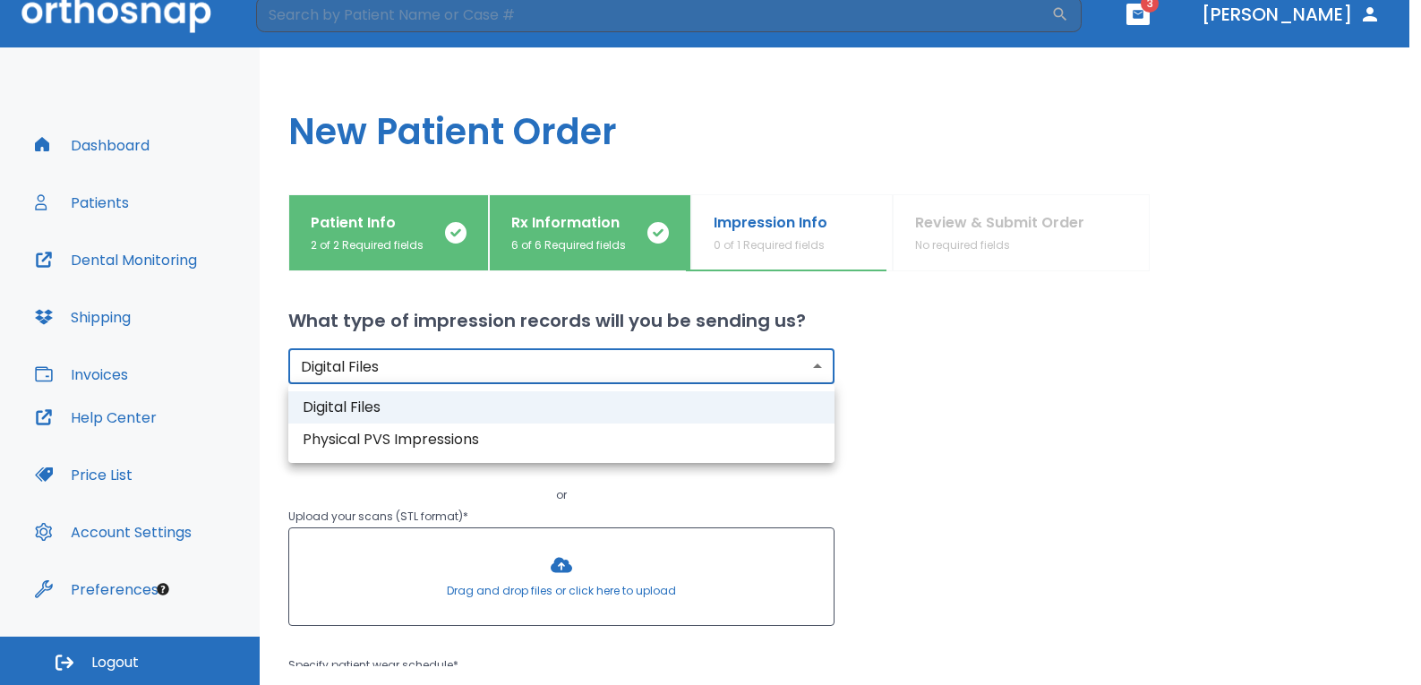
click at [578, 366] on body "​ 3 [PERSON_NAME] Dashboard Patients Dental Monitoring Shipping Invoices Help C…" at bounding box center [710, 323] width 1421 height 685
click at [552, 409] on li "Digital Files" at bounding box center [561, 407] width 546 height 32
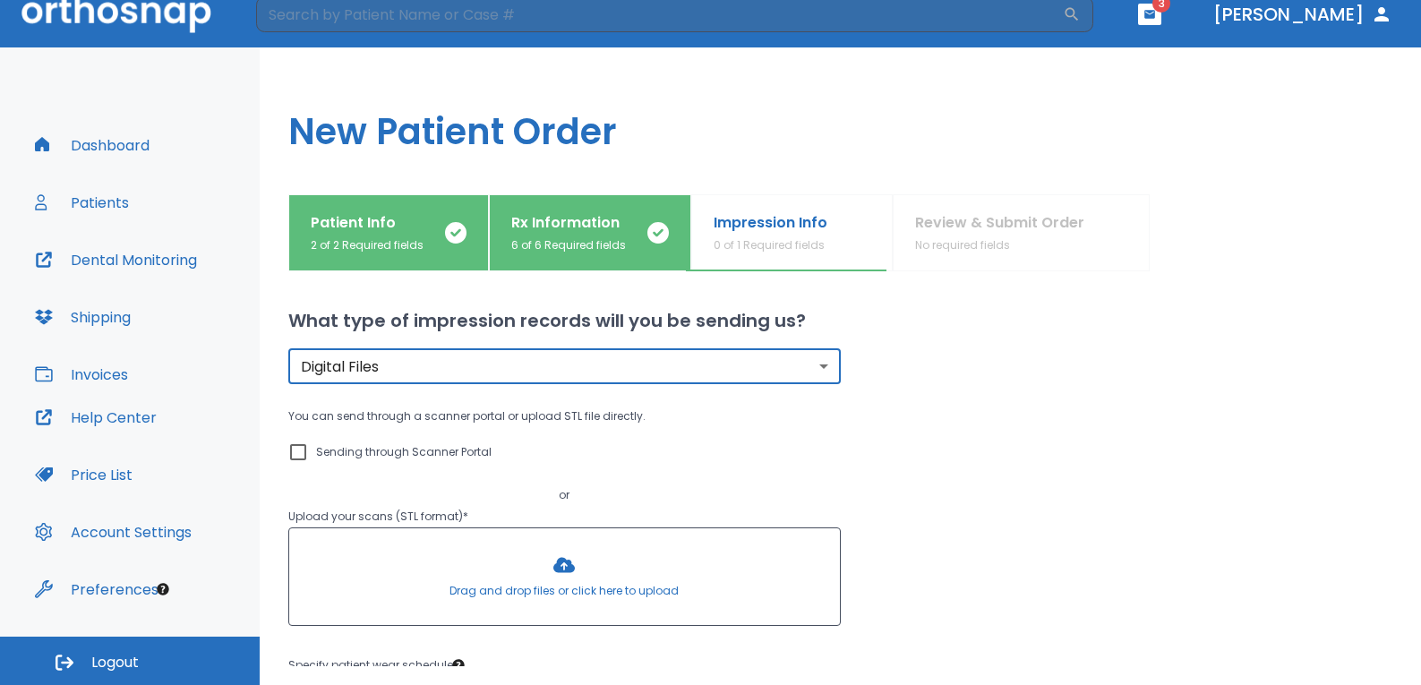
click at [451, 452] on p "Sending through Scanner Portal" at bounding box center [404, 452] width 176 height 21
click at [309, 452] on input "Sending through Scanner Portal" at bounding box center [297, 452] width 21 height 21
checkbox input "true"
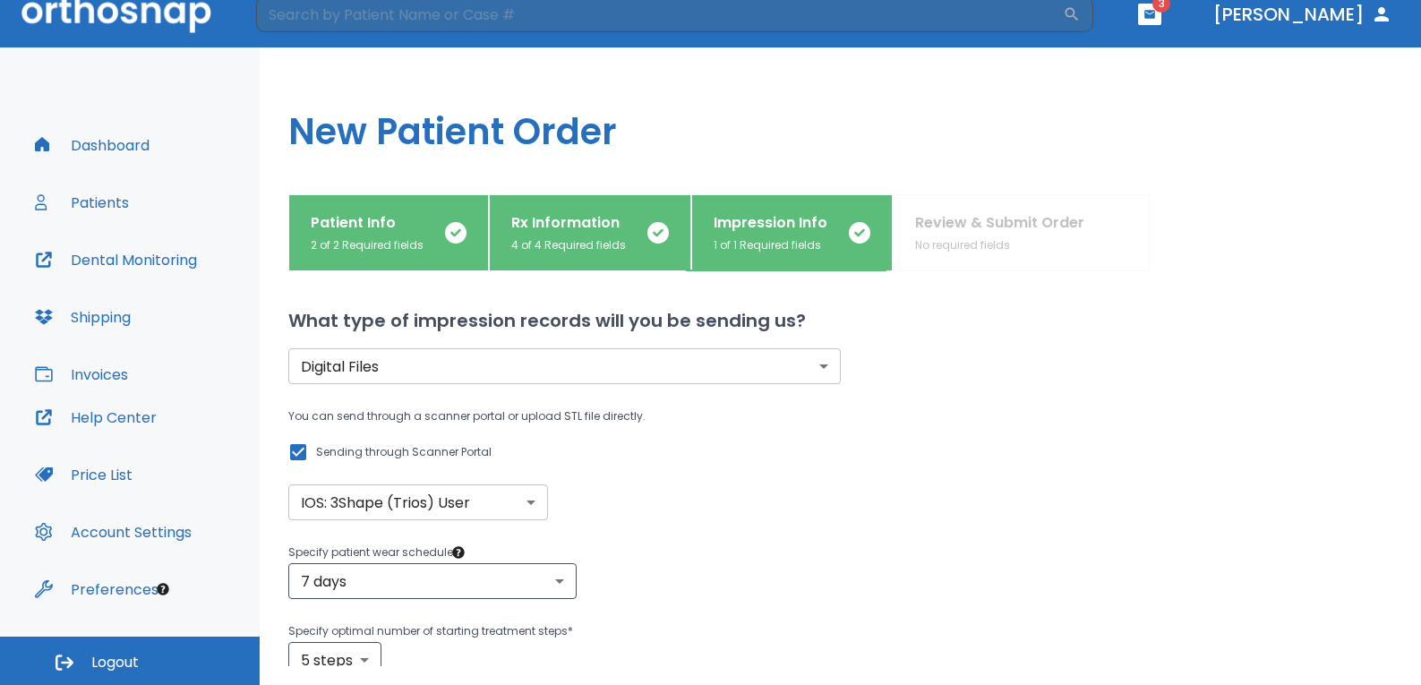
click at [635, 490] on div "You can send through a scanner portal or upload STL file directly. Sending thro…" at bounding box center [564, 463] width 553 height 115
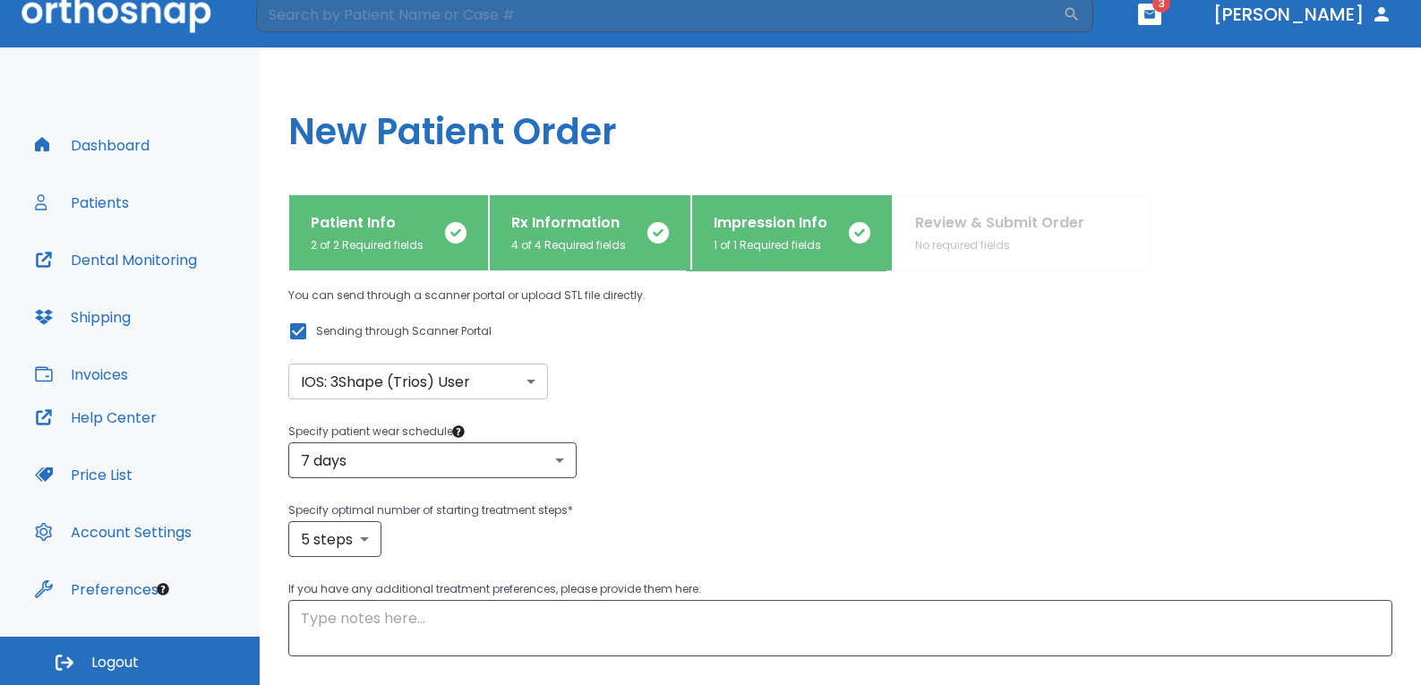
scroll to position [90, 0]
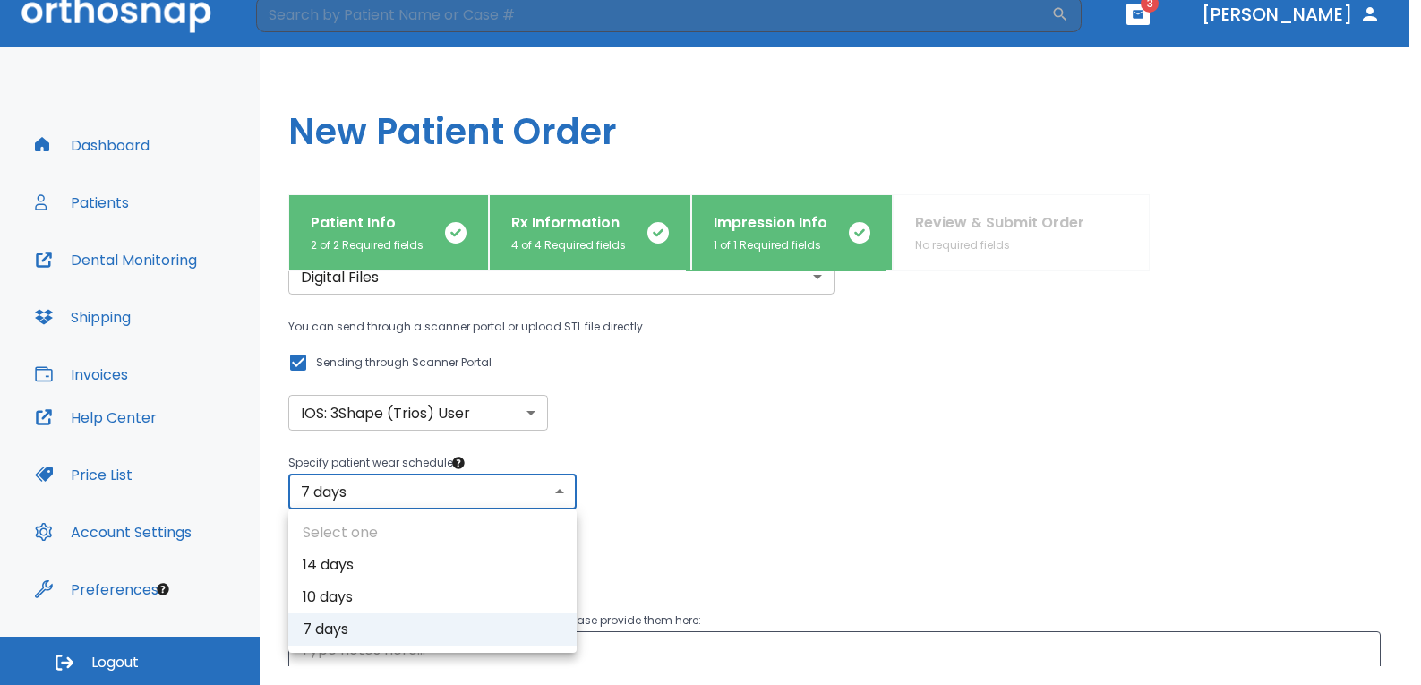
click at [549, 474] on body "​ 3 [PERSON_NAME] Dashboard Patients Dental Monitoring Shipping Invoices Help C…" at bounding box center [710, 323] width 1421 height 685
click at [622, 477] on div at bounding box center [716, 342] width 1433 height 685
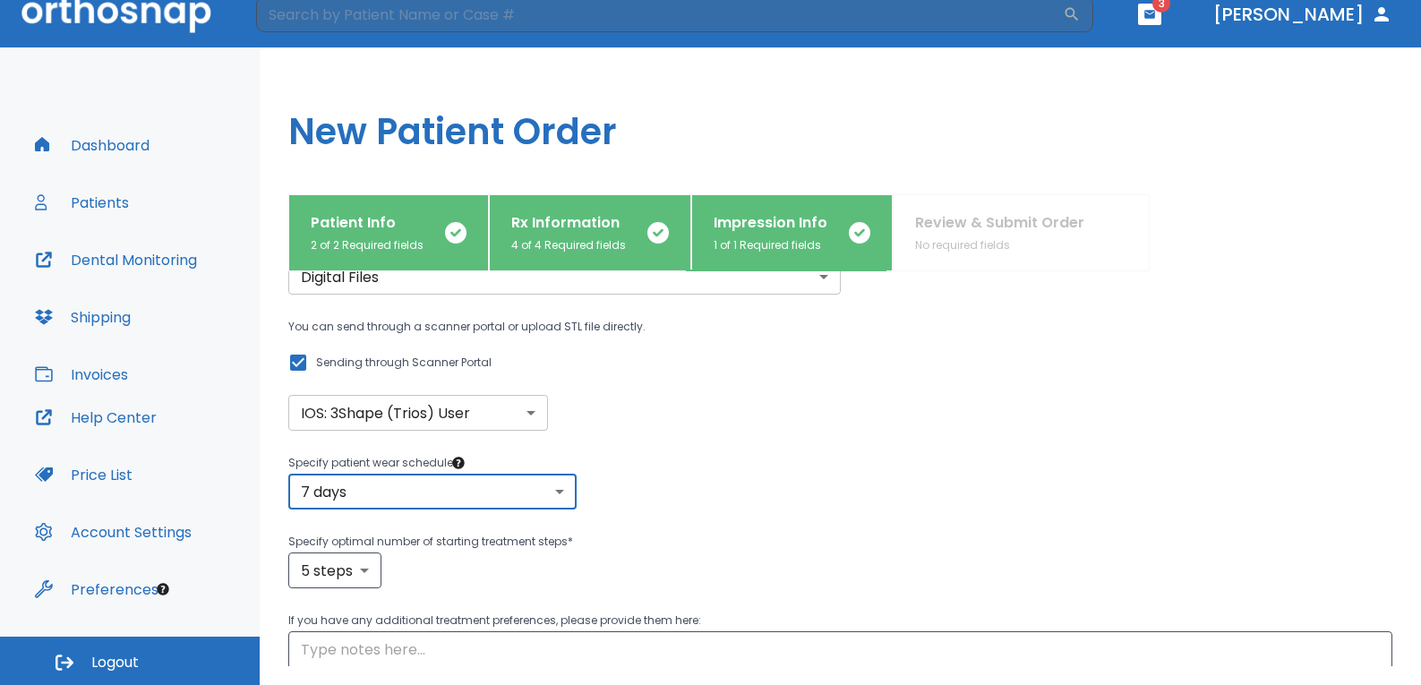
click at [682, 420] on div "You can send through a scanner portal or upload STL file directly. Sending thro…" at bounding box center [564, 373] width 553 height 115
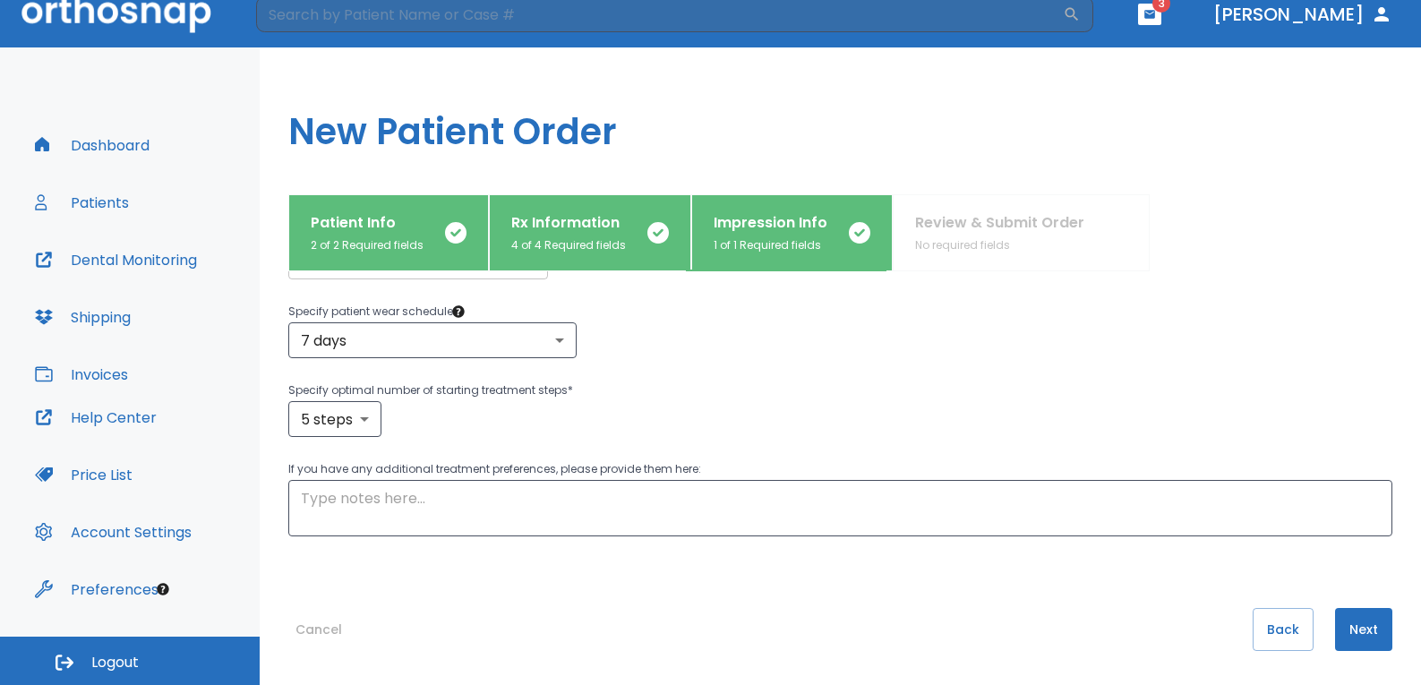
scroll to position [262, 0]
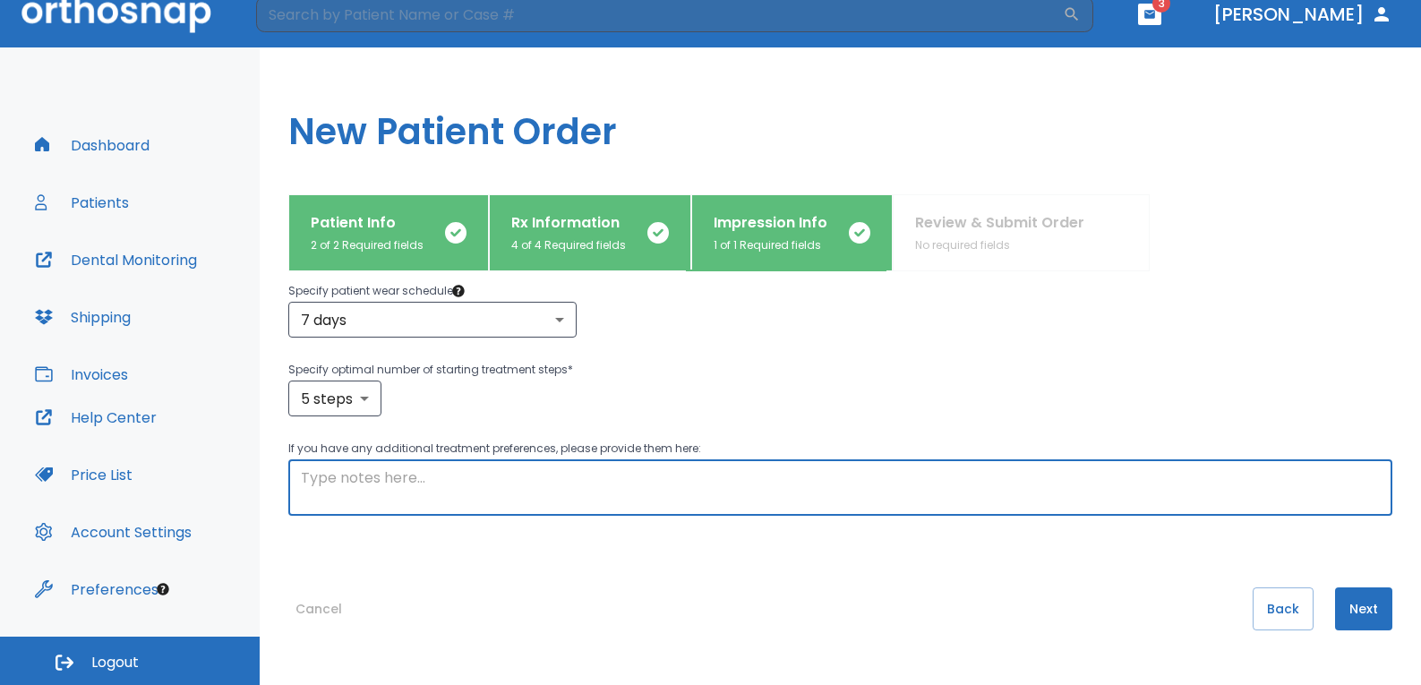
click at [510, 483] on textarea at bounding box center [840, 488] width 1079 height 41
click at [402, 486] on textarea at bounding box center [840, 488] width 1079 height 41
paste textarea "Patient has a Class I [MEDICAL_DATA] and canine relationship. He has no crowns …"
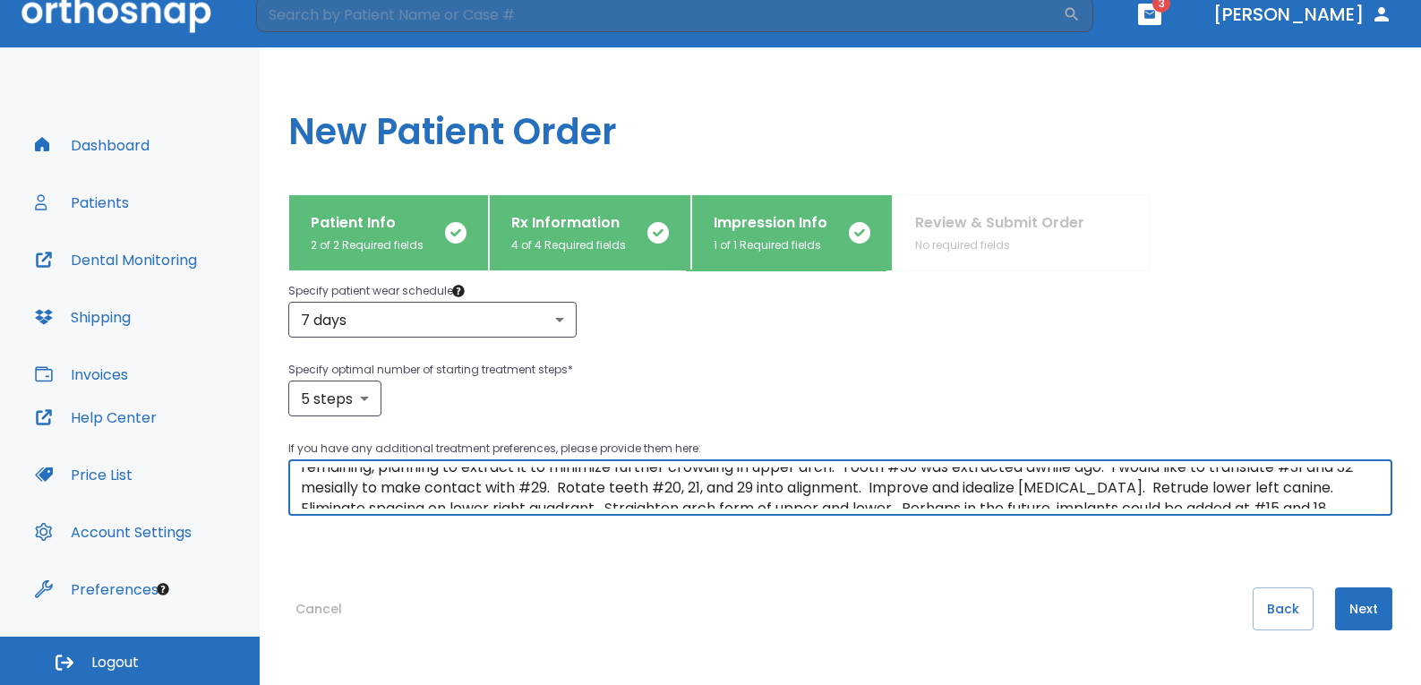
scroll to position [103, 0]
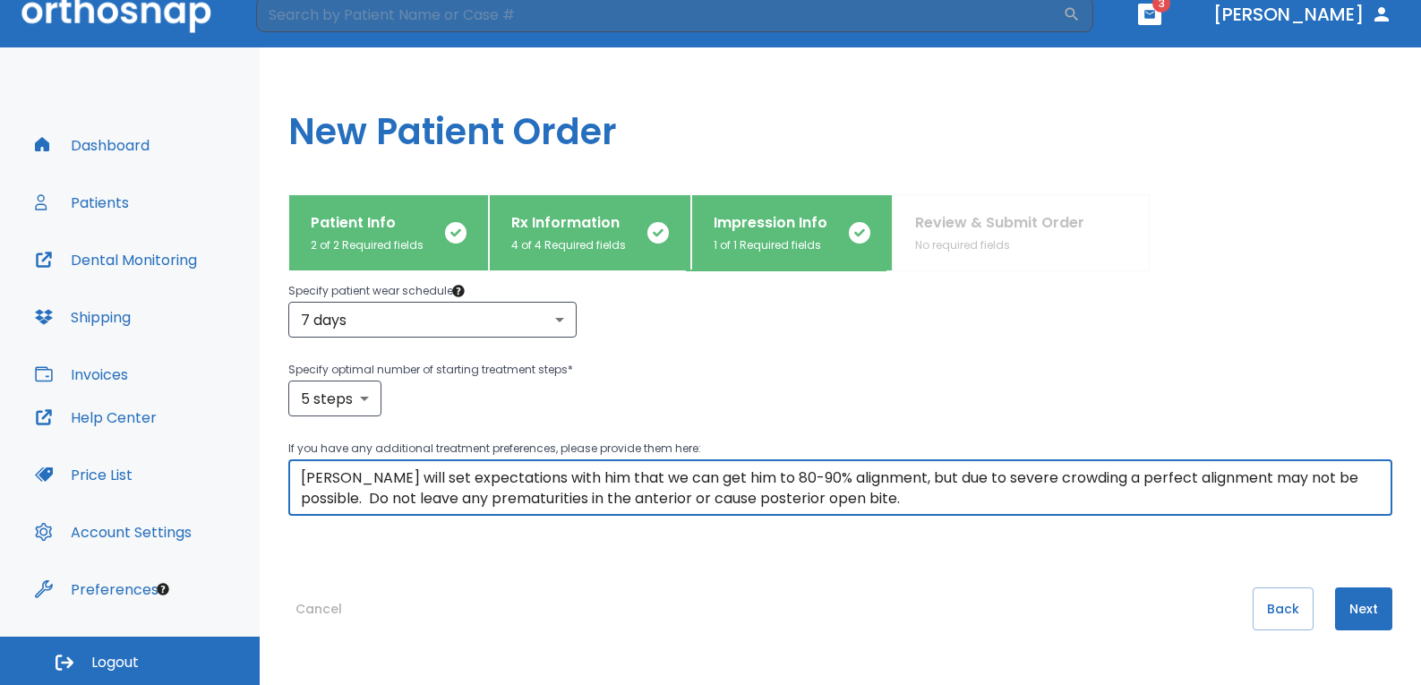
type textarea "Patient has a Class I [MEDICAL_DATA] and canine relationship. He has no crowns …"
click at [1338, 604] on button "Next" at bounding box center [1363, 609] width 57 height 43
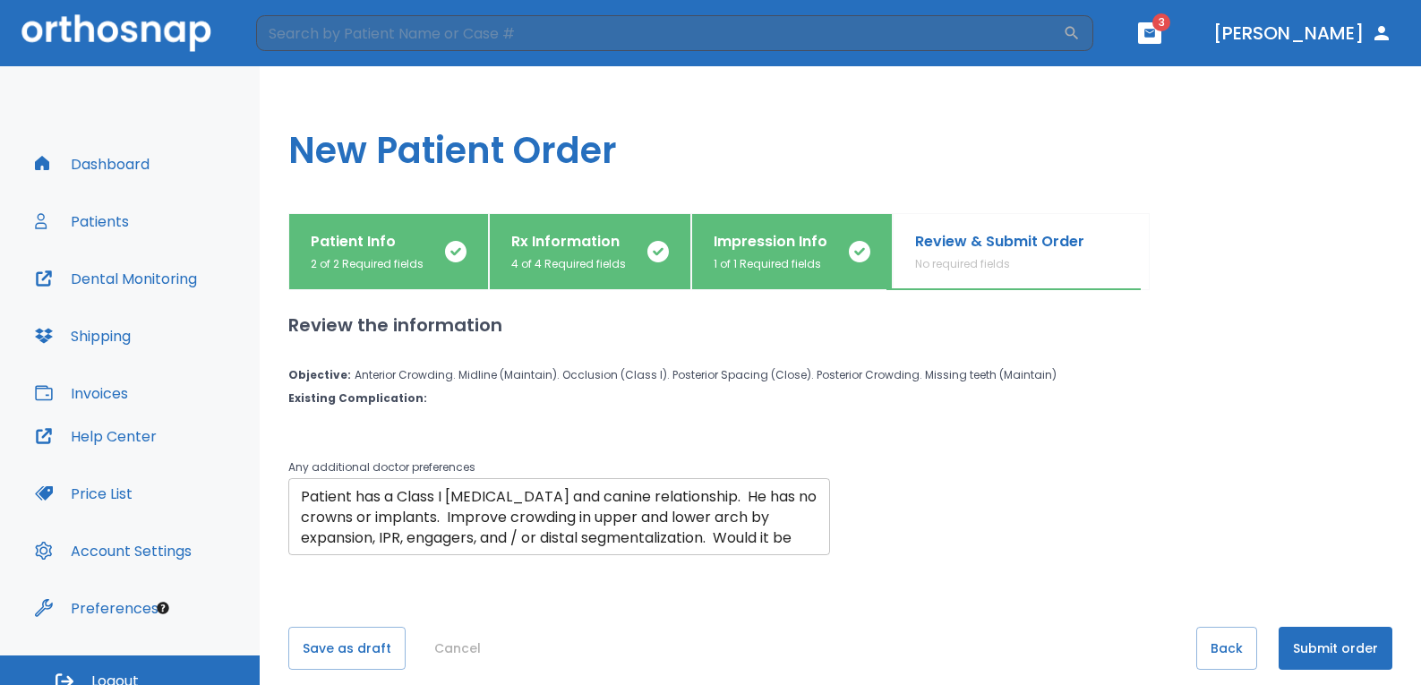
scroll to position [19, 0]
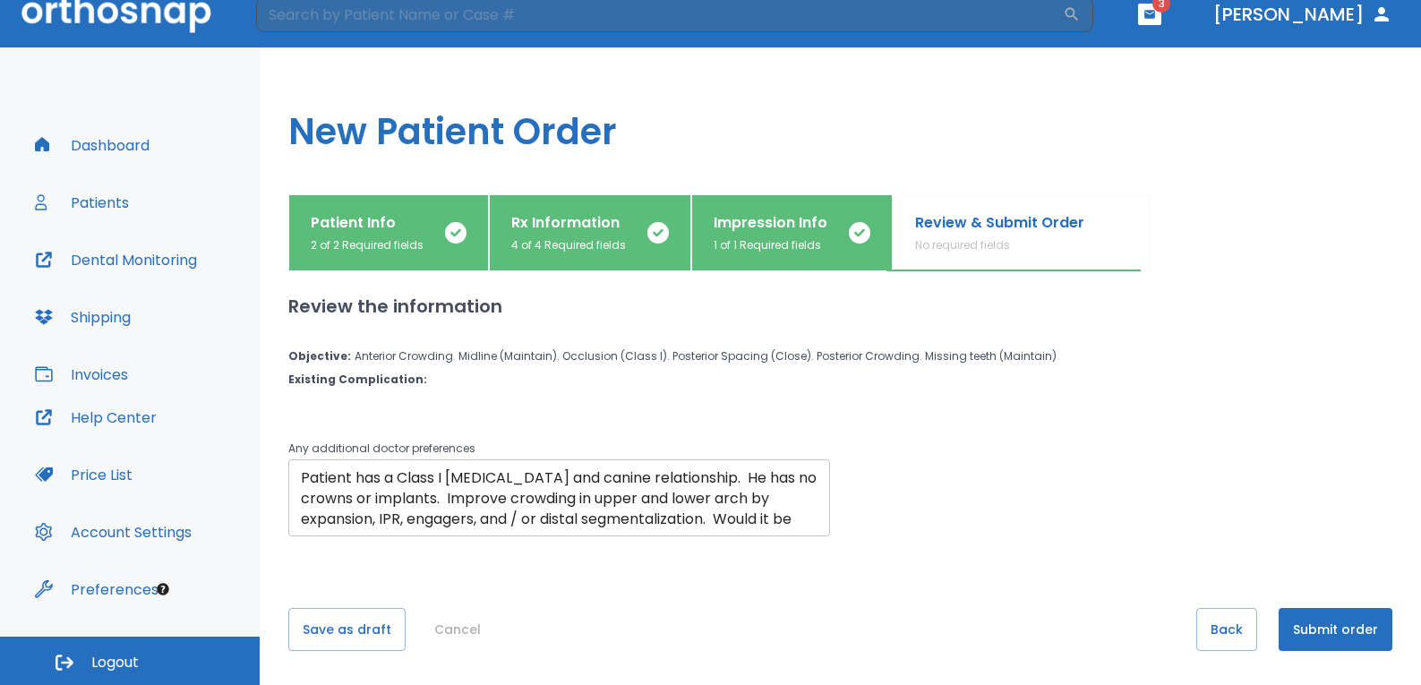
click at [737, 499] on textarea "Patient has a Class I [MEDICAL_DATA] and canine relationship. He has no crowns …" at bounding box center [559, 499] width 517 height 62
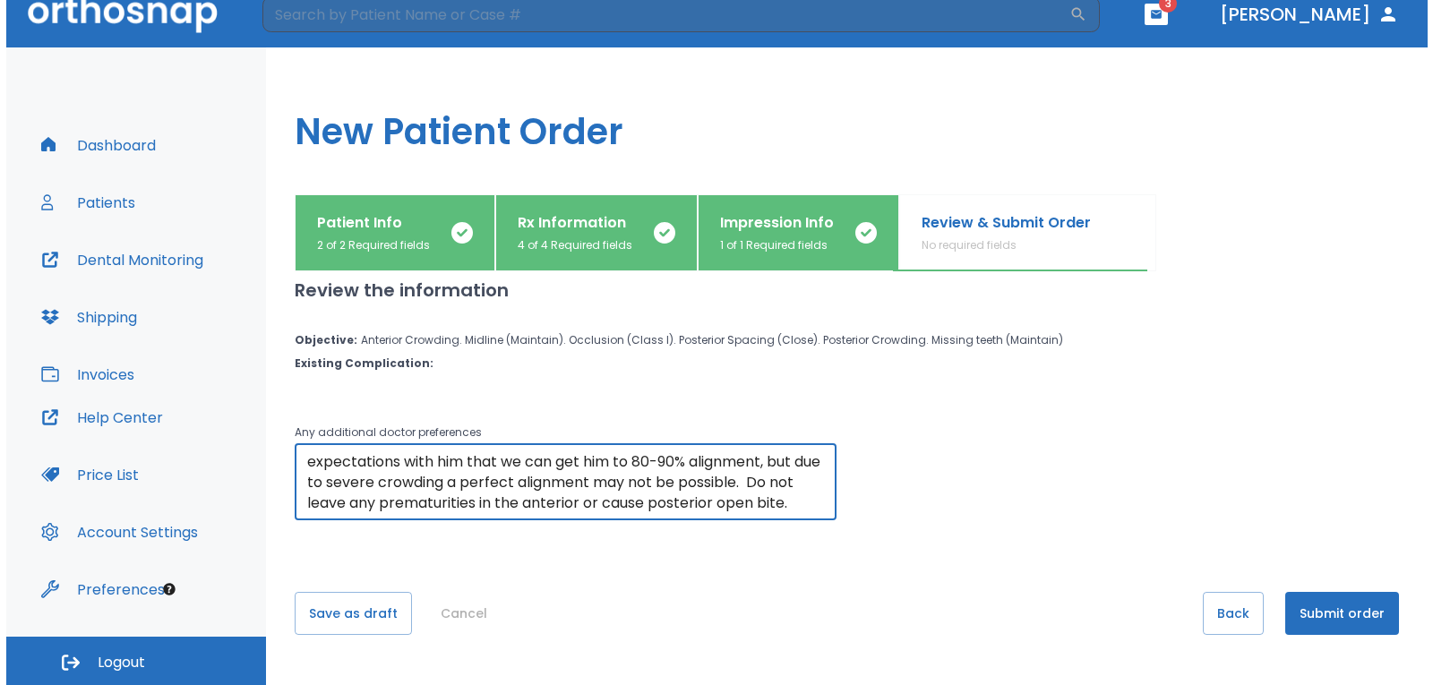
scroll to position [21, 0]
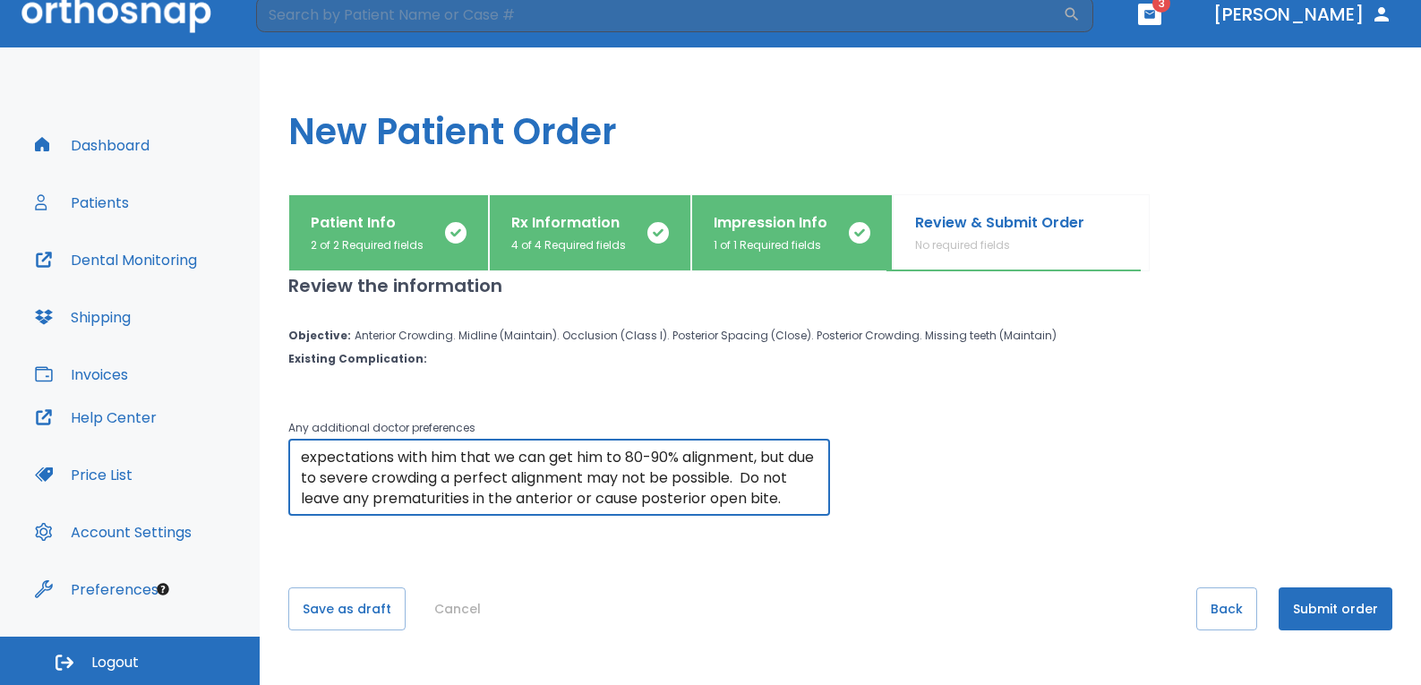
click at [1312, 602] on button "Submit order" at bounding box center [1336, 609] width 114 height 43
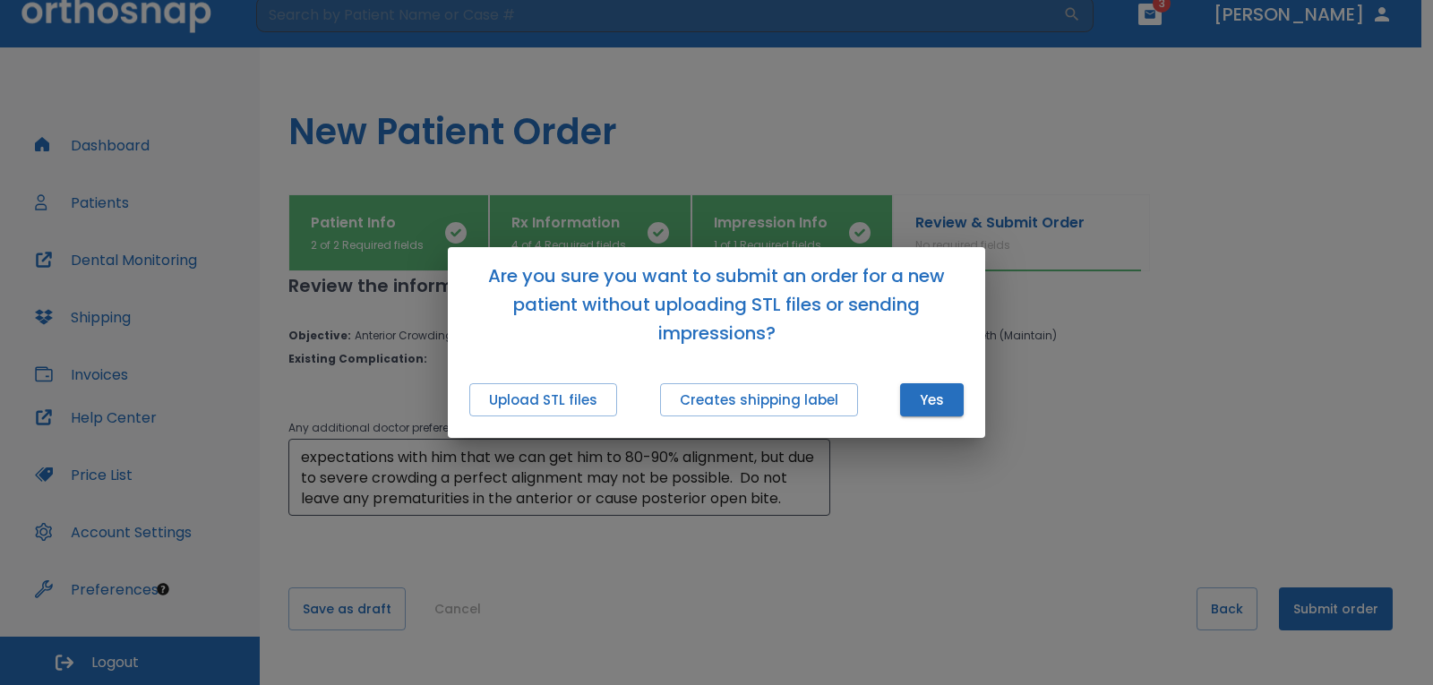
click at [576, 394] on button "Upload STL files" at bounding box center [543, 399] width 148 height 33
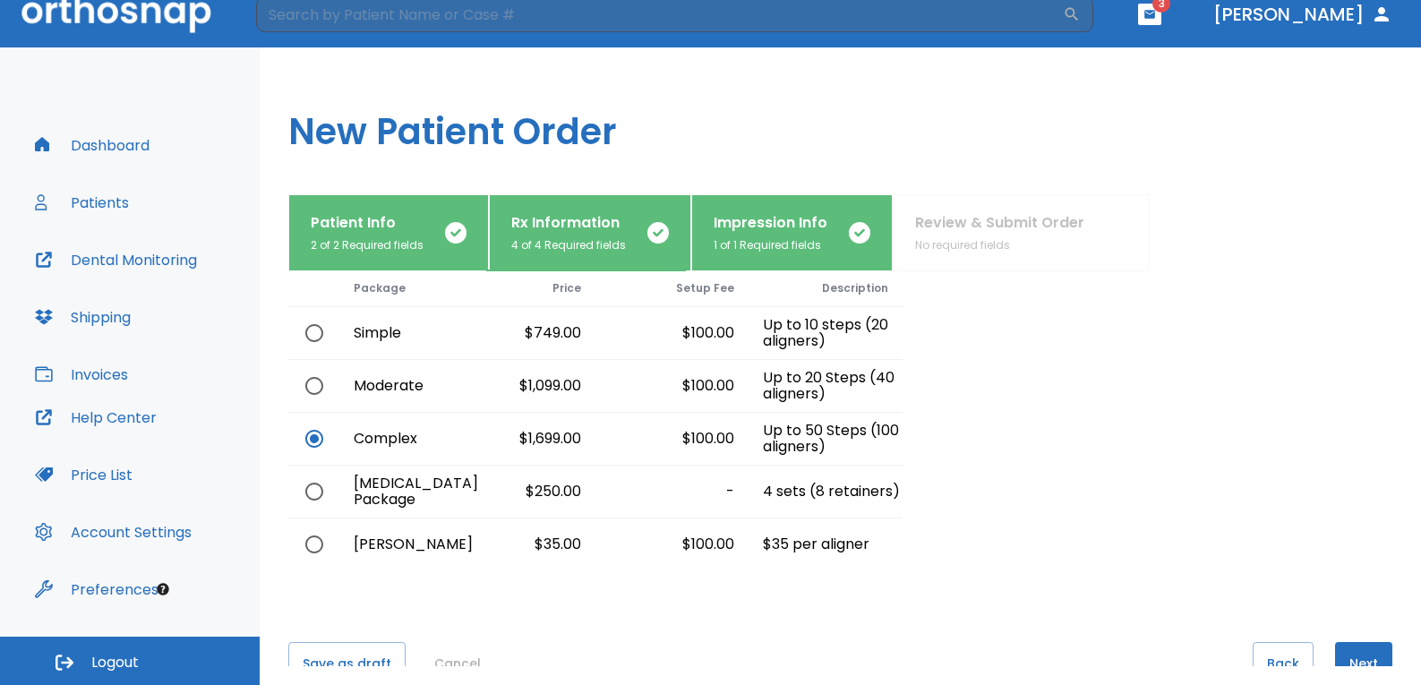
scroll to position [125, 0]
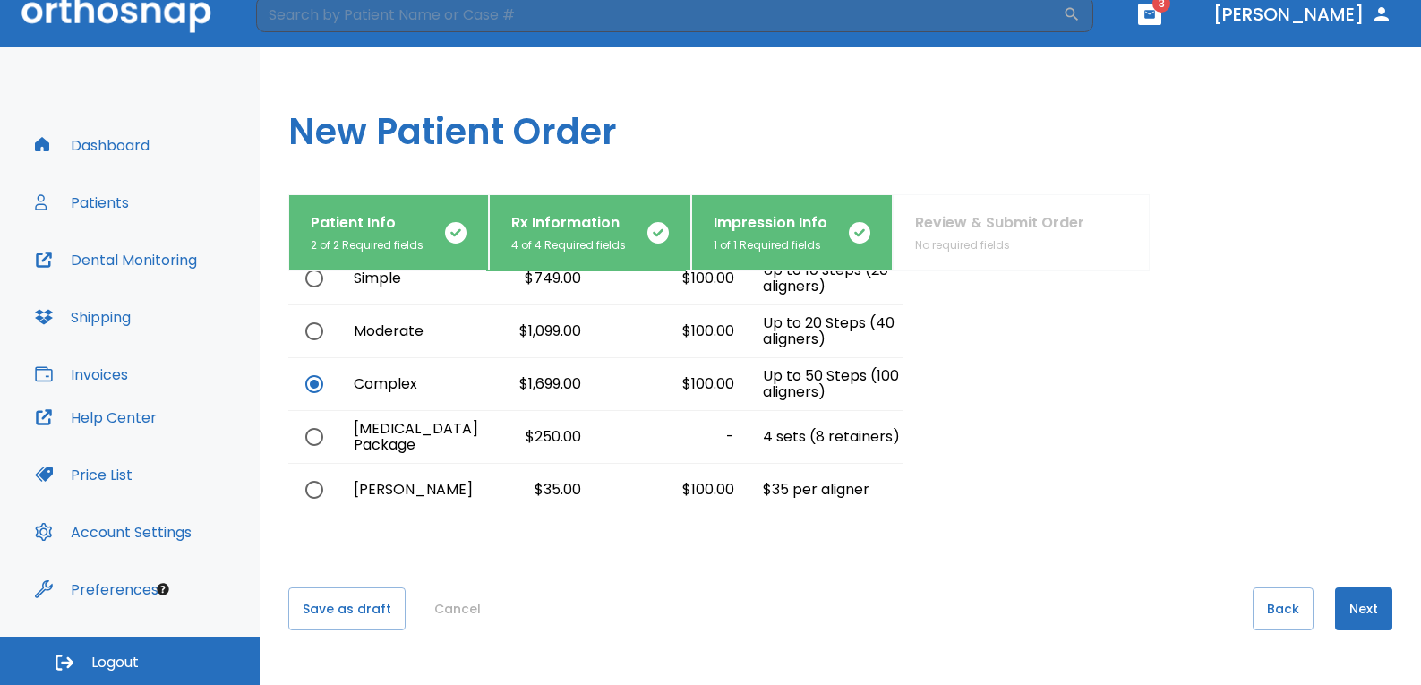
click at [1341, 600] on button "Next" at bounding box center [1363, 609] width 57 height 43
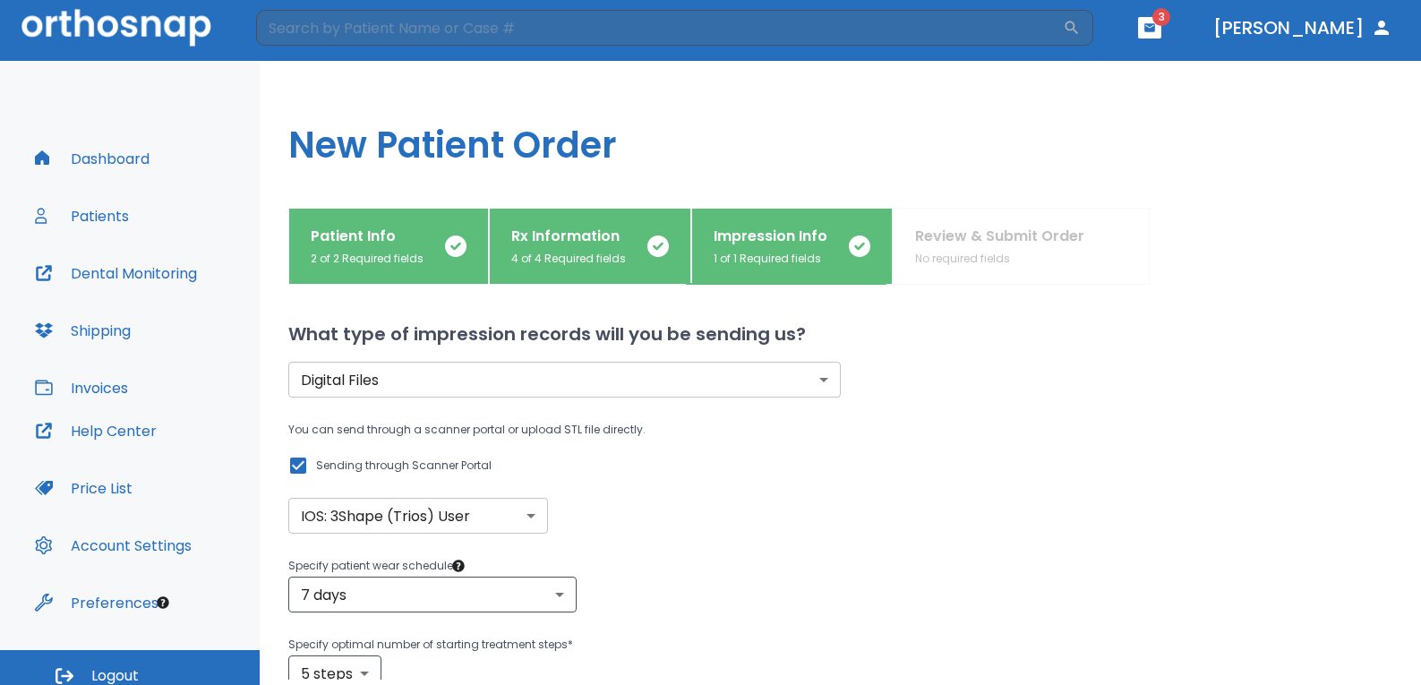
scroll to position [0, 0]
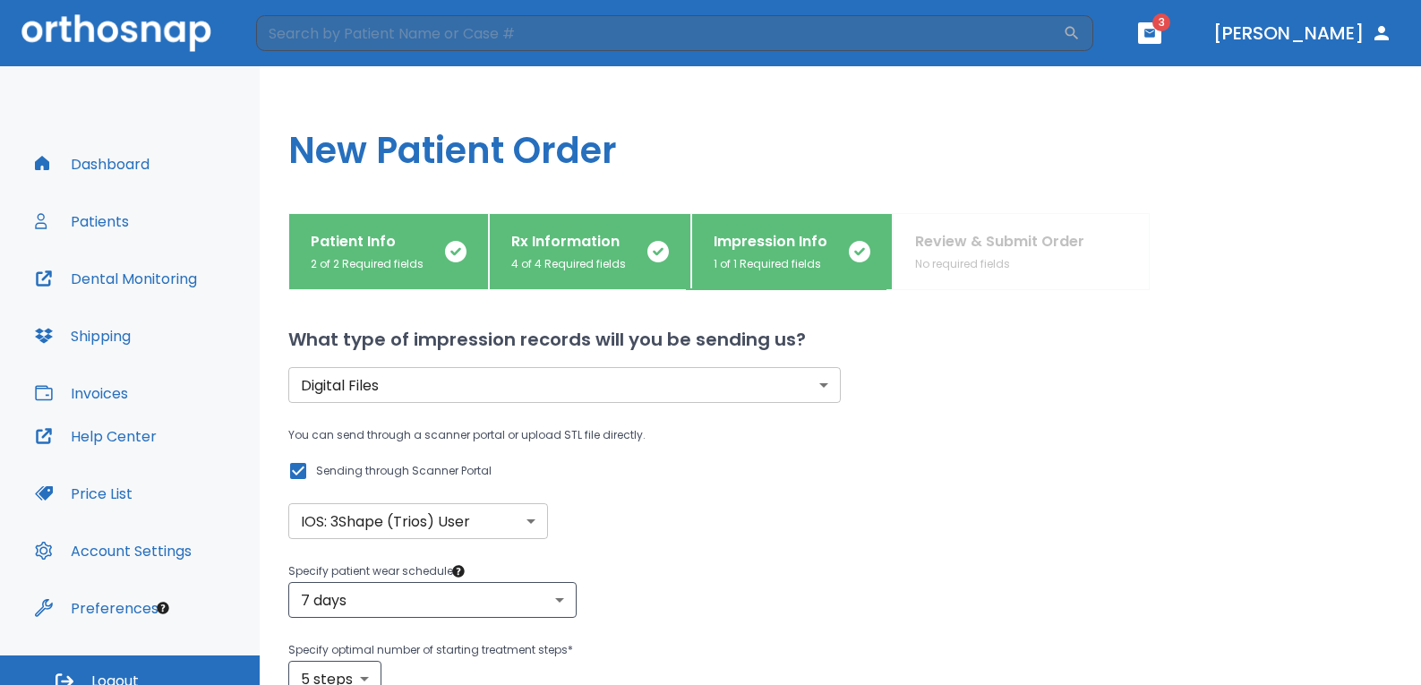
click at [933, 439] on div "You can send through a scanner portal or upload STL file directly. Sending thro…" at bounding box center [840, 482] width 1104 height 115
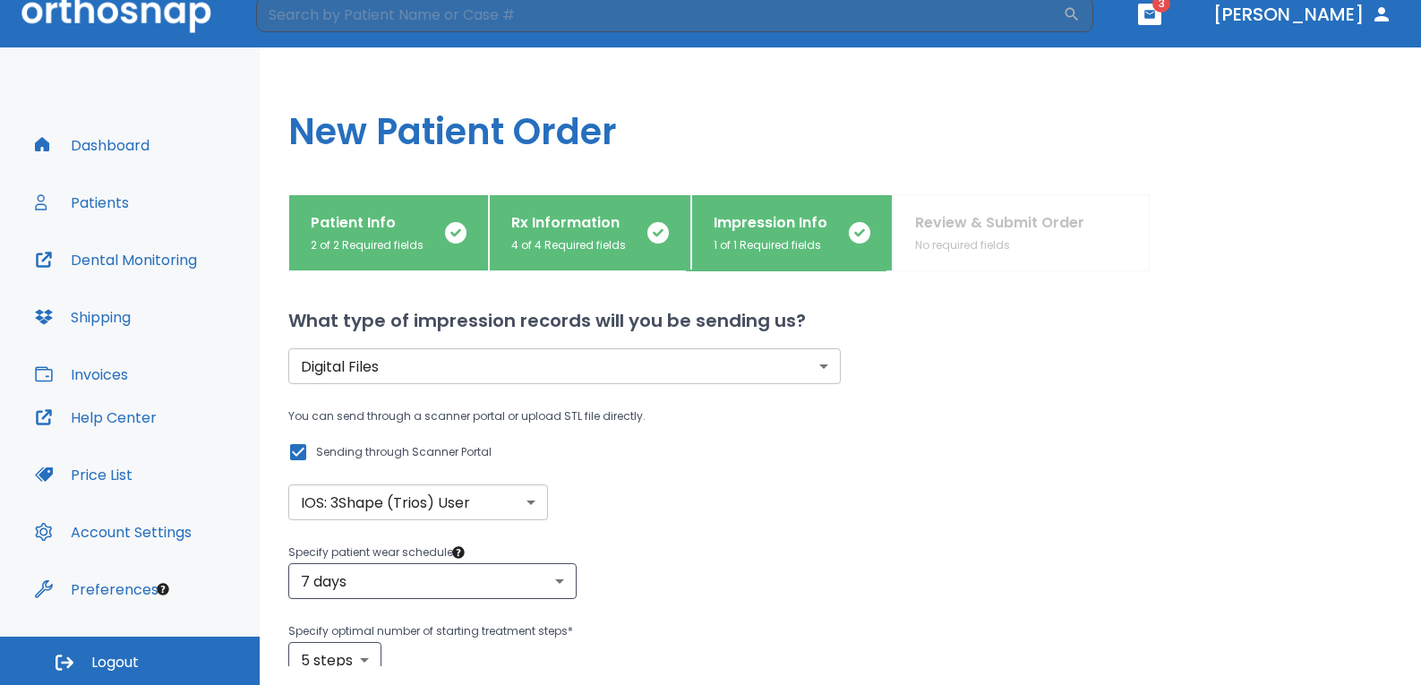
click at [558, 232] on p "Rx Information" at bounding box center [568, 222] width 115 height 21
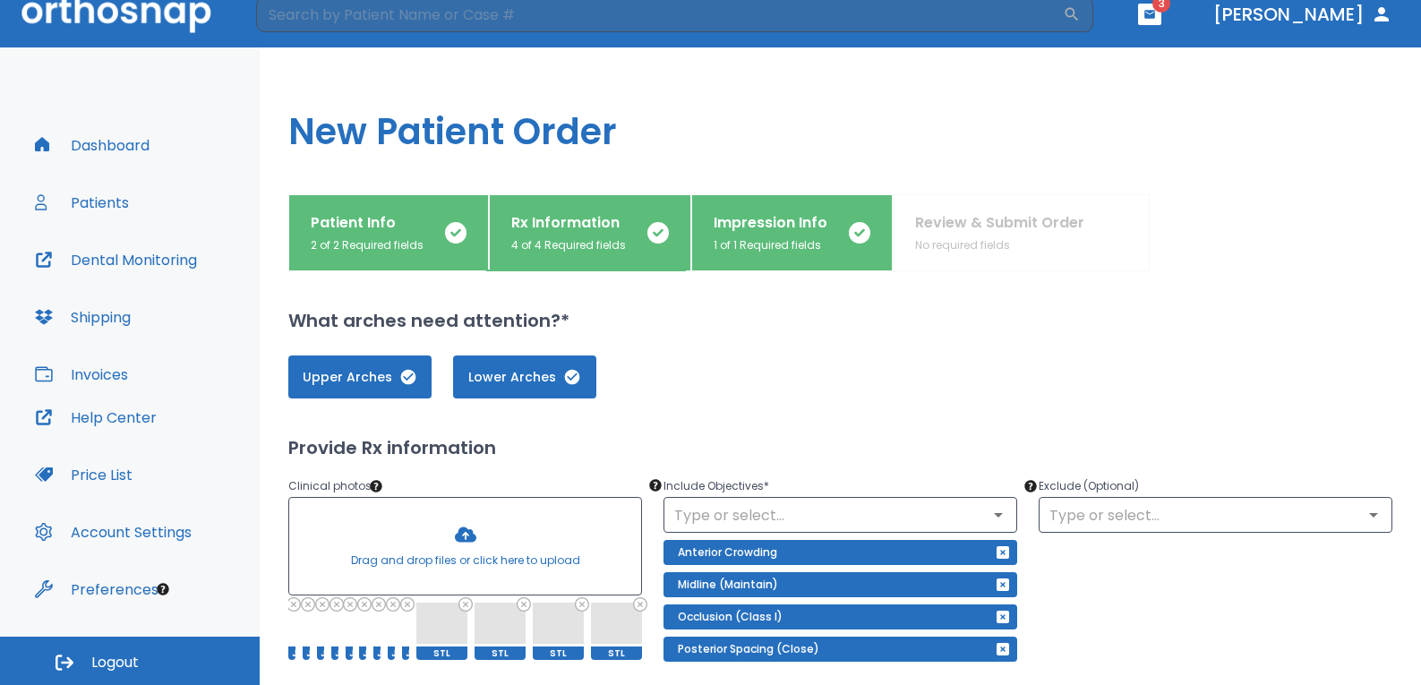
click at [788, 224] on p "Impression Info" at bounding box center [771, 222] width 114 height 21
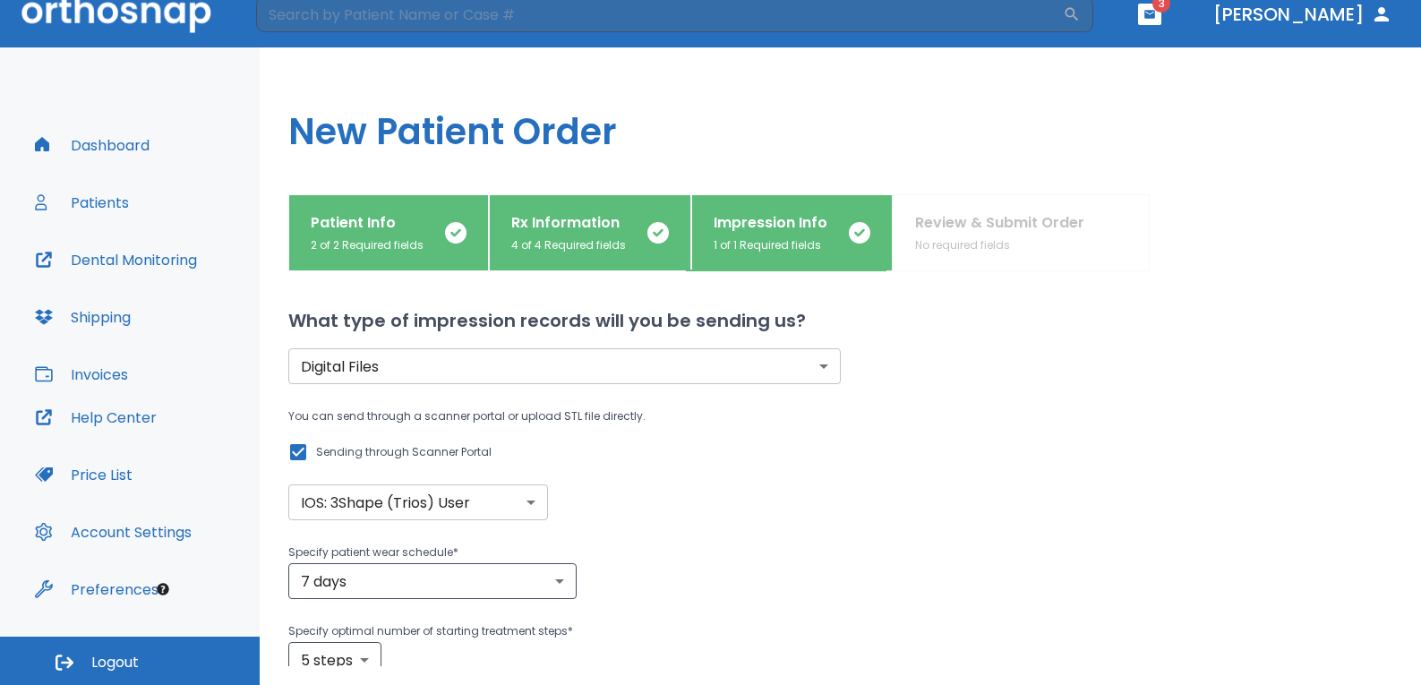
click at [832, 486] on div "You can send through a scanner portal or upload STL file directly. Sending thro…" at bounding box center [564, 463] width 553 height 115
click at [300, 448] on input "Sending through Scanner Portal" at bounding box center [297, 452] width 21 height 21
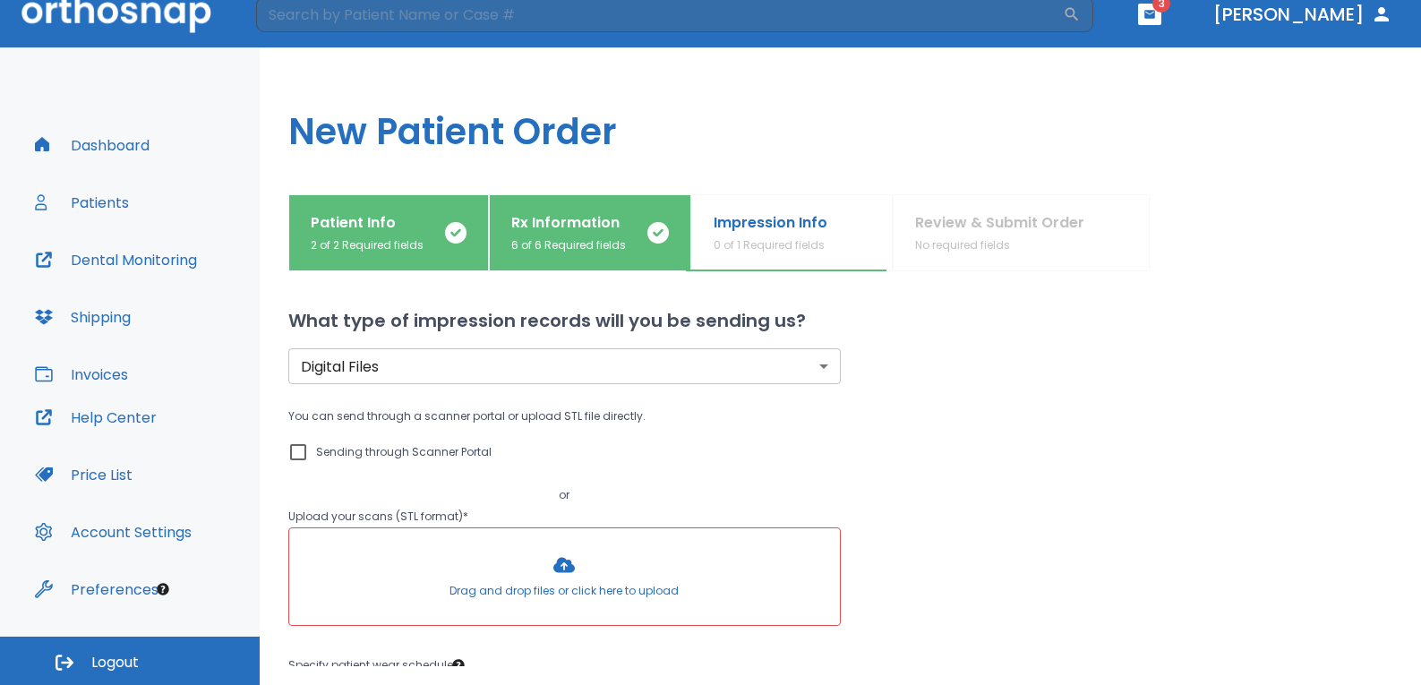
click at [293, 451] on input "Sending through Scanner Portal" at bounding box center [297, 452] width 21 height 21
checkbox input "true"
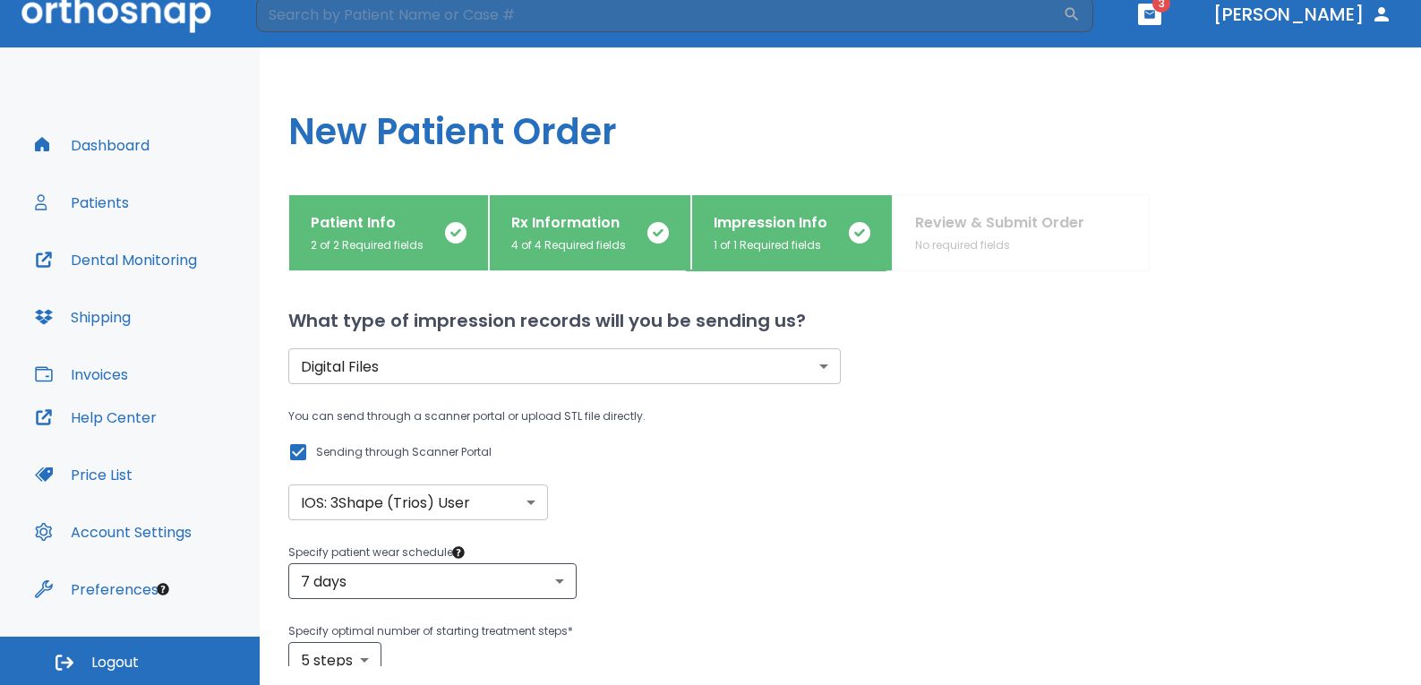
click at [1004, 505] on div "You can send through a scanner portal or upload STL file directly. Sending thro…" at bounding box center [840, 463] width 1104 height 115
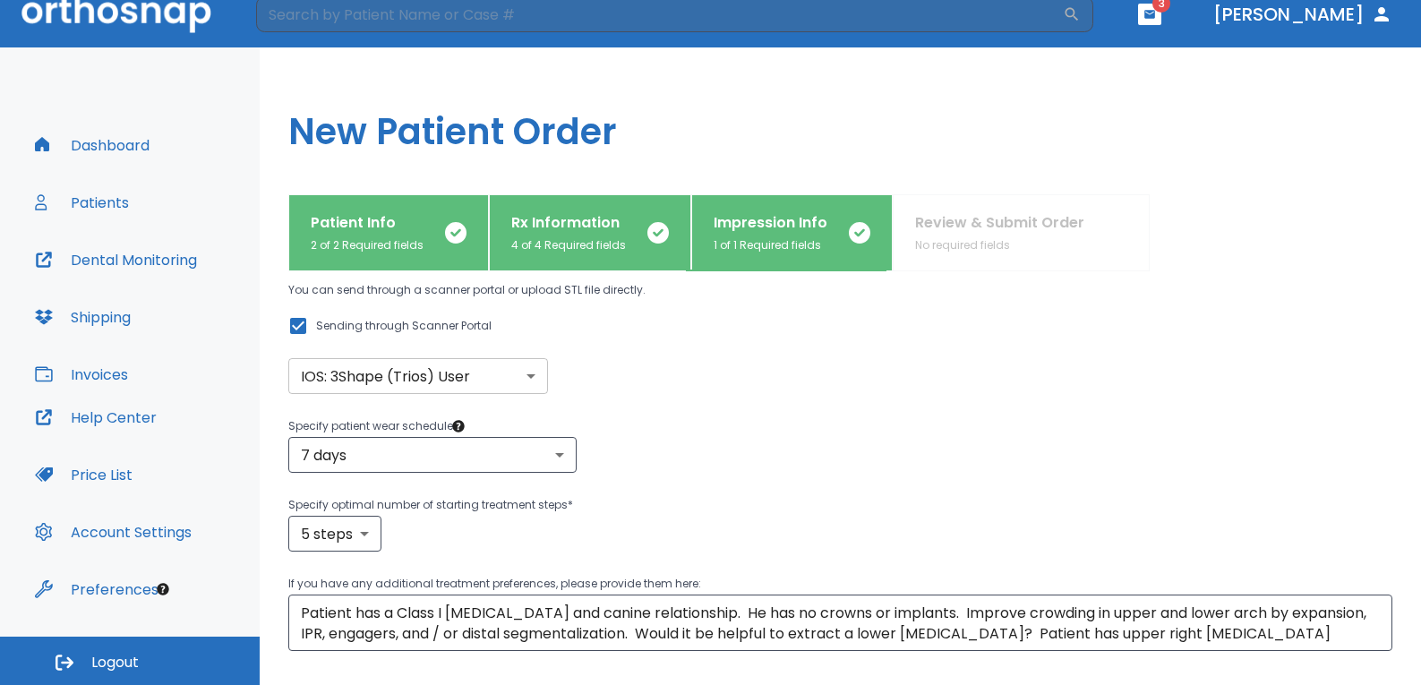
scroll to position [262, 0]
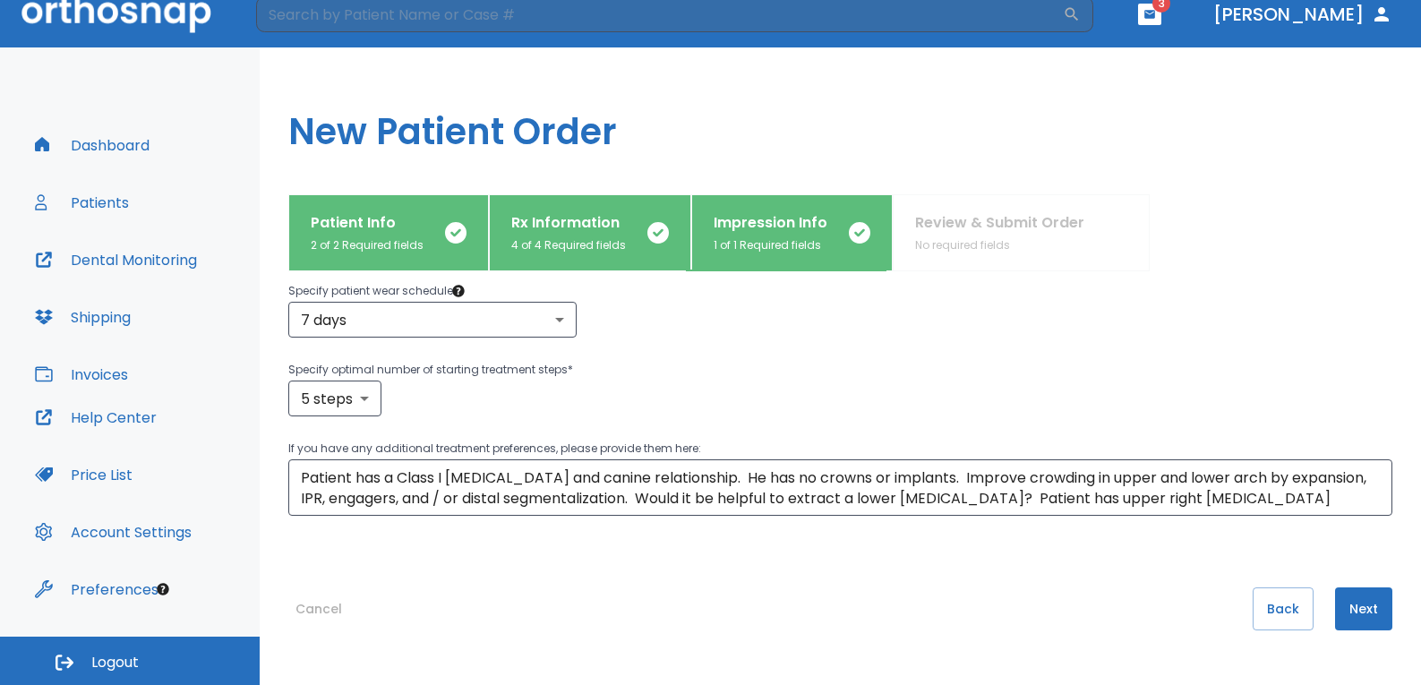
click at [1344, 606] on button "Next" at bounding box center [1363, 609] width 57 height 43
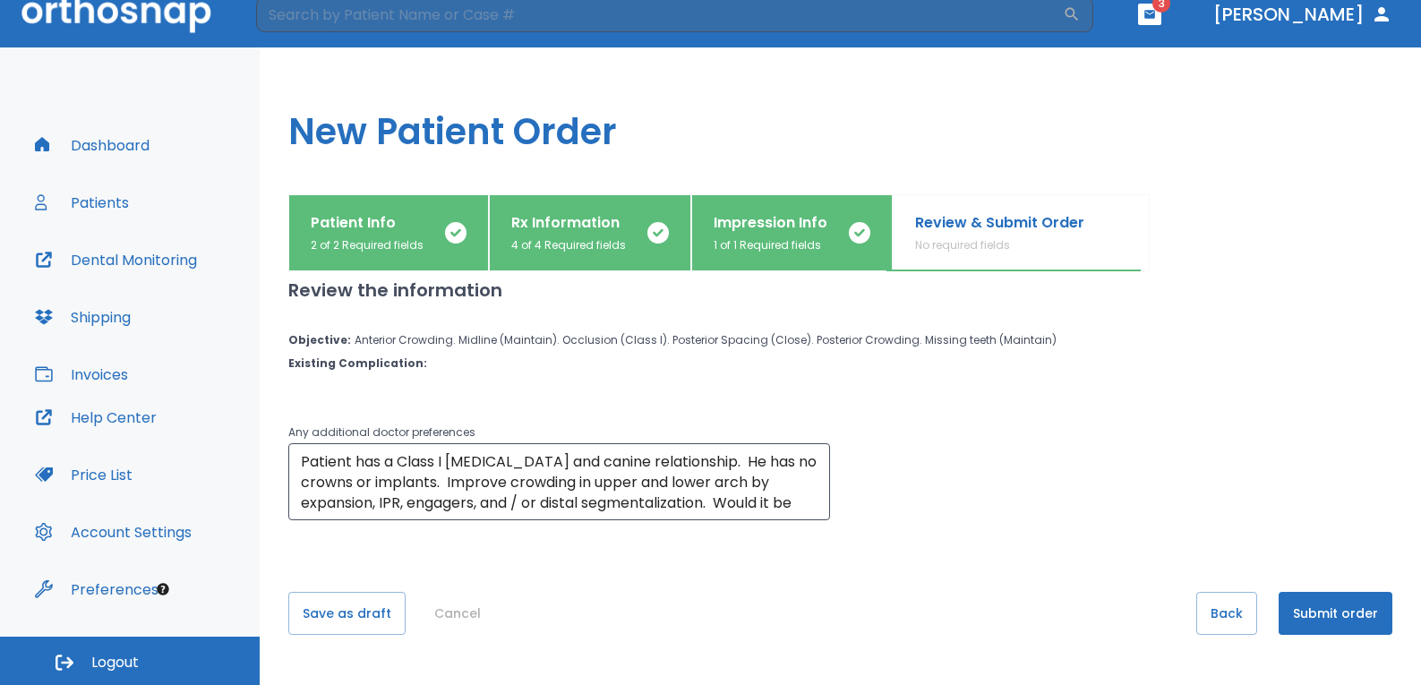
scroll to position [21, 0]
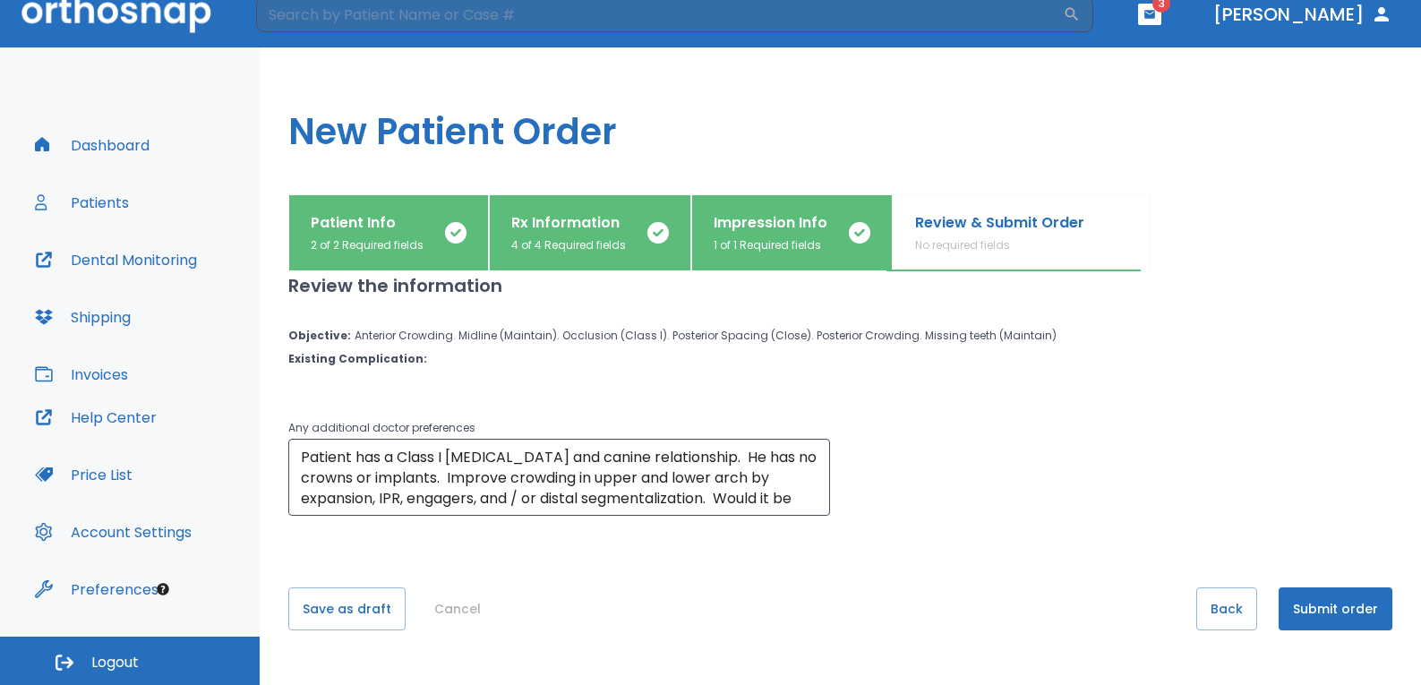
click at [1298, 605] on button "Submit order" at bounding box center [1336, 609] width 114 height 43
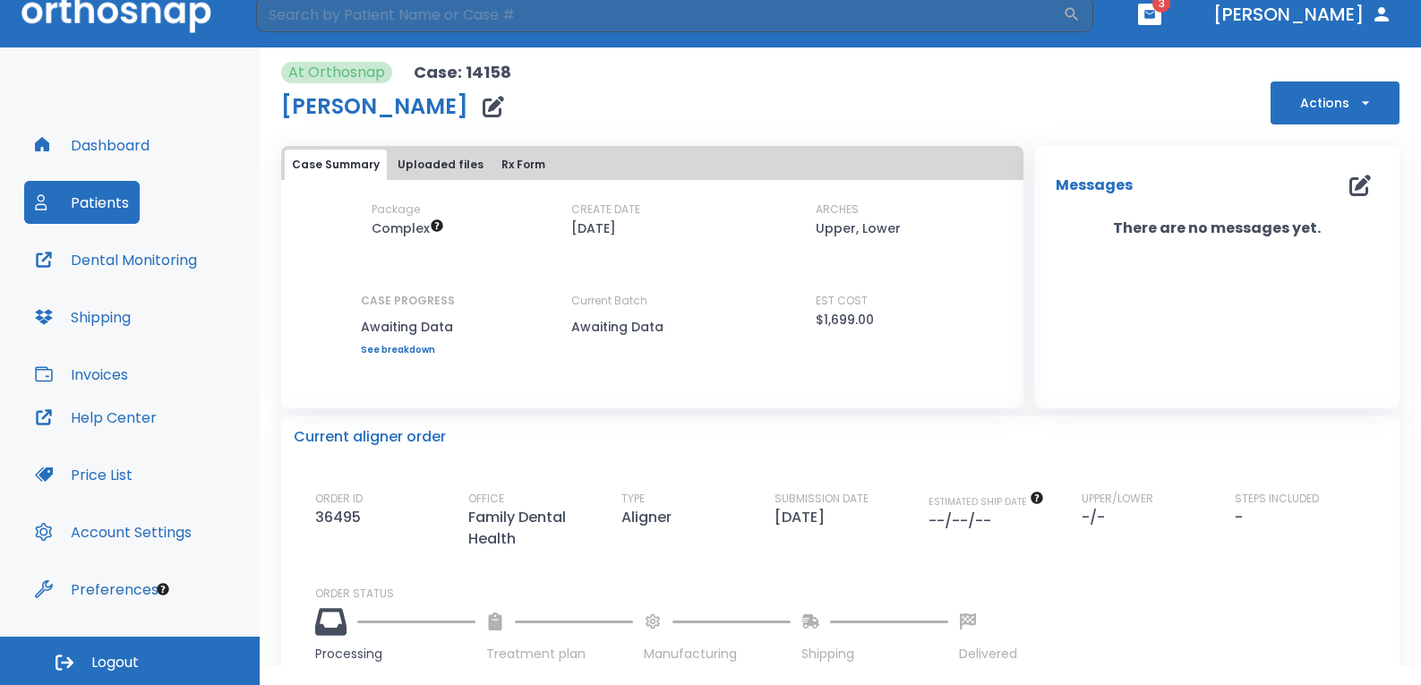
click at [106, 198] on button "Patients" at bounding box center [82, 202] width 116 height 43
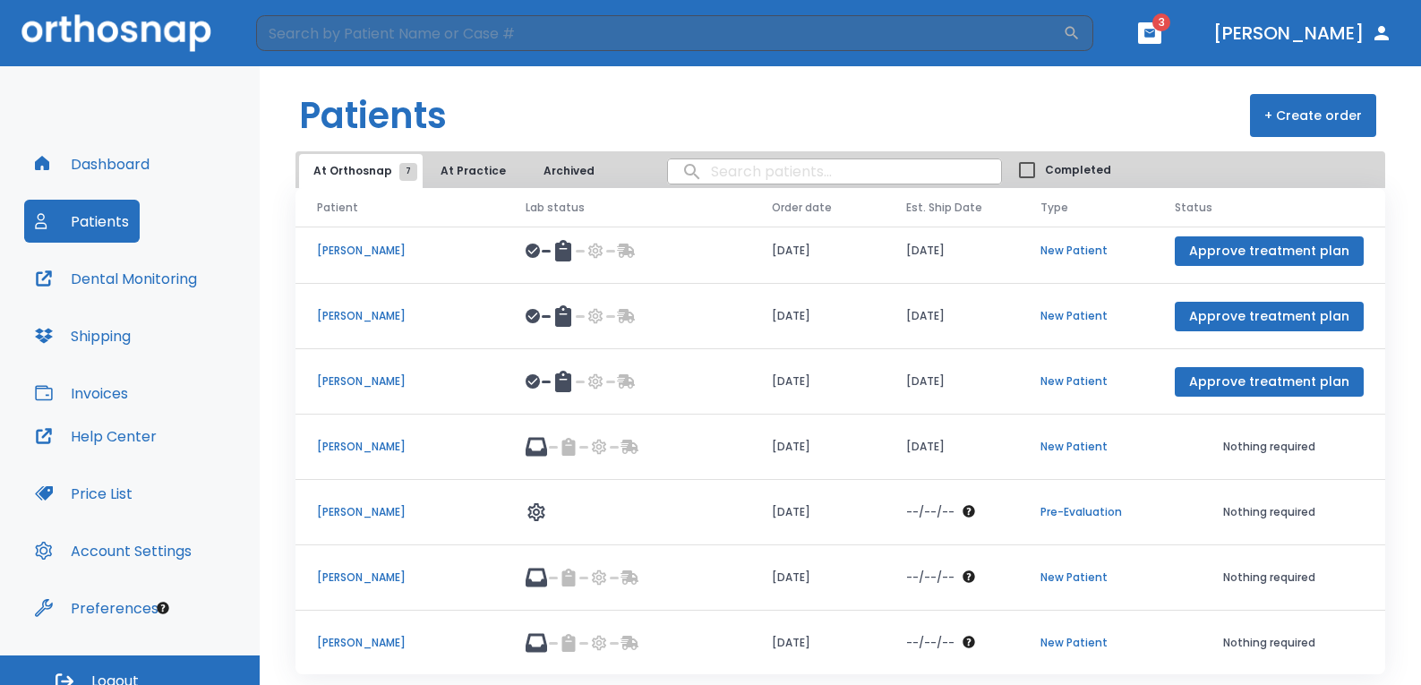
scroll to position [11, 0]
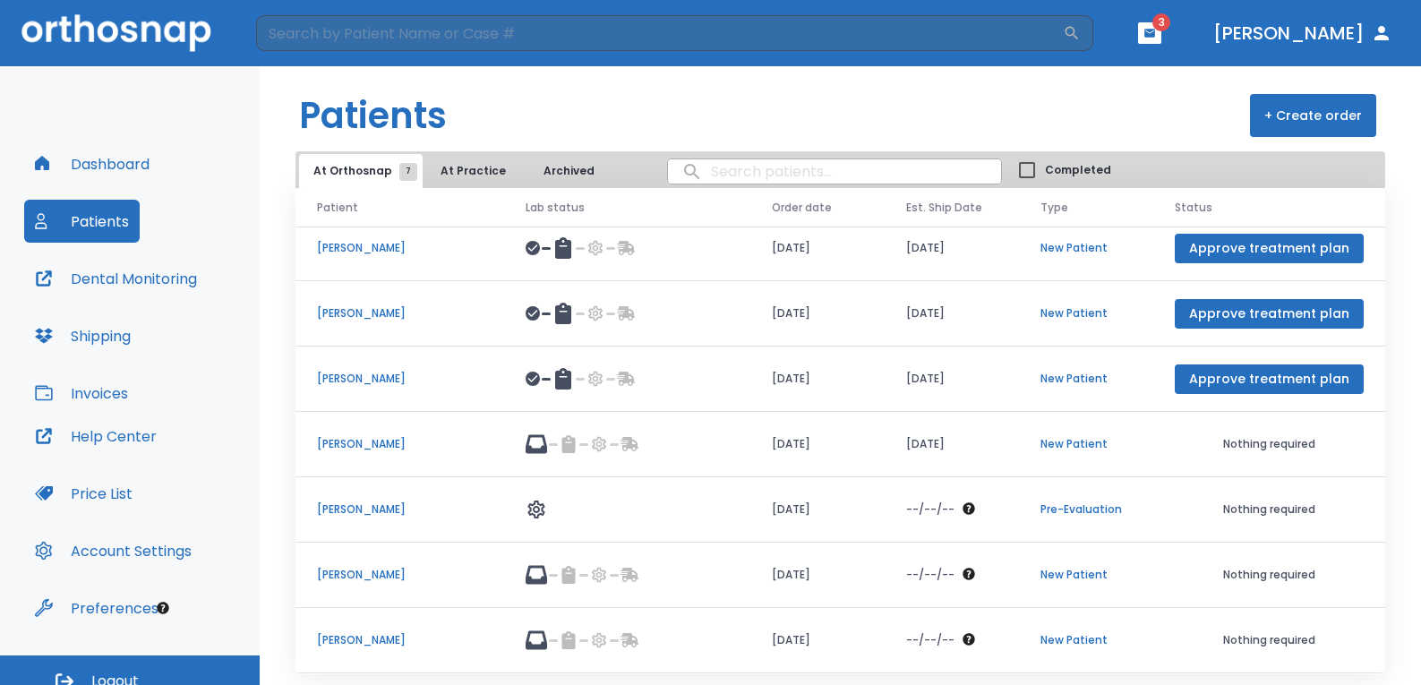
click at [545, 511] on icon at bounding box center [536, 510] width 17 height 18
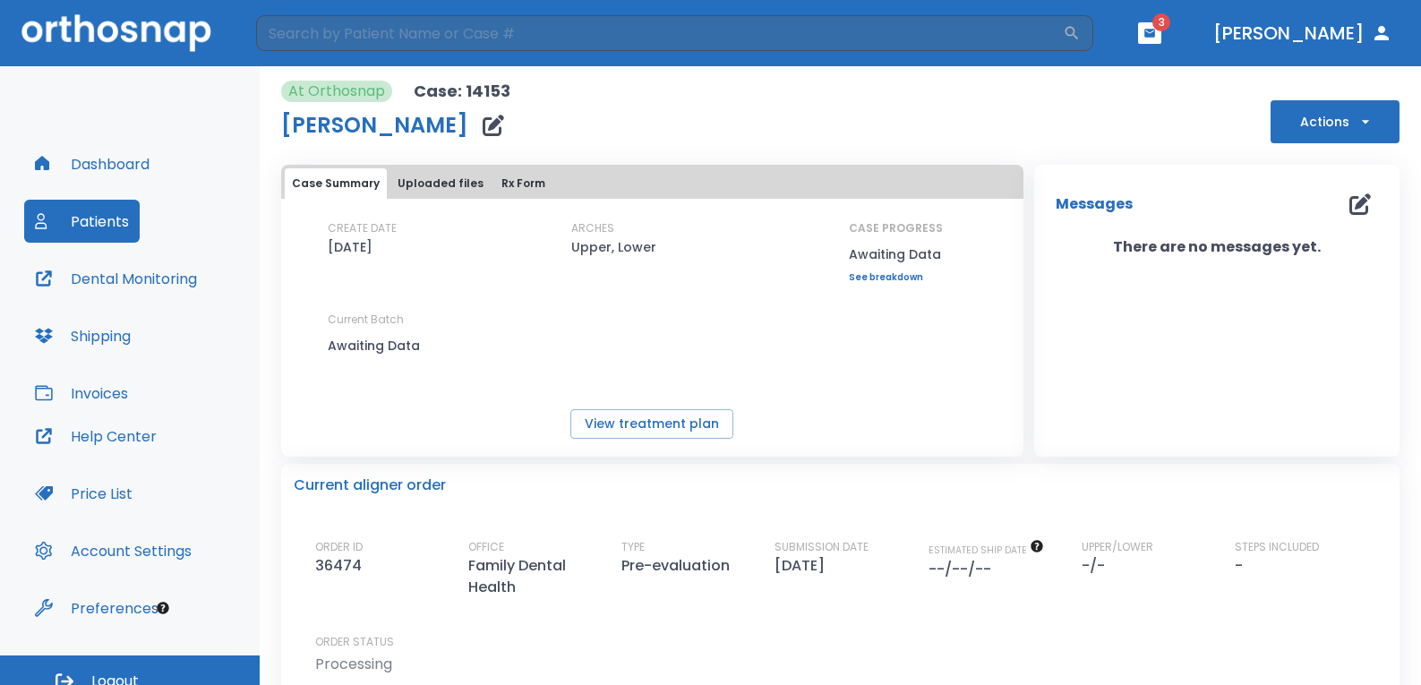
click at [95, 171] on button "Dashboard" at bounding box center [92, 163] width 136 height 43
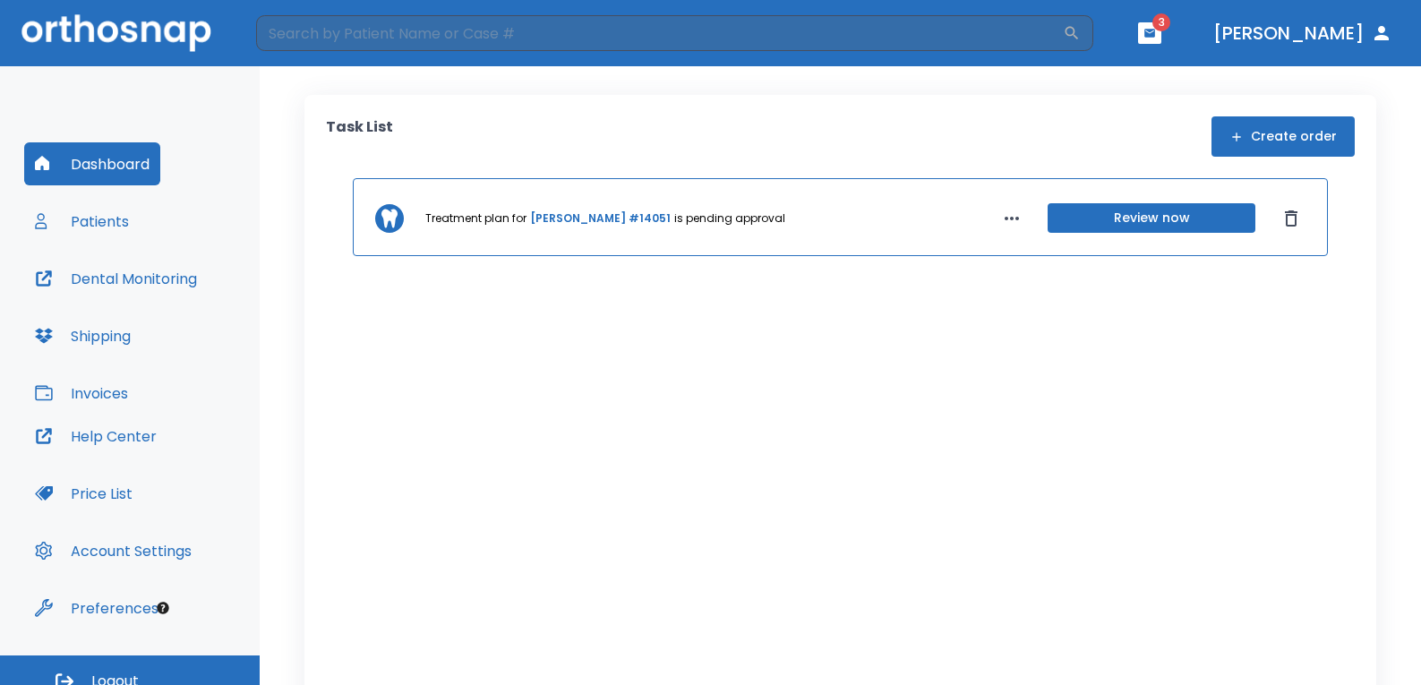
click at [104, 231] on button "Patients" at bounding box center [82, 221] width 116 height 43
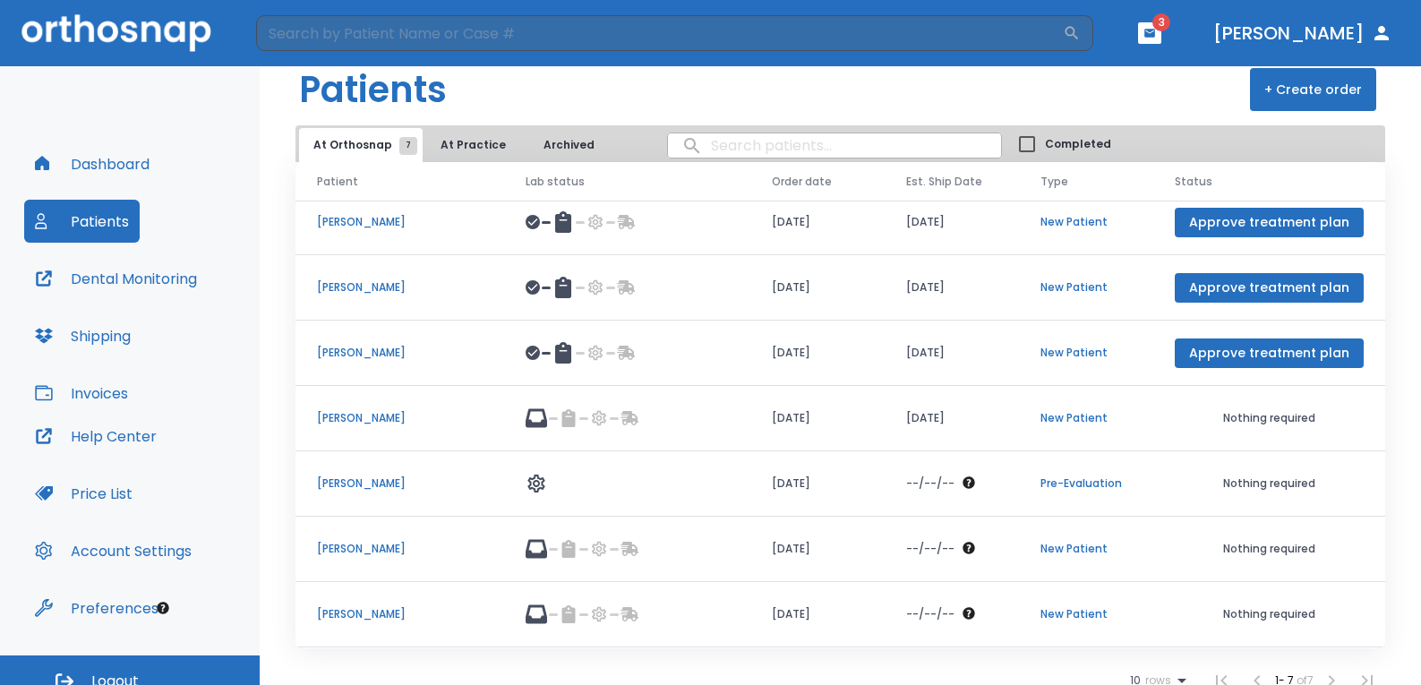
scroll to position [39, 0]
